Goal: Transaction & Acquisition: Subscribe to service/newsletter

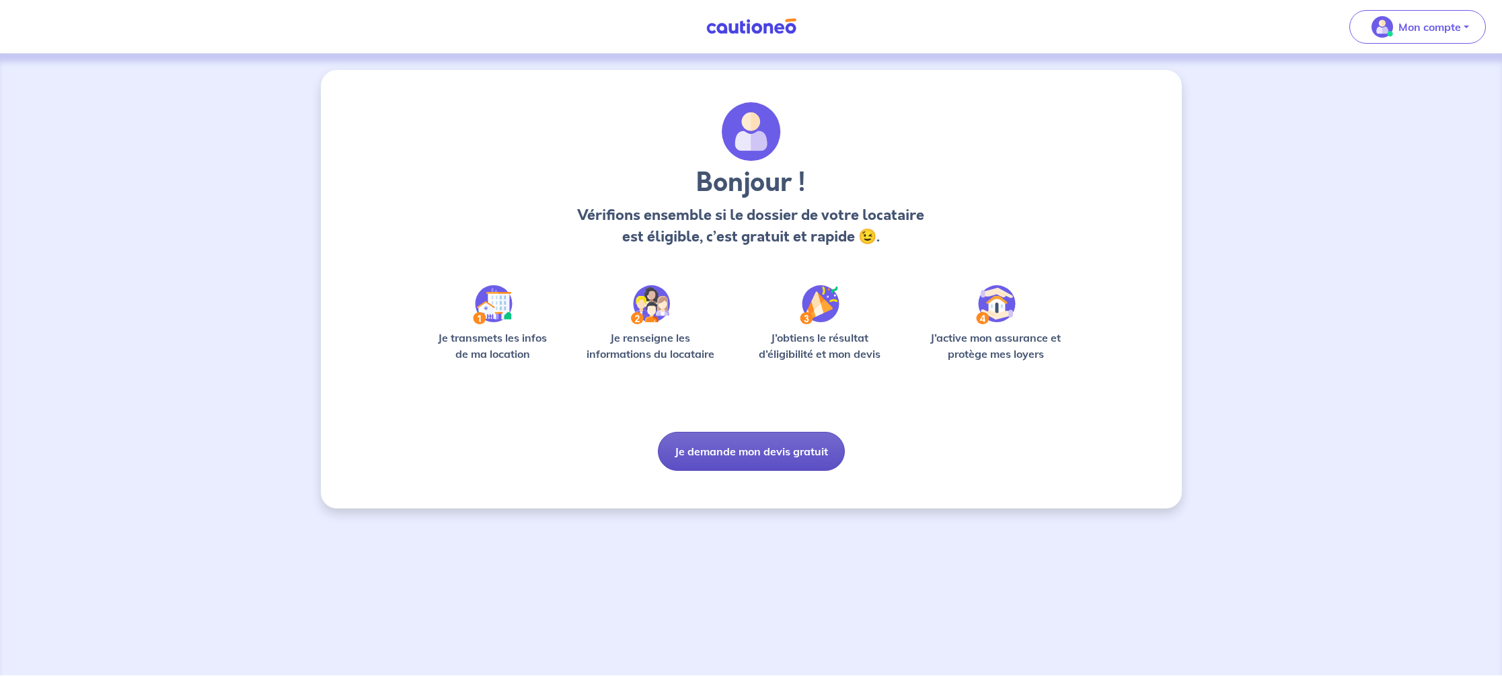
click at [780, 447] on button "Je demande mon devis gratuit" at bounding box center [751, 451] width 187 height 39
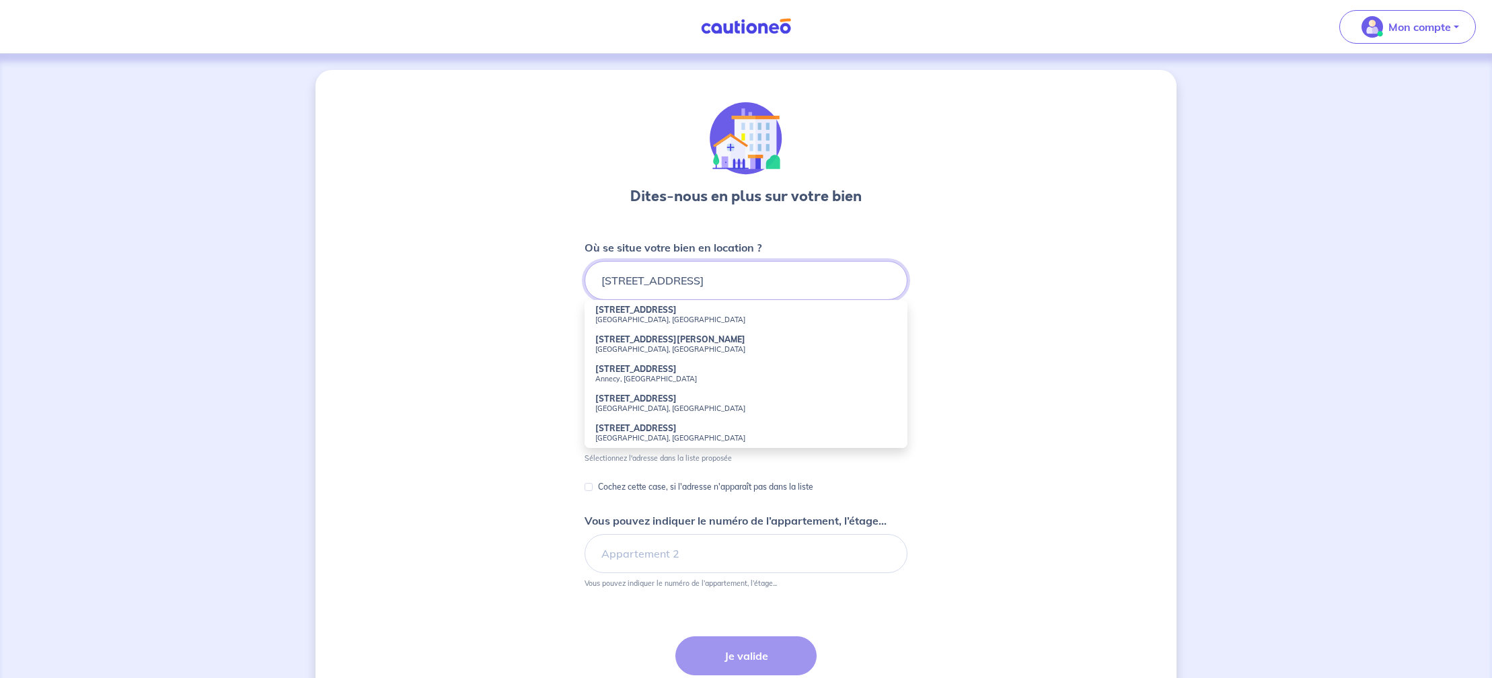
scroll to position [6, 0]
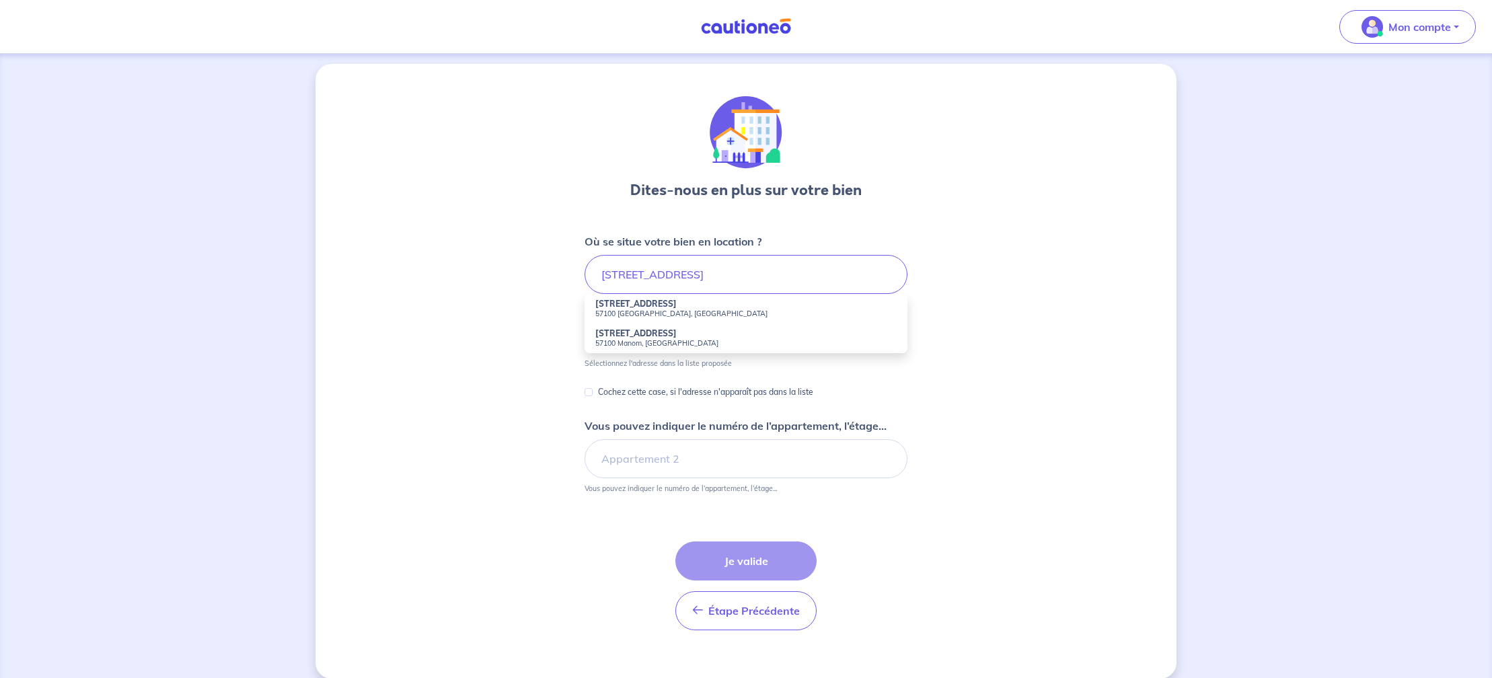
click at [629, 309] on small "57100 [GEOGRAPHIC_DATA], [GEOGRAPHIC_DATA]" at bounding box center [745, 313] width 301 height 9
type input "[STREET_ADDRESS]"
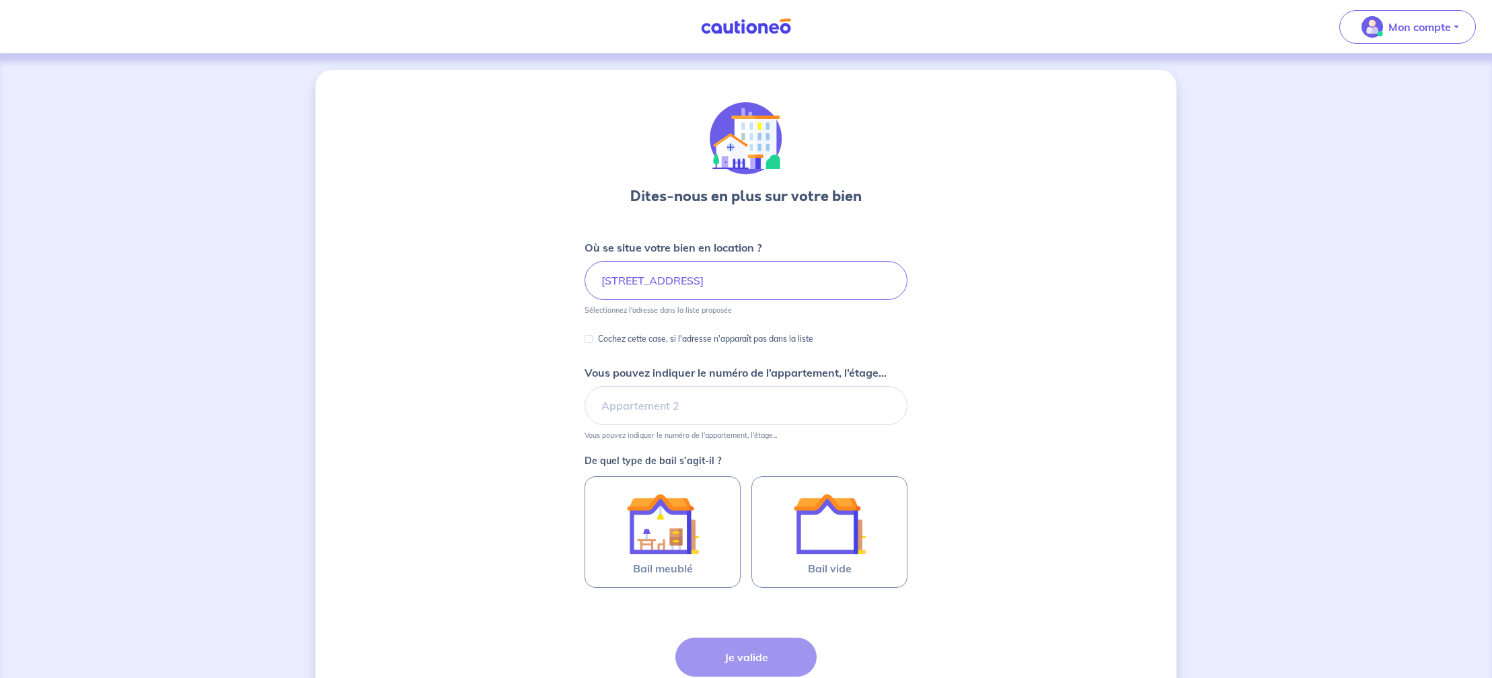
scroll to position [1, 0]
click at [668, 402] on input "Vous pouvez indiquer le numéro de l’appartement, l’étage..." at bounding box center [746, 404] width 323 height 39
type input "ETAGE 1"
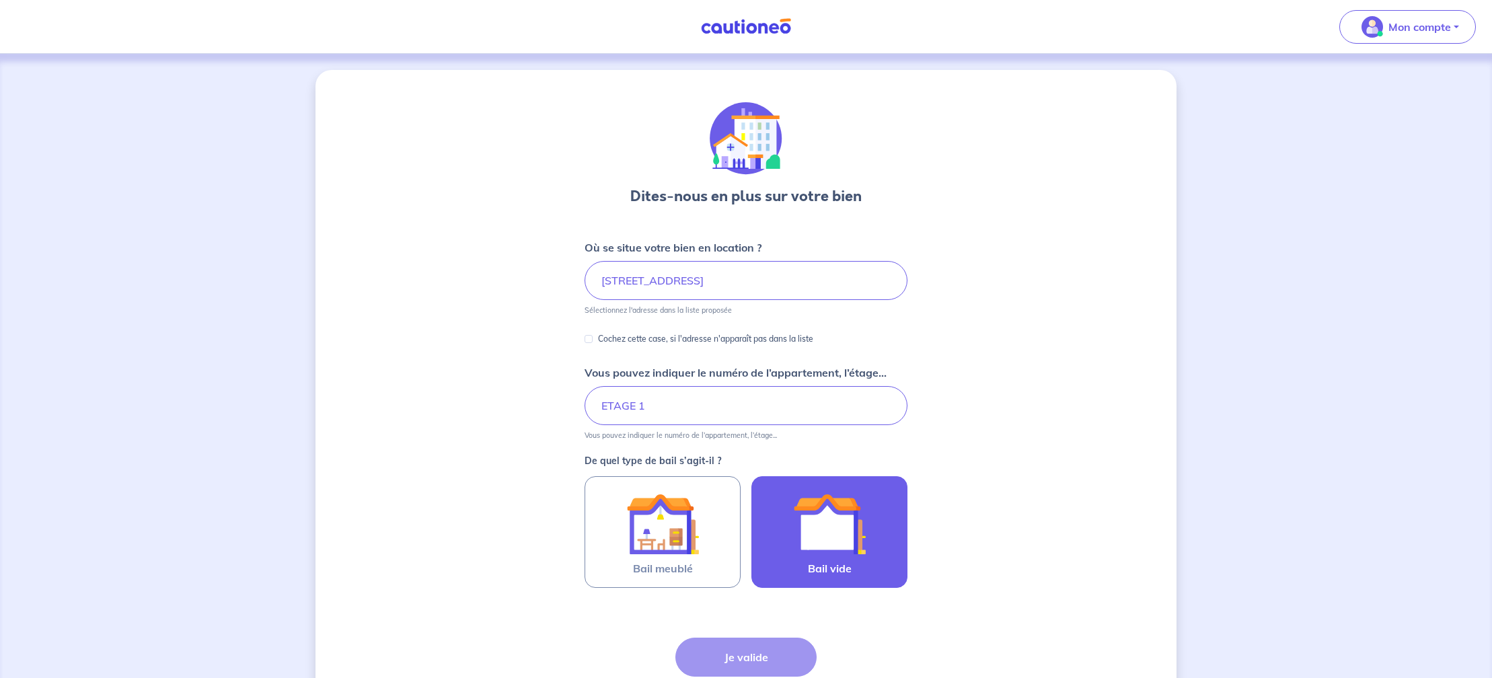
scroll to position [0, 0]
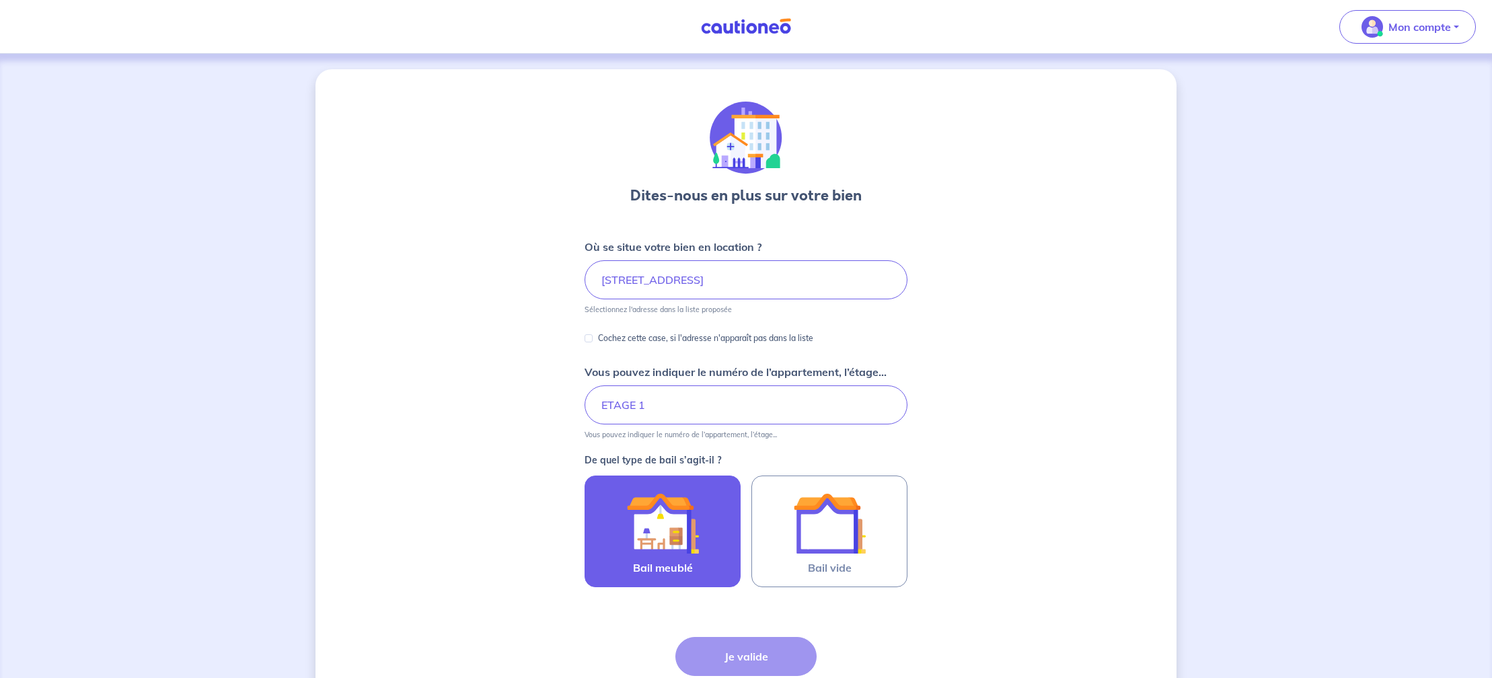
click at [657, 520] on img at bounding box center [662, 523] width 73 height 73
click at [0, 0] on input "Bail meublé" at bounding box center [0, 0] width 0 height 0
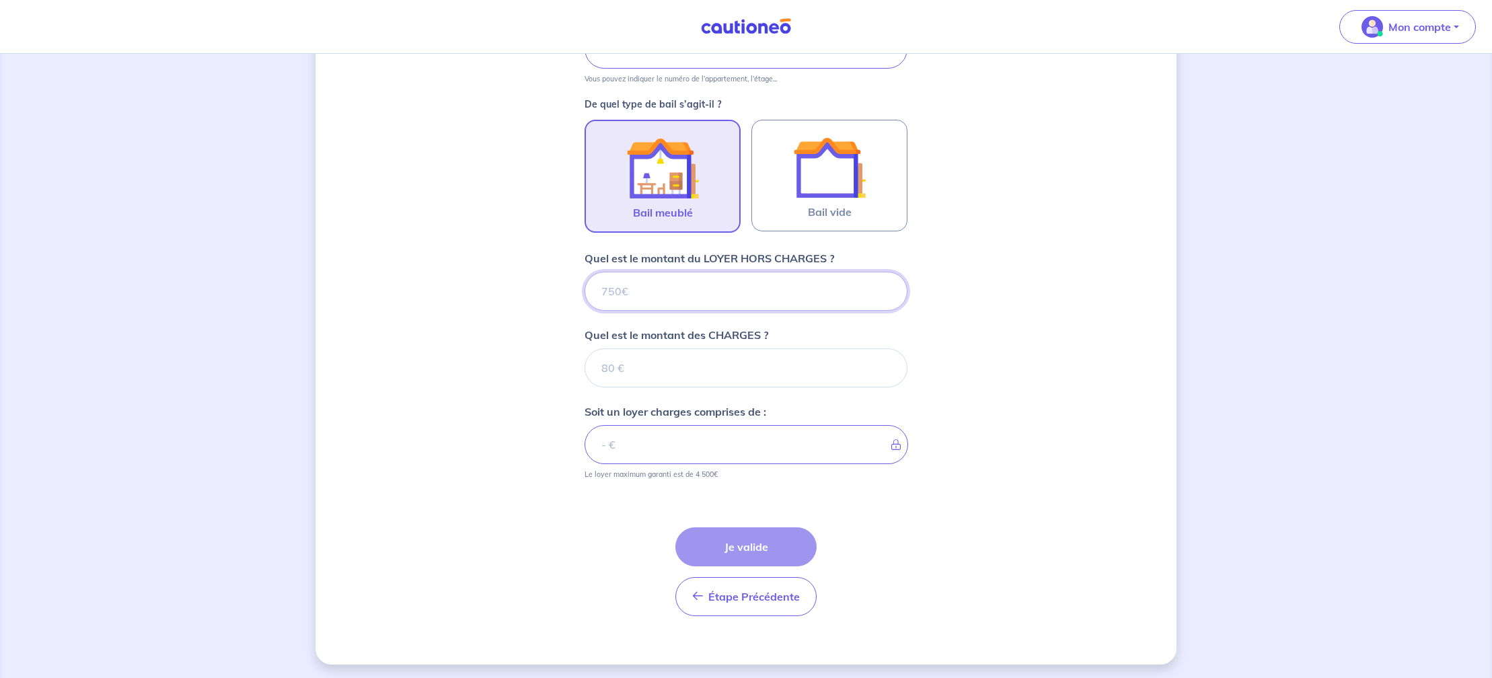
scroll to position [359, 0]
drag, startPoint x: 620, startPoint y: 288, endPoint x: 601, endPoint y: 289, distance: 18.8
click at [602, 288] on input "Quel est le montant du LOYER HORS CHARGES ?" at bounding box center [746, 288] width 323 height 39
type input "9"
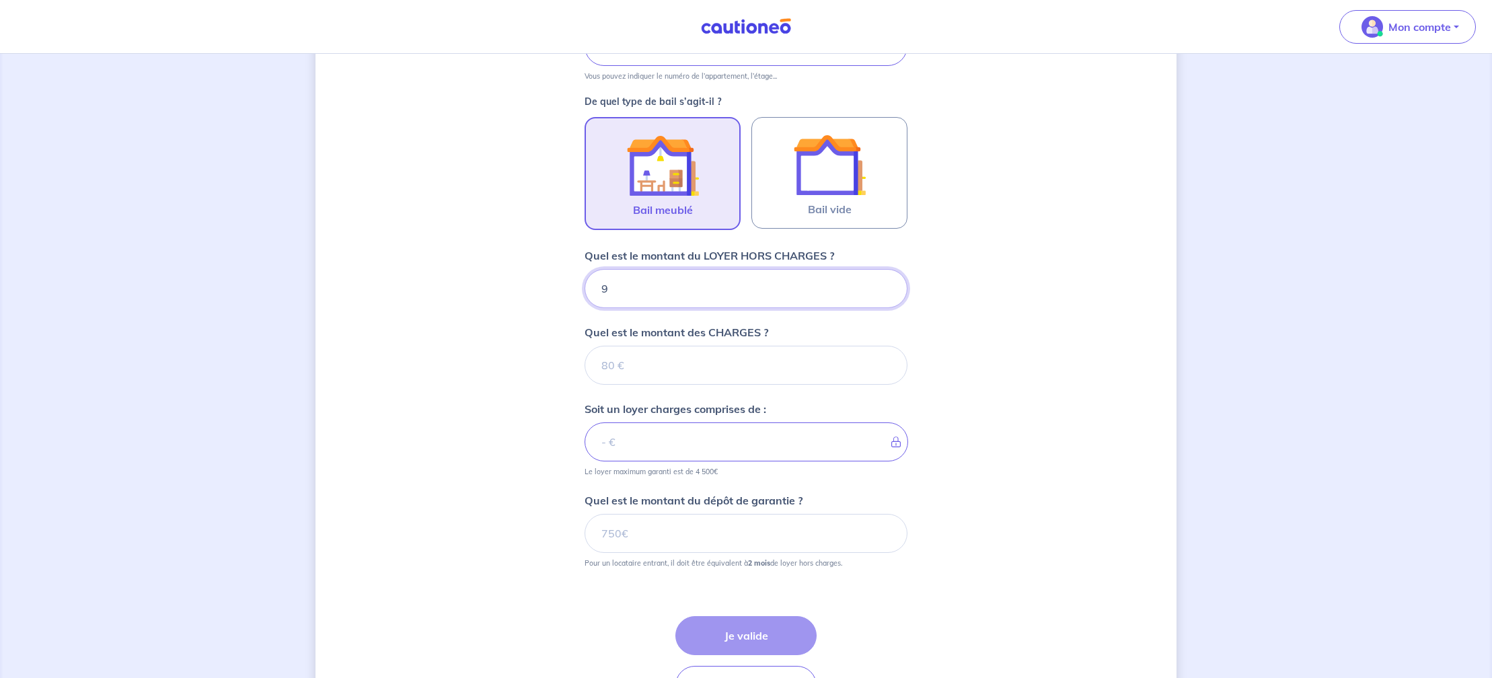
type input "93"
type input "930"
drag, startPoint x: 620, startPoint y: 285, endPoint x: 596, endPoint y: 286, distance: 23.6
click at [596, 286] on input "930" at bounding box center [746, 287] width 323 height 39
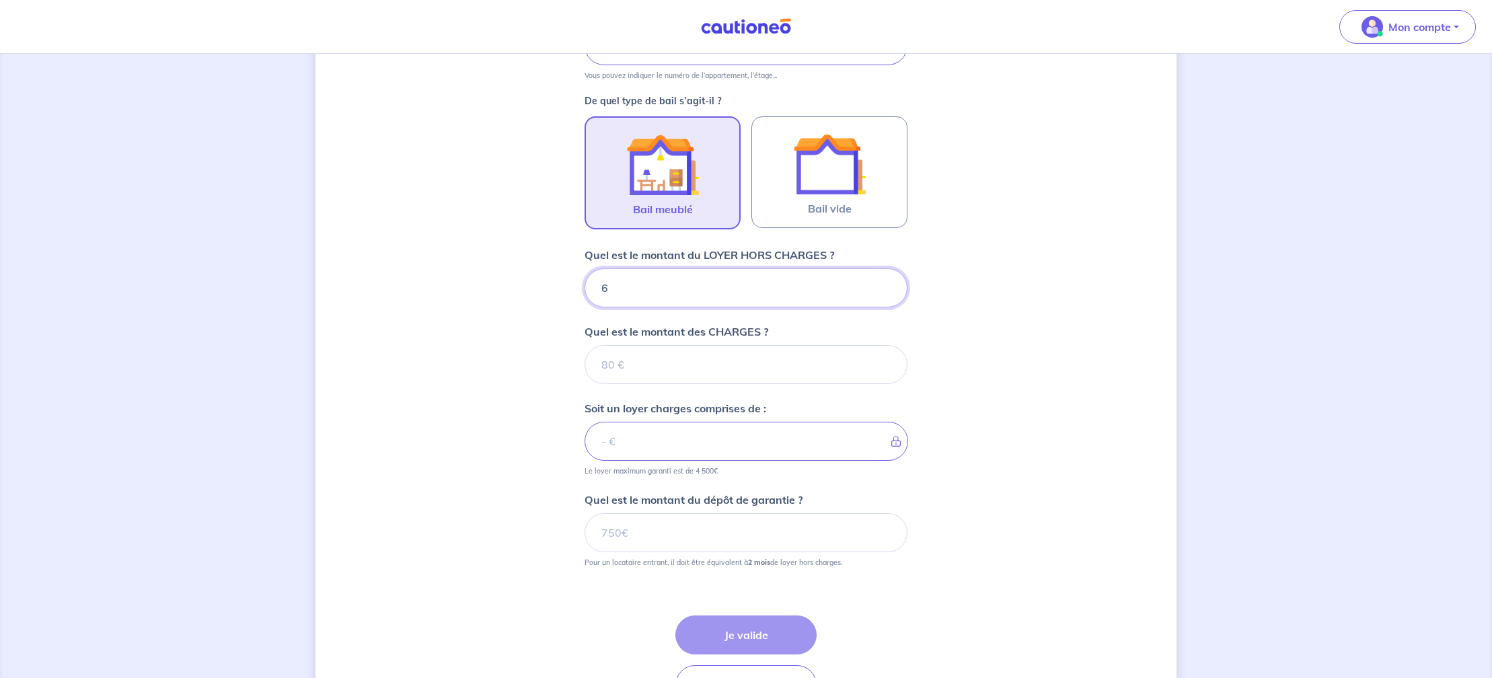
type input "66"
type input "6"
type input "88"
type input "880"
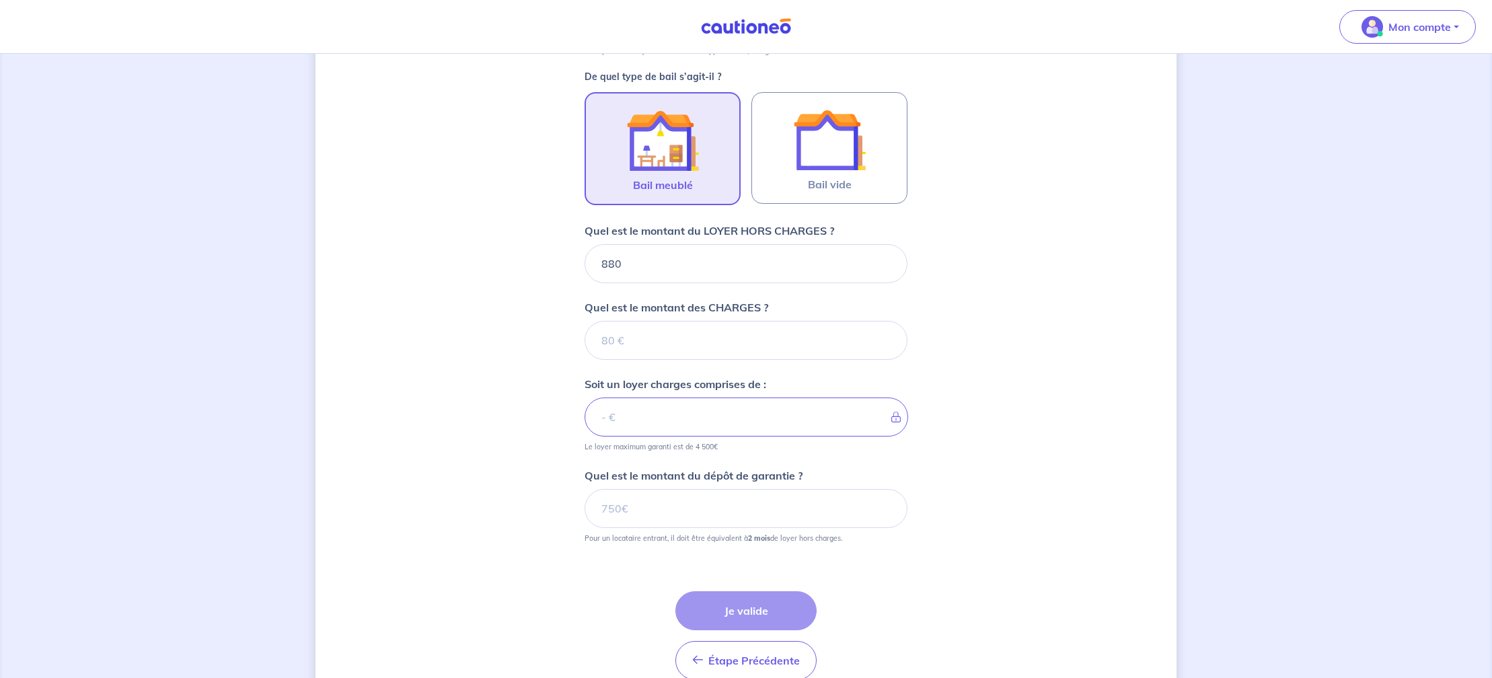
scroll to position [386, 0]
drag, startPoint x: 613, startPoint y: 337, endPoint x: 598, endPoint y: 340, distance: 15.7
click at [598, 340] on input "Quel est le montant des CHARGES ?" at bounding box center [746, 338] width 323 height 39
type input "5"
type input "885"
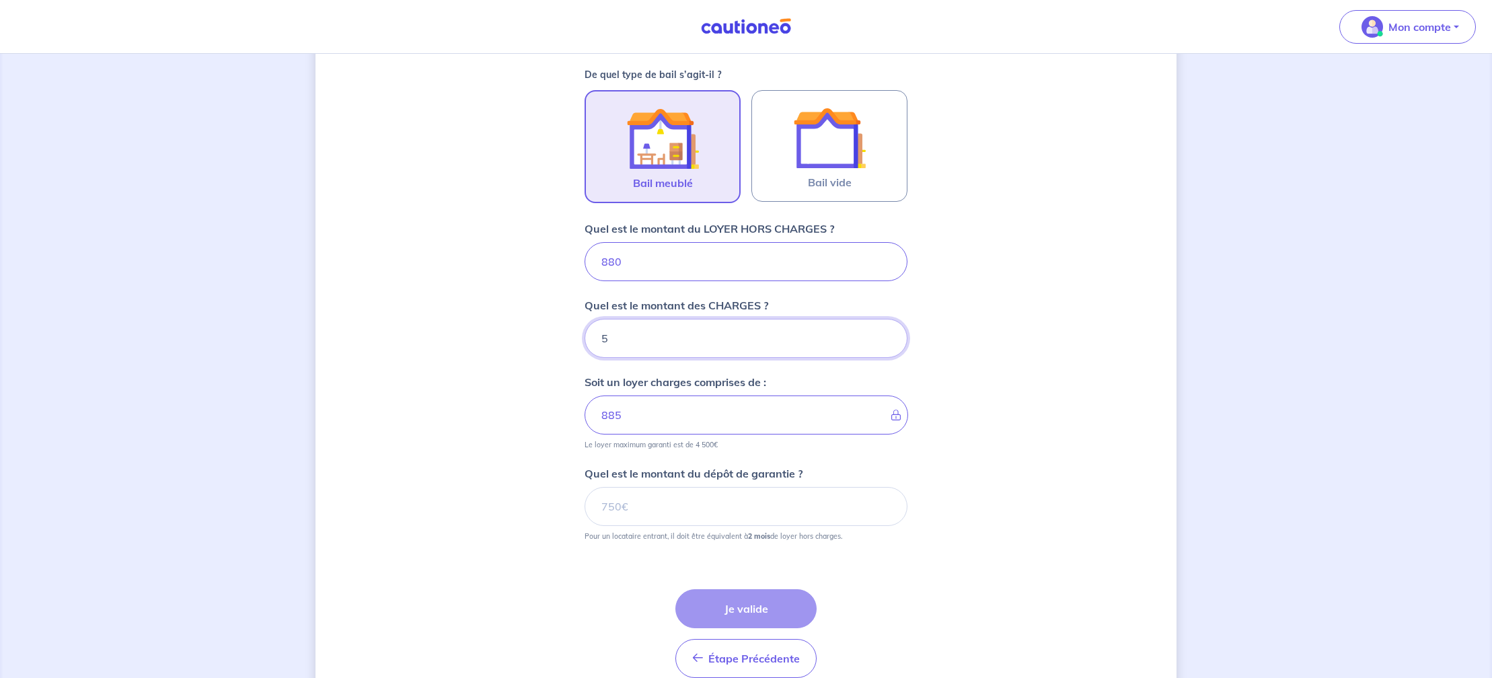
type input "50"
type input "930"
type input "50"
click at [640, 505] on input "Quel est le montant du dépôt de garantie ?" at bounding box center [746, 506] width 323 height 39
click at [615, 505] on input "Quel est le montant du dépôt de garantie ?" at bounding box center [746, 506] width 323 height 39
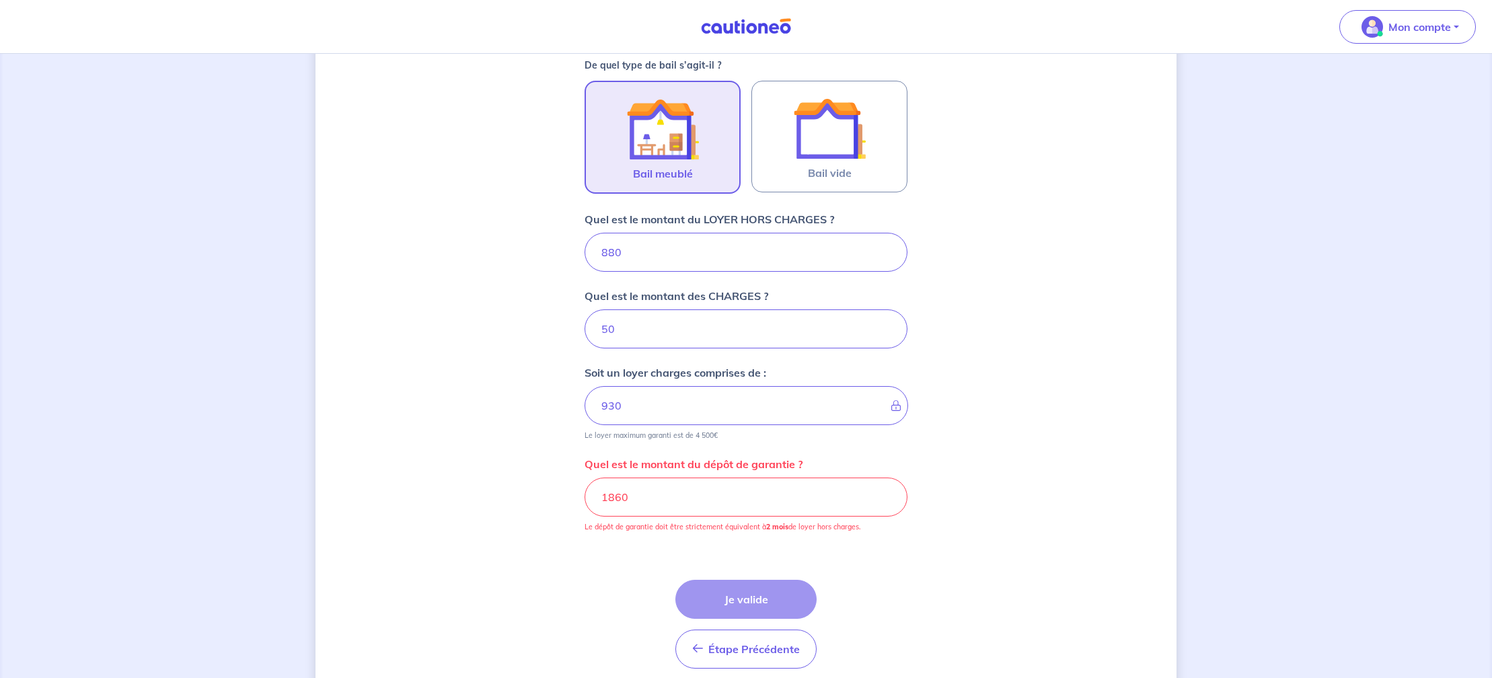
scroll to position [391, 0]
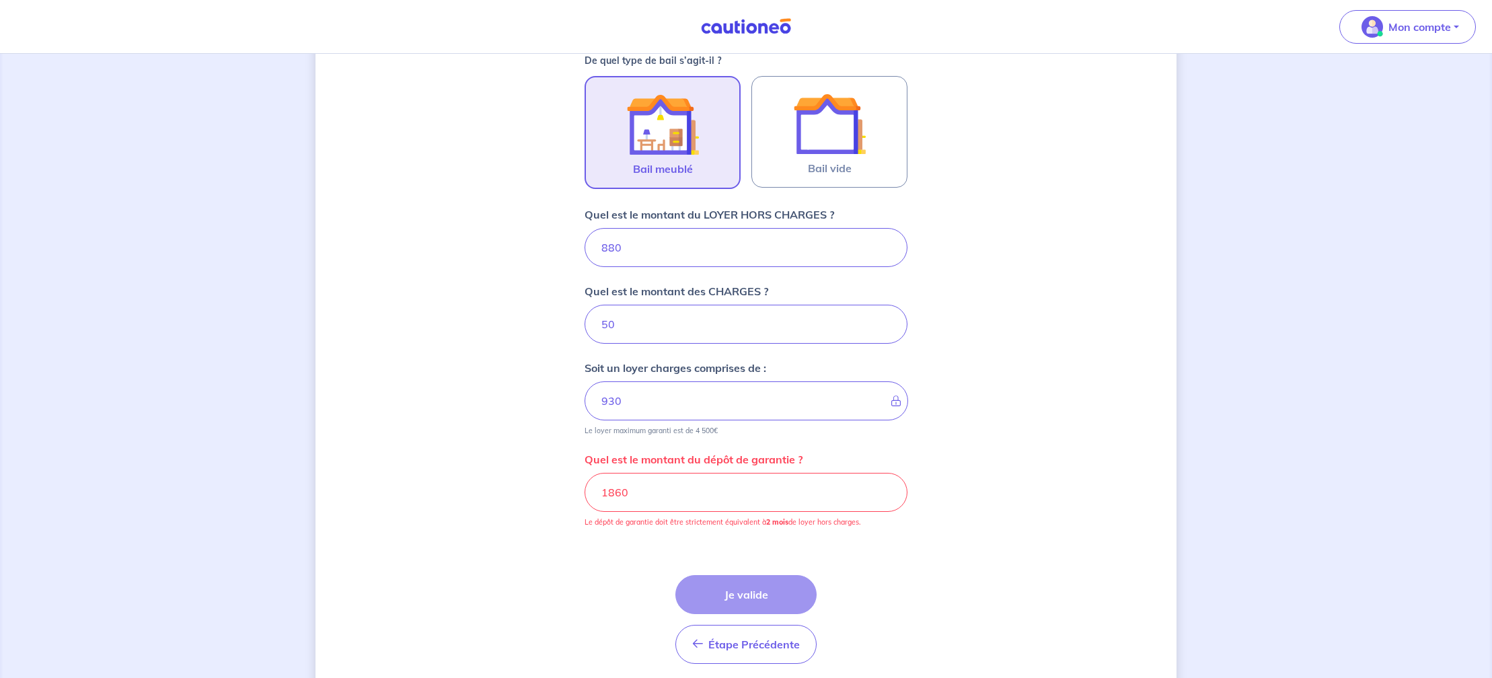
click at [608, 498] on input "1860" at bounding box center [746, 492] width 323 height 39
click at [611, 494] on input "1860" at bounding box center [746, 491] width 323 height 39
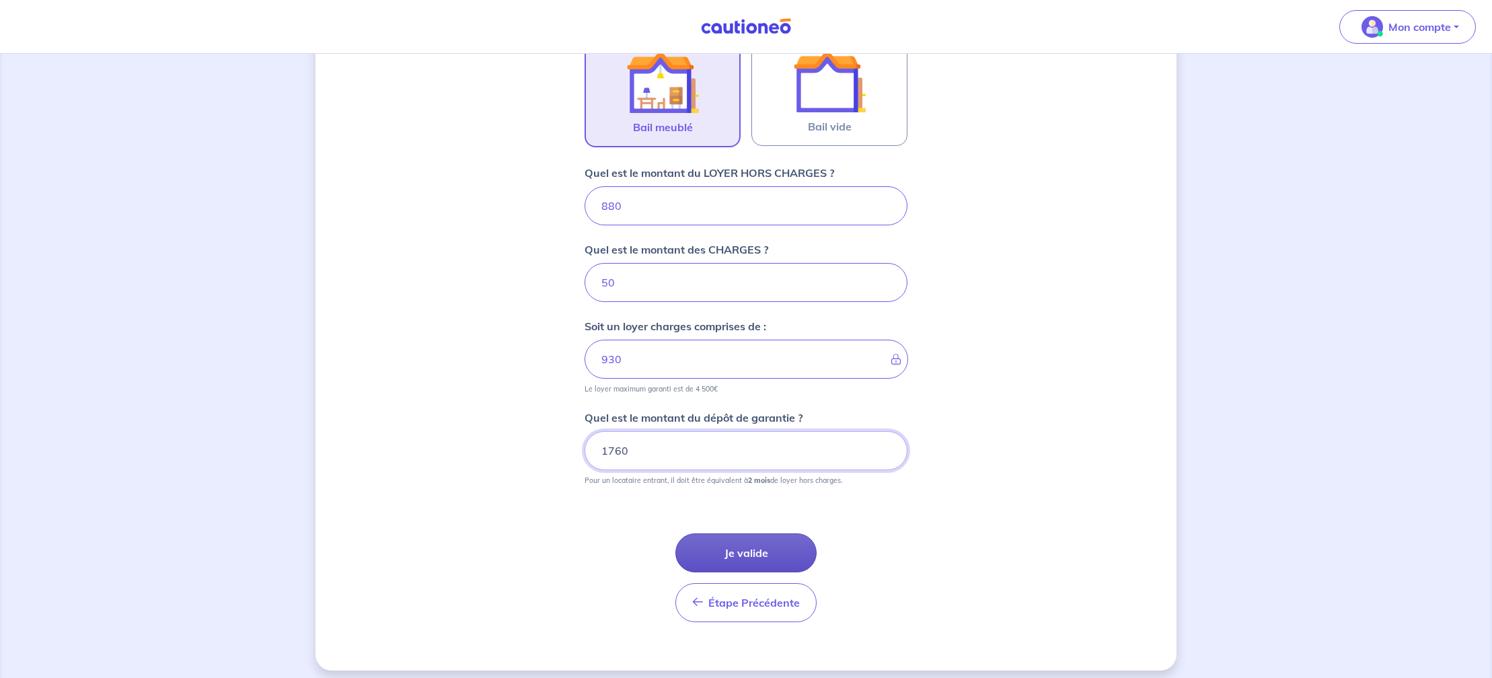
scroll to position [451, 0]
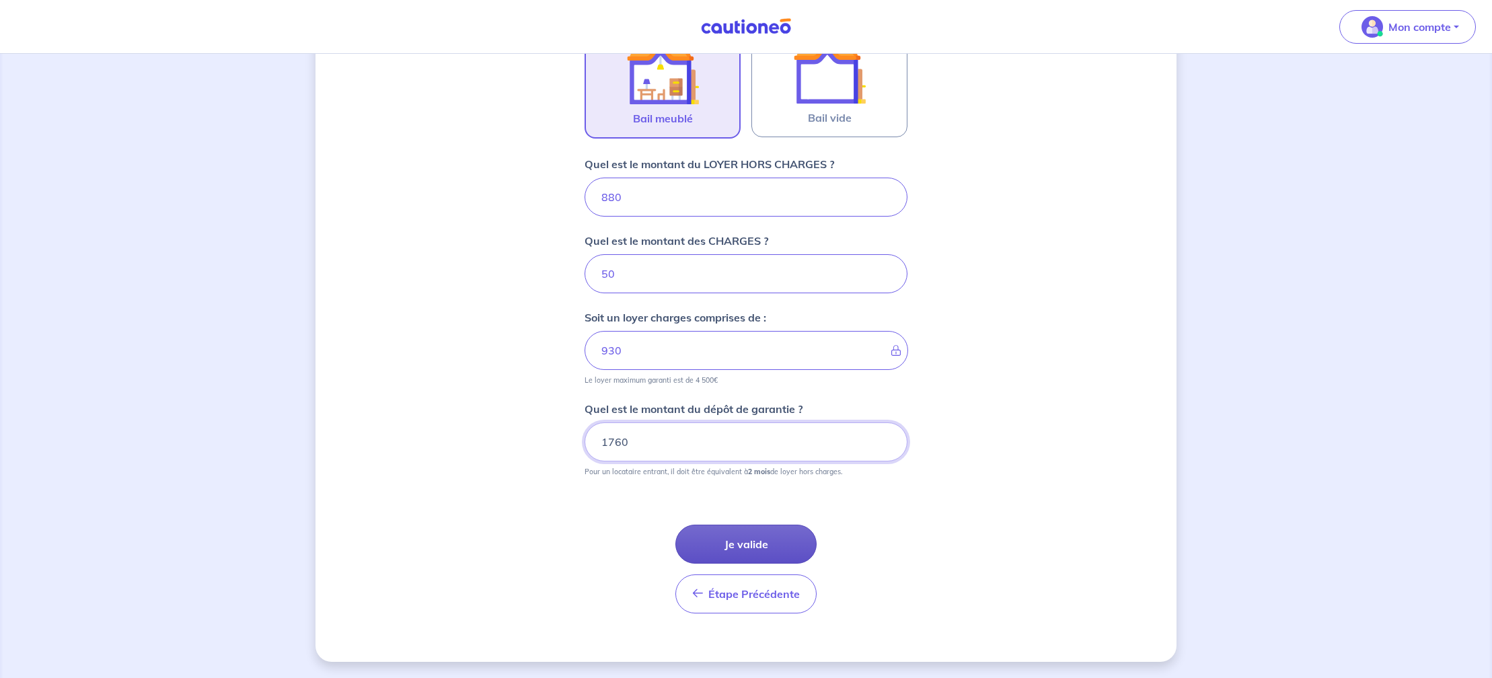
type input "1760"
click at [747, 548] on button "Je valide" at bounding box center [745, 544] width 141 height 39
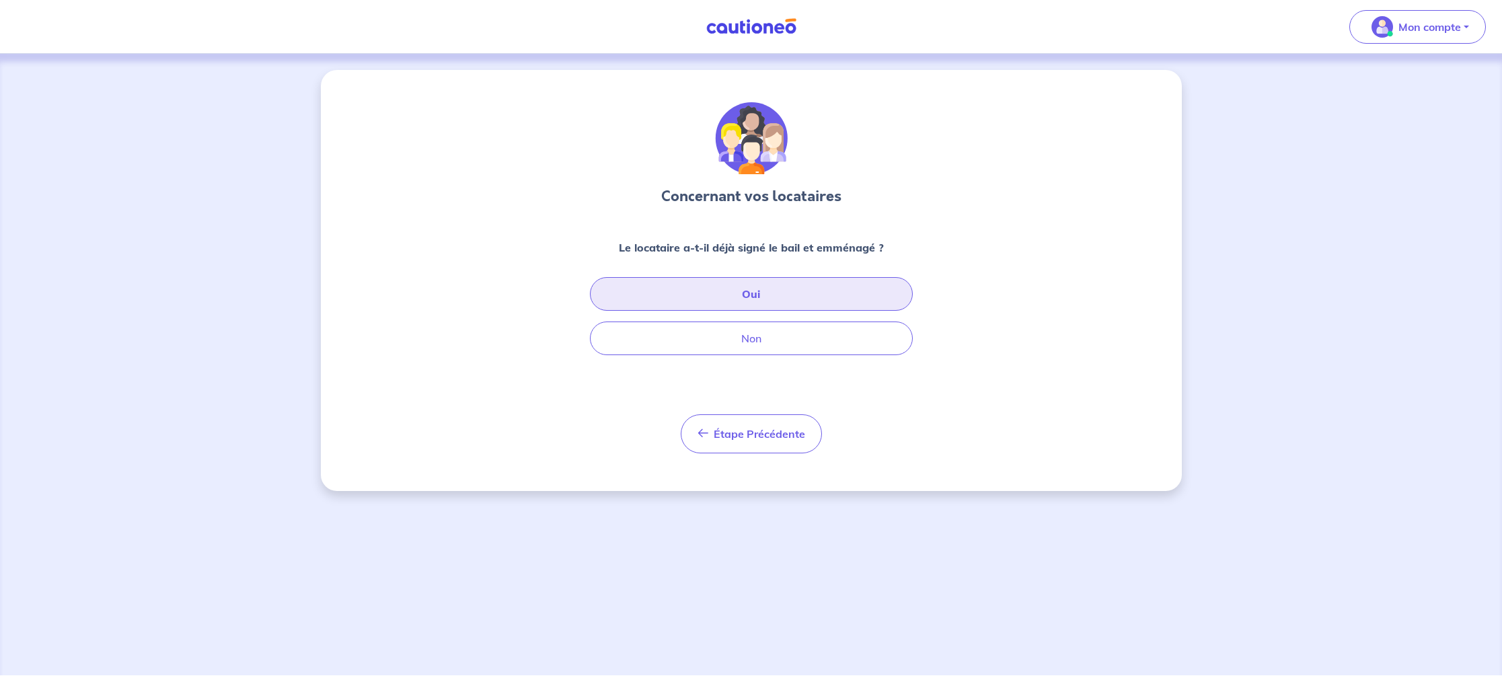
click at [768, 287] on button "Oui" at bounding box center [751, 294] width 323 height 34
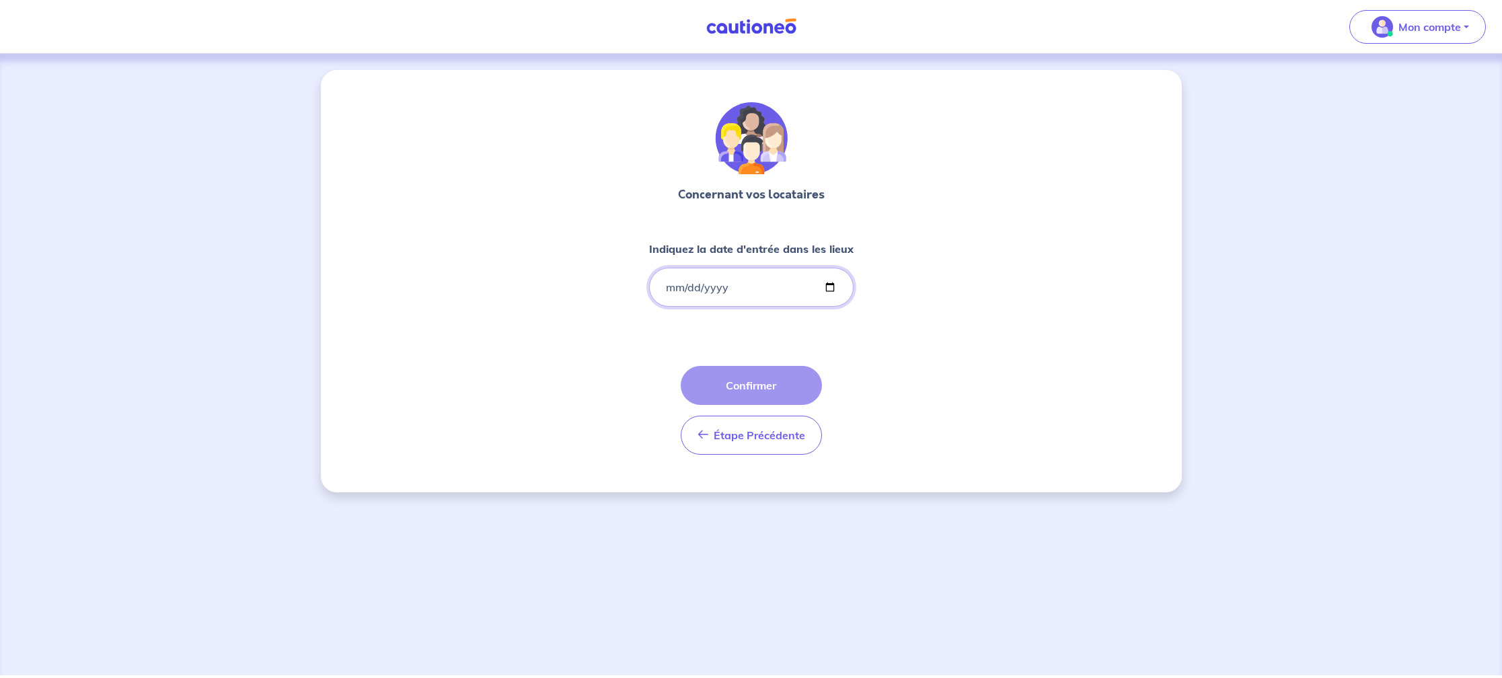
click at [676, 284] on input "Indiquez la date d'entrée dans les lieux" at bounding box center [751, 287] width 204 height 39
click at [669, 289] on input "Indiquez la date d'entrée dans les lieux" at bounding box center [751, 287] width 204 height 39
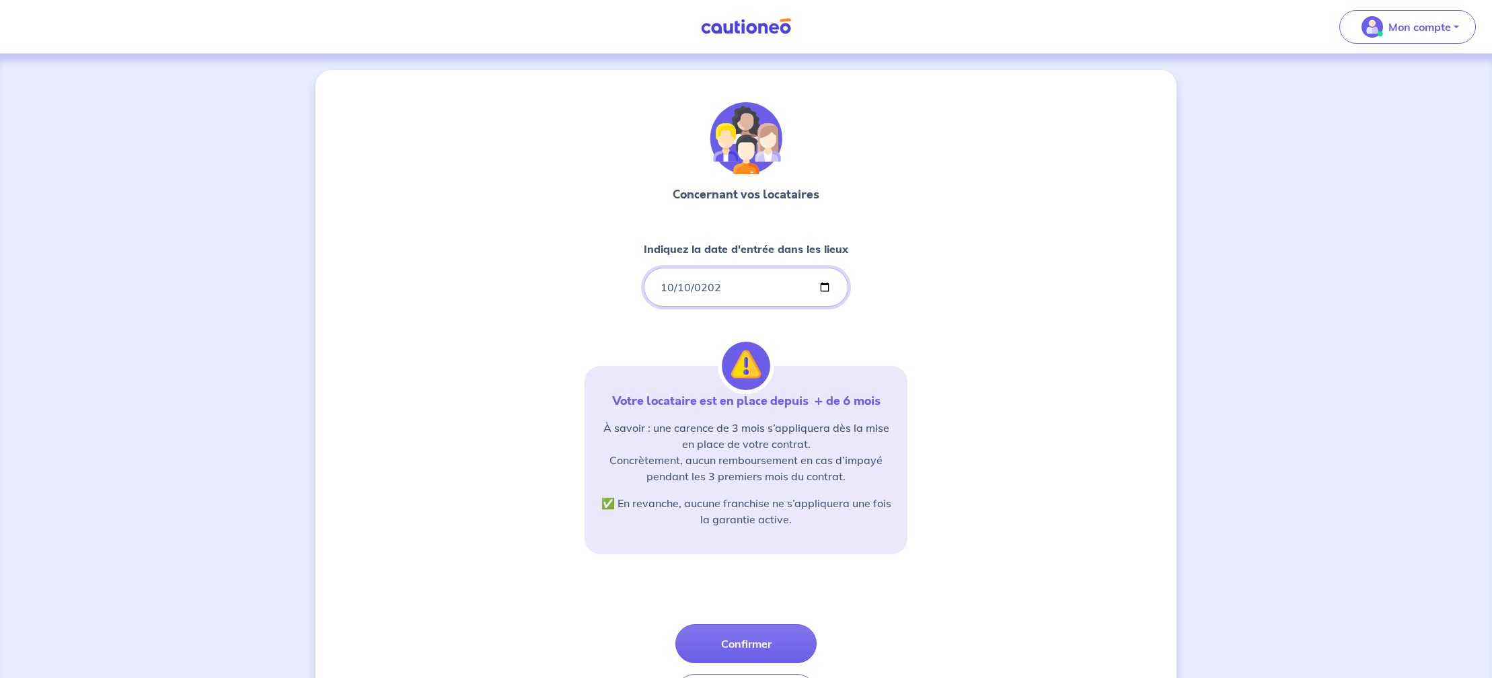
type input "[DATE]"
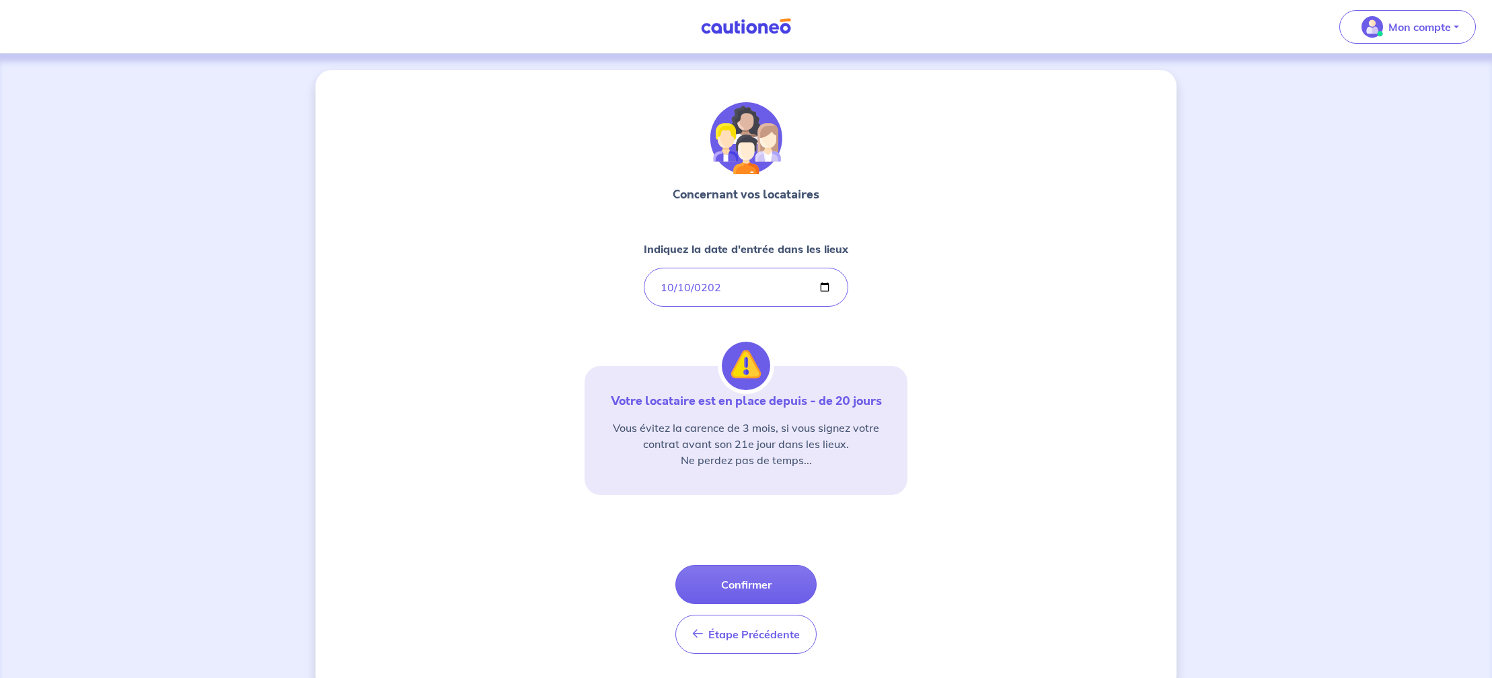
scroll to position [30, 0]
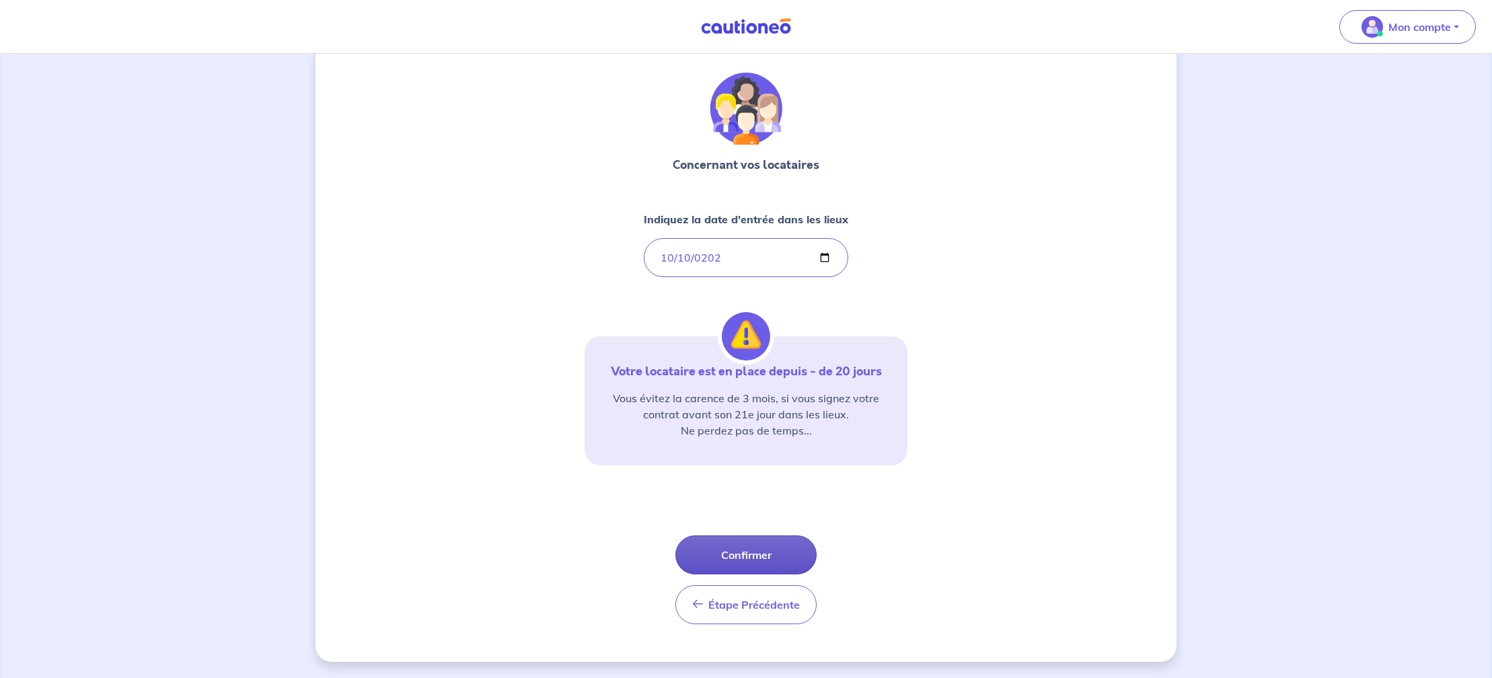
click at [755, 547] on button "Confirmer" at bounding box center [745, 554] width 141 height 39
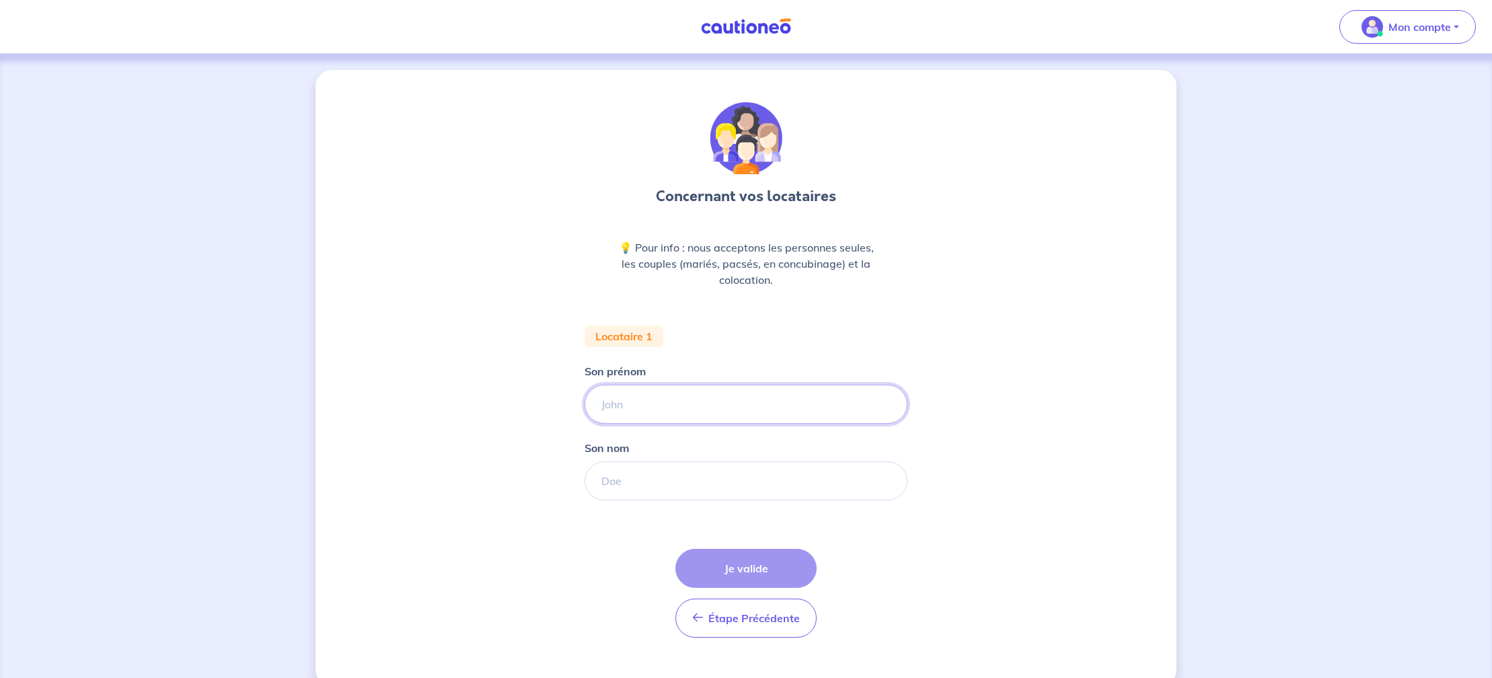
click at [649, 402] on input "Son prénom" at bounding box center [746, 404] width 323 height 39
type input "[PERSON_NAME]"
click at [620, 470] on input "Son nom" at bounding box center [746, 478] width 323 height 39
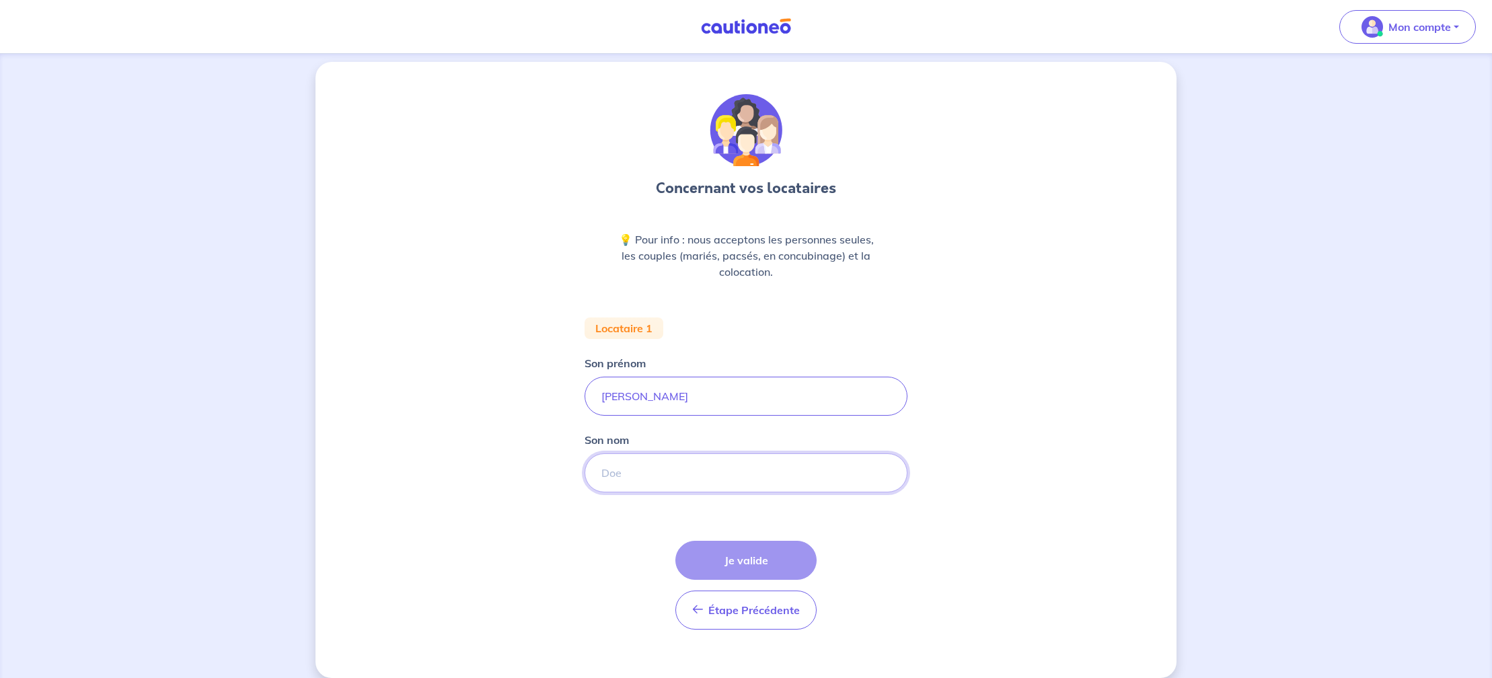
scroll to position [8, 0]
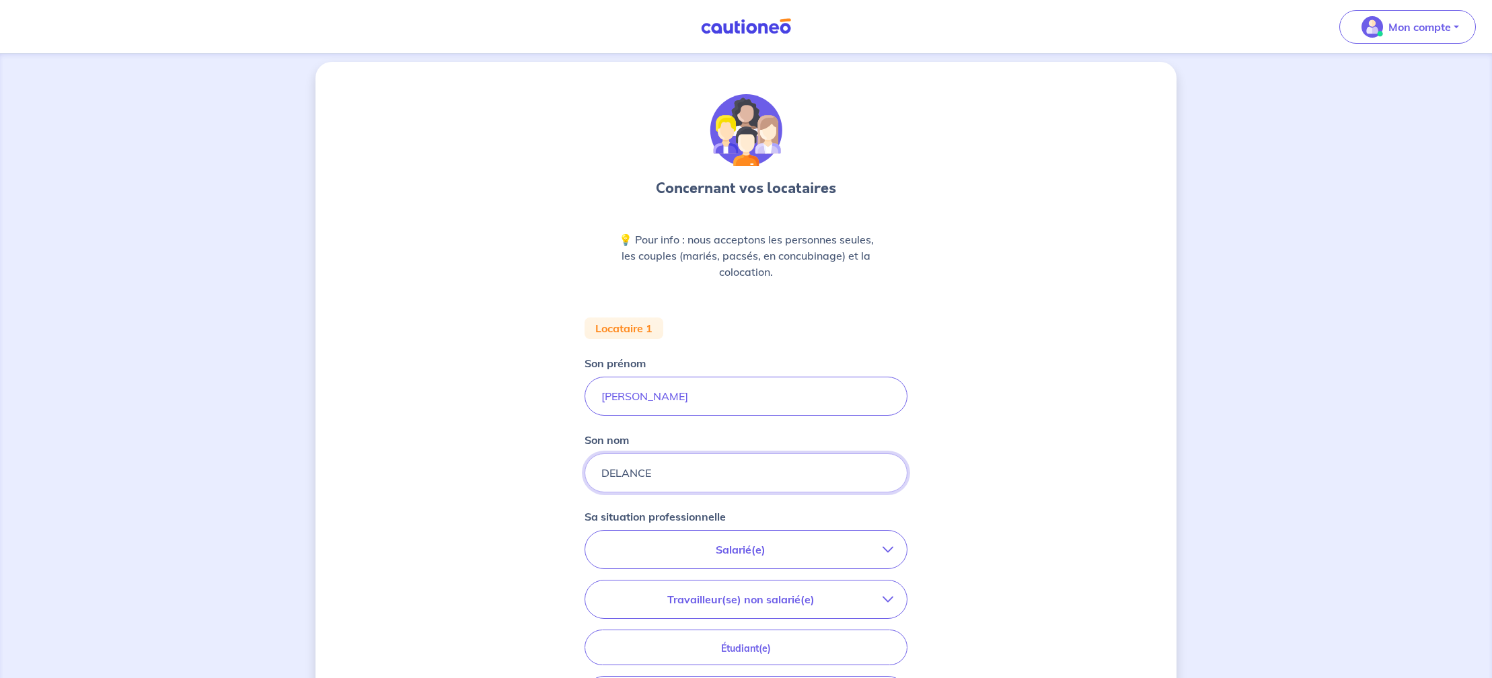
type input "DELANCE"
click at [885, 548] on icon "button" at bounding box center [888, 549] width 11 height 11
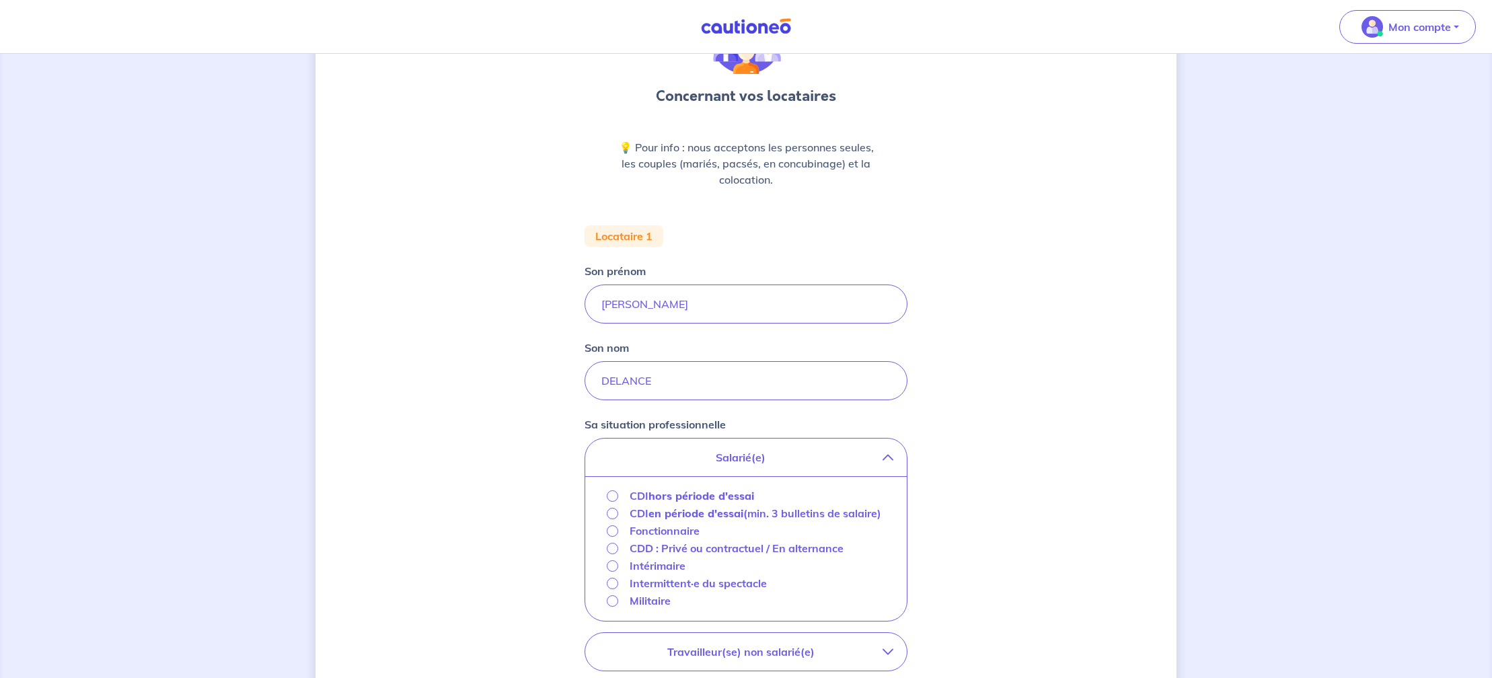
scroll to position [102, 0]
click at [611, 506] on input "CDI en période d'essai (min. 3 bulletins de salaire)" at bounding box center [612, 511] width 11 height 11
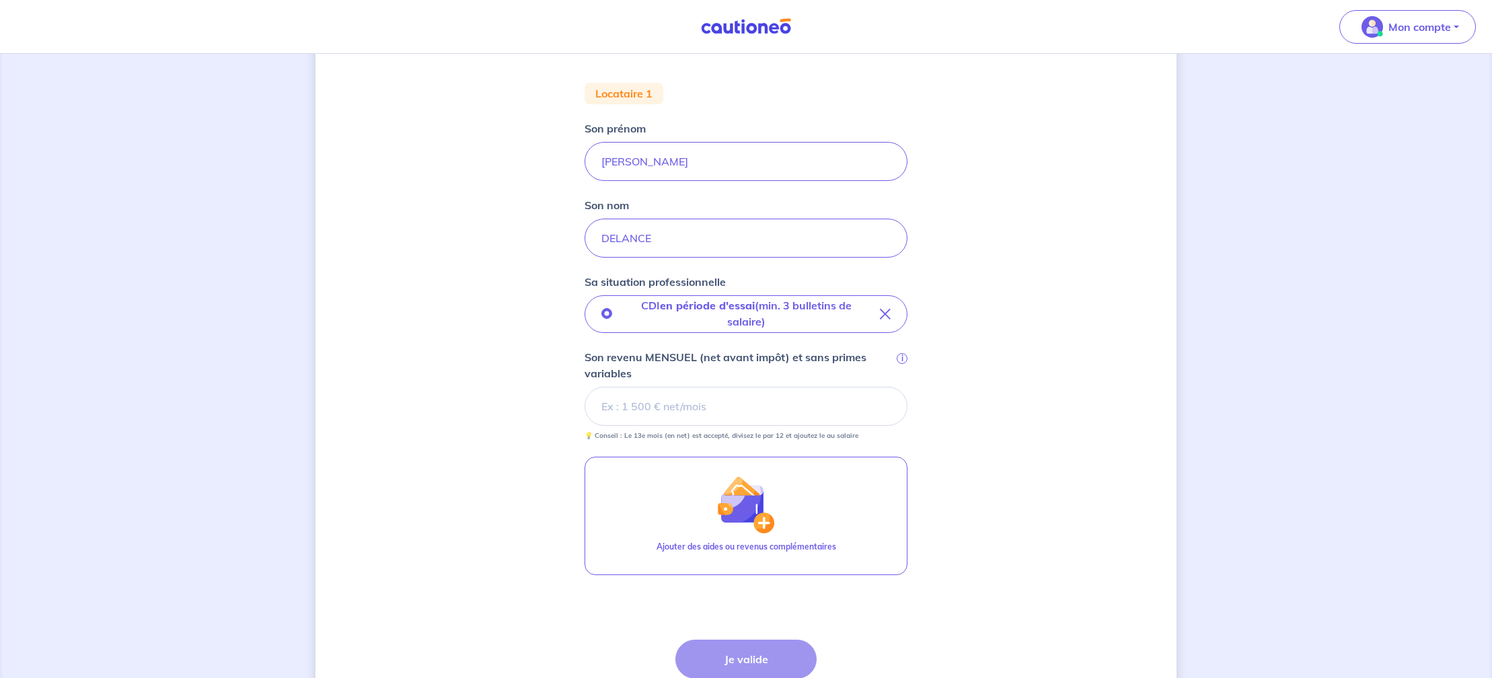
scroll to position [245, 0]
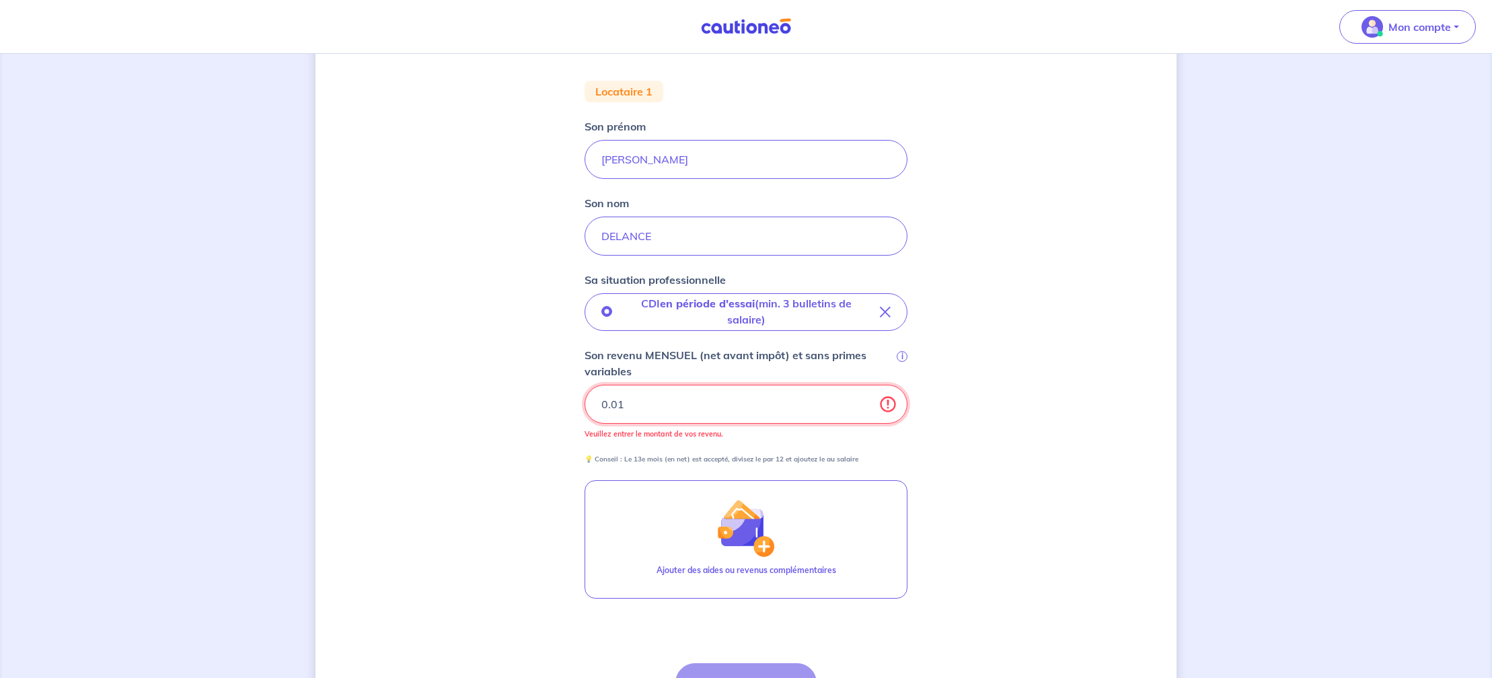
click at [886, 398] on input "0.01" at bounding box center [746, 404] width 323 height 39
click at [663, 414] on input "0.01" at bounding box center [746, 404] width 323 height 39
drag, startPoint x: 635, startPoint y: 407, endPoint x: 586, endPoint y: 406, distance: 49.1
click at [586, 406] on input "0.01" at bounding box center [746, 404] width 323 height 39
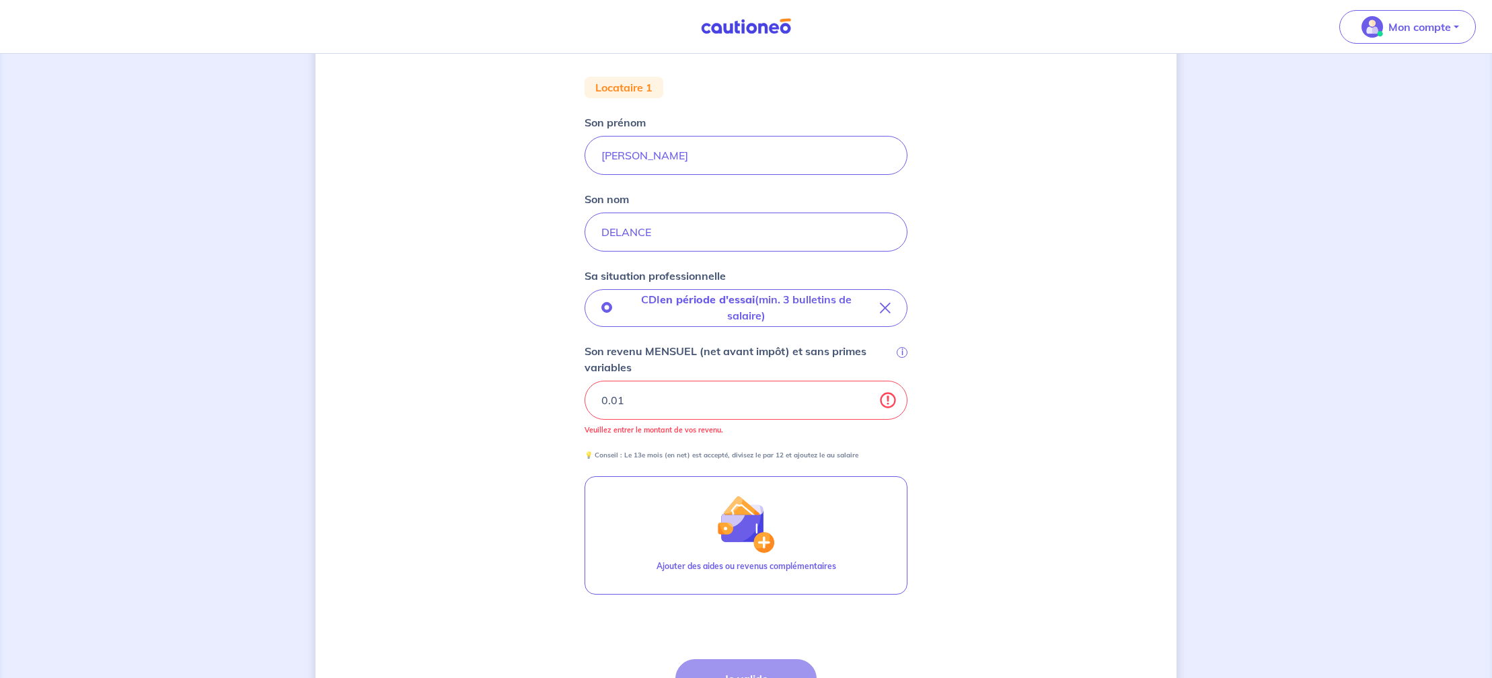
scroll to position [250, 0]
click at [634, 400] on input "0.01" at bounding box center [746, 398] width 323 height 39
type input "0"
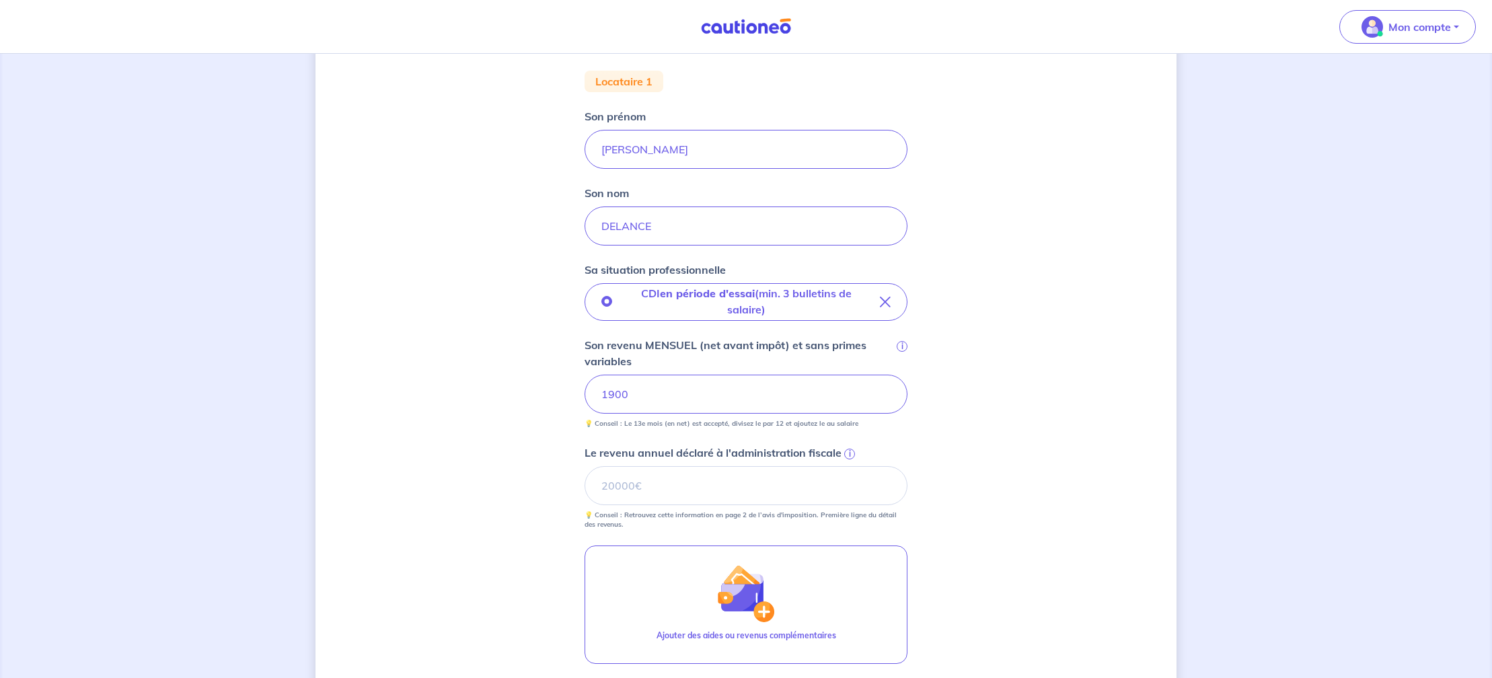
scroll to position [256, 0]
click at [602, 401] on input "1900" at bounding box center [746, 392] width 323 height 39
drag, startPoint x: 605, startPoint y: 392, endPoint x: 622, endPoint y: 440, distance: 50.6
click at [605, 392] on input "1900" at bounding box center [746, 392] width 323 height 39
click at [607, 396] on input "13900" at bounding box center [746, 392] width 323 height 39
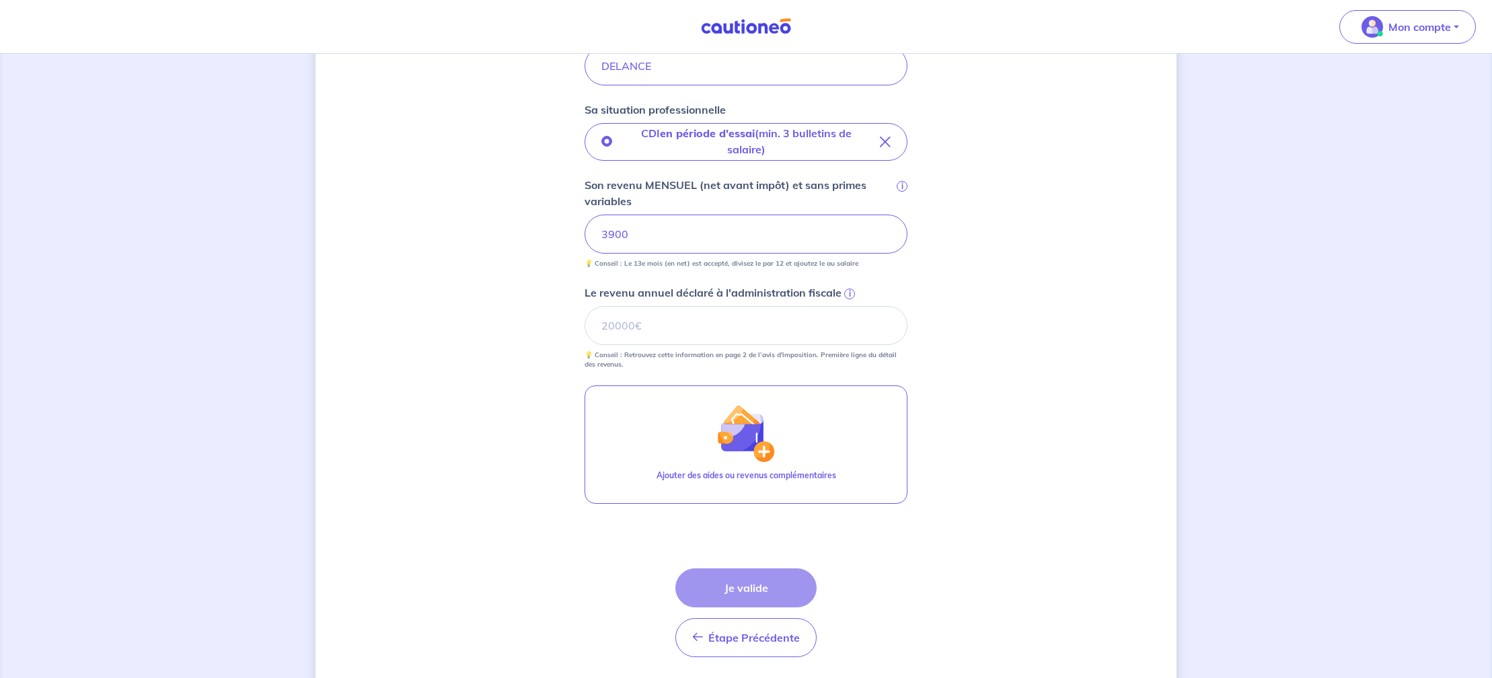
scroll to position [428, 0]
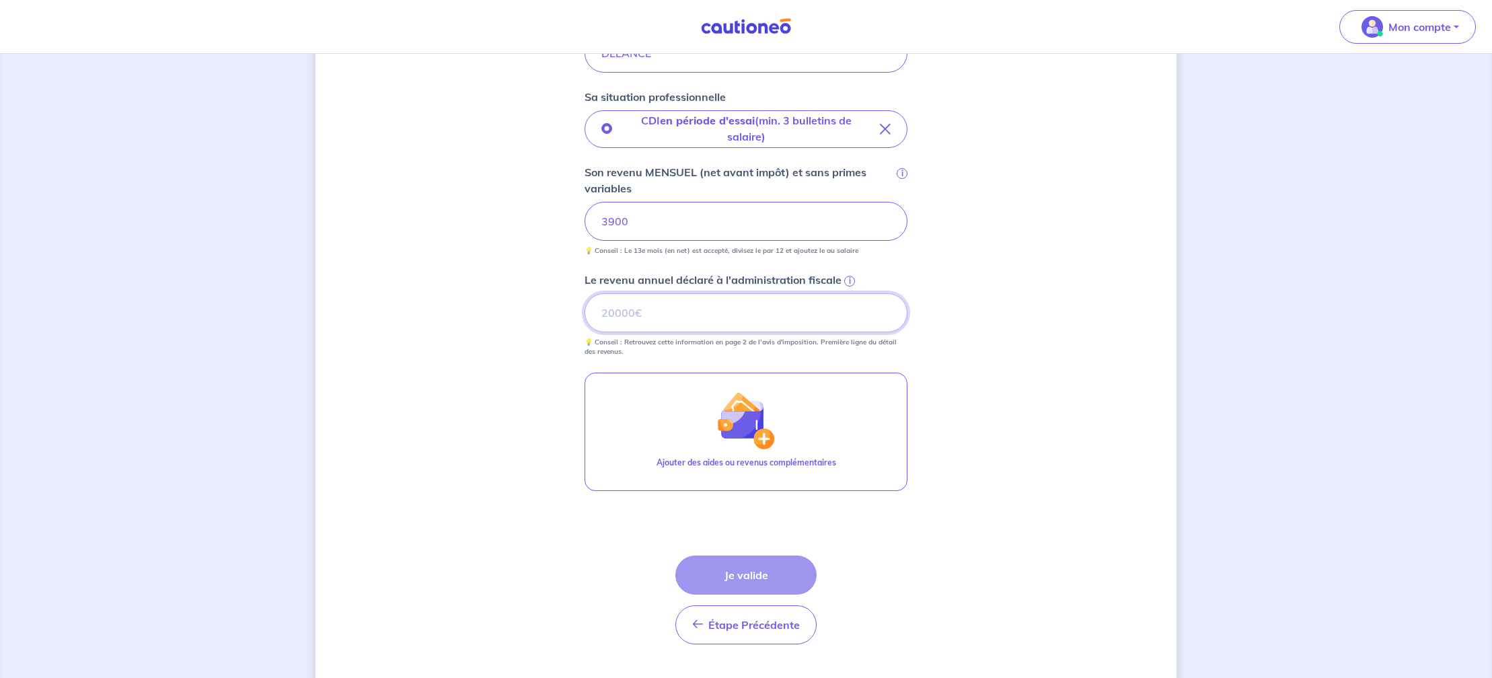
click at [601, 312] on input "Le revenu annuel déclaré à l'administration fiscale i" at bounding box center [746, 312] width 323 height 39
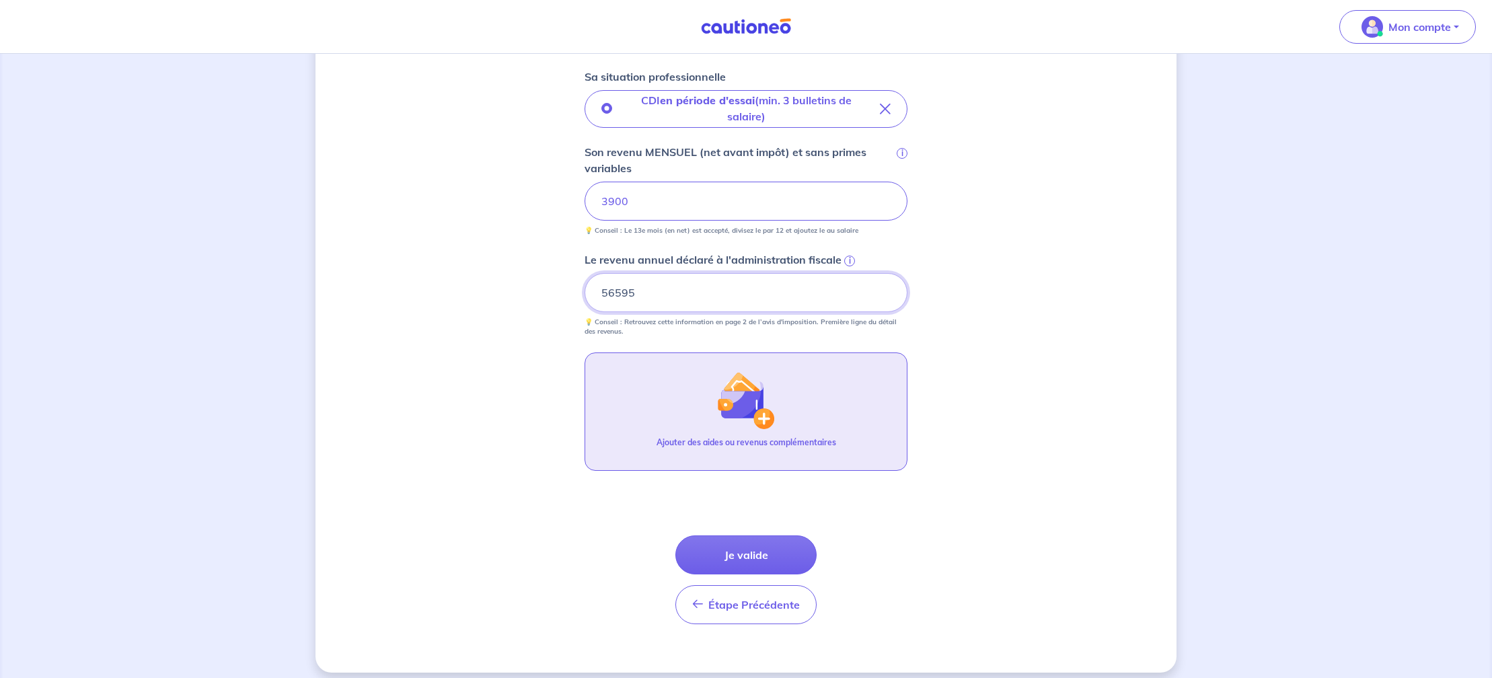
scroll to position [459, 0]
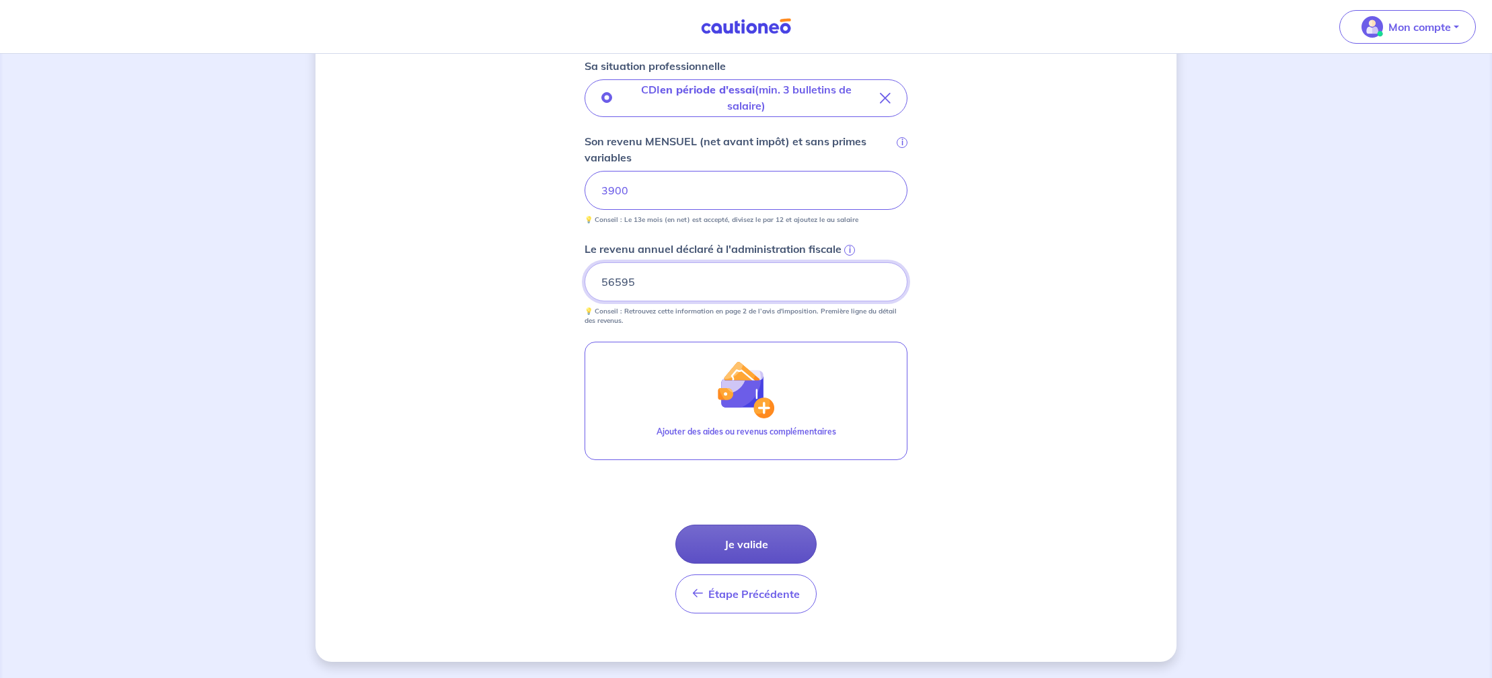
type input "56595"
click at [755, 544] on button "Je valide" at bounding box center [745, 544] width 141 height 39
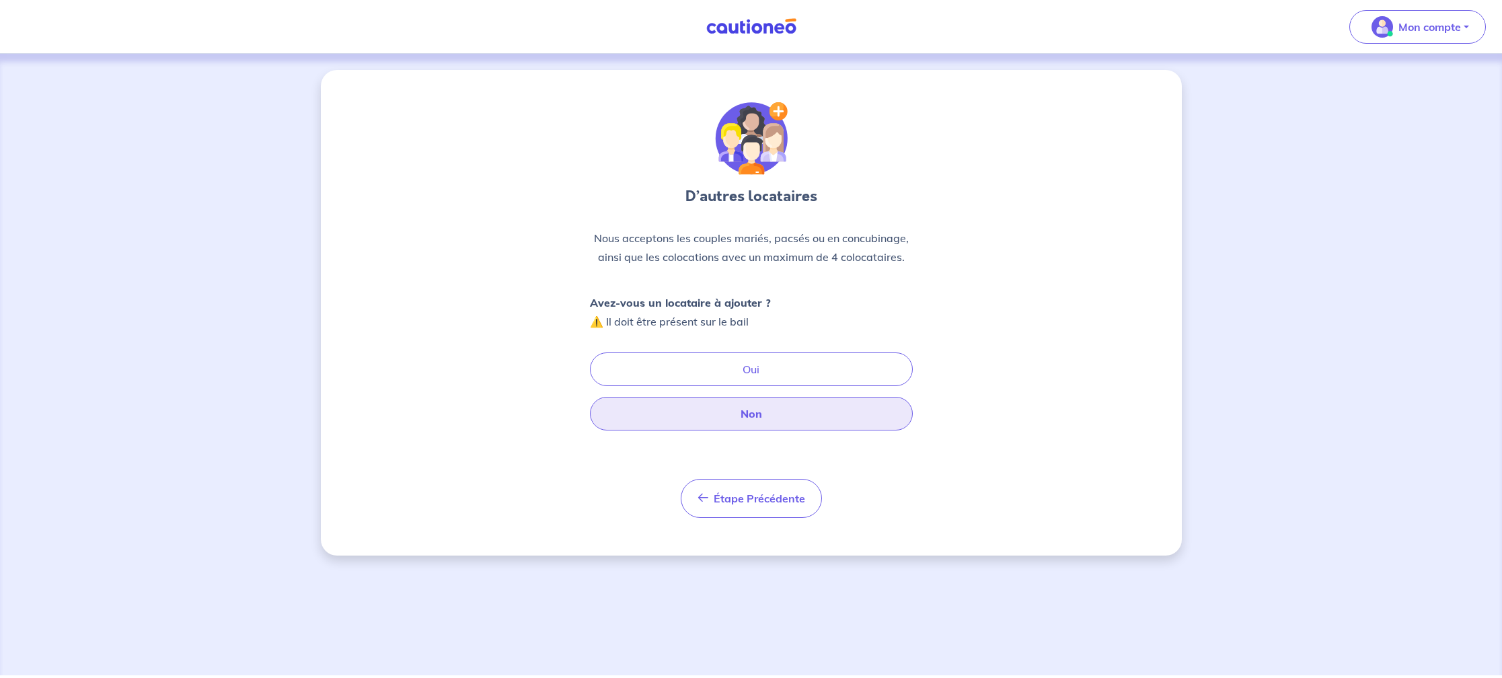
click at [783, 407] on button "Non" at bounding box center [751, 414] width 323 height 34
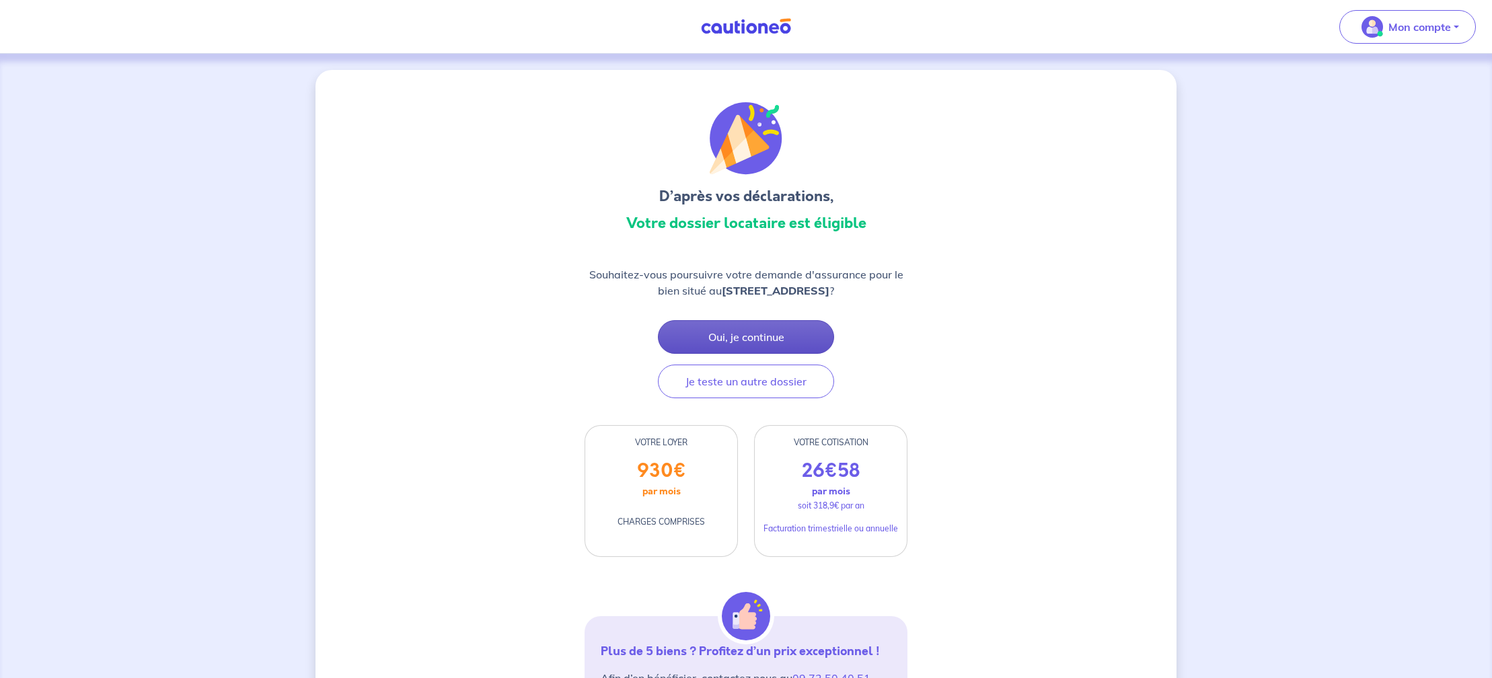
click at [782, 333] on button "Oui, je continue" at bounding box center [746, 337] width 176 height 34
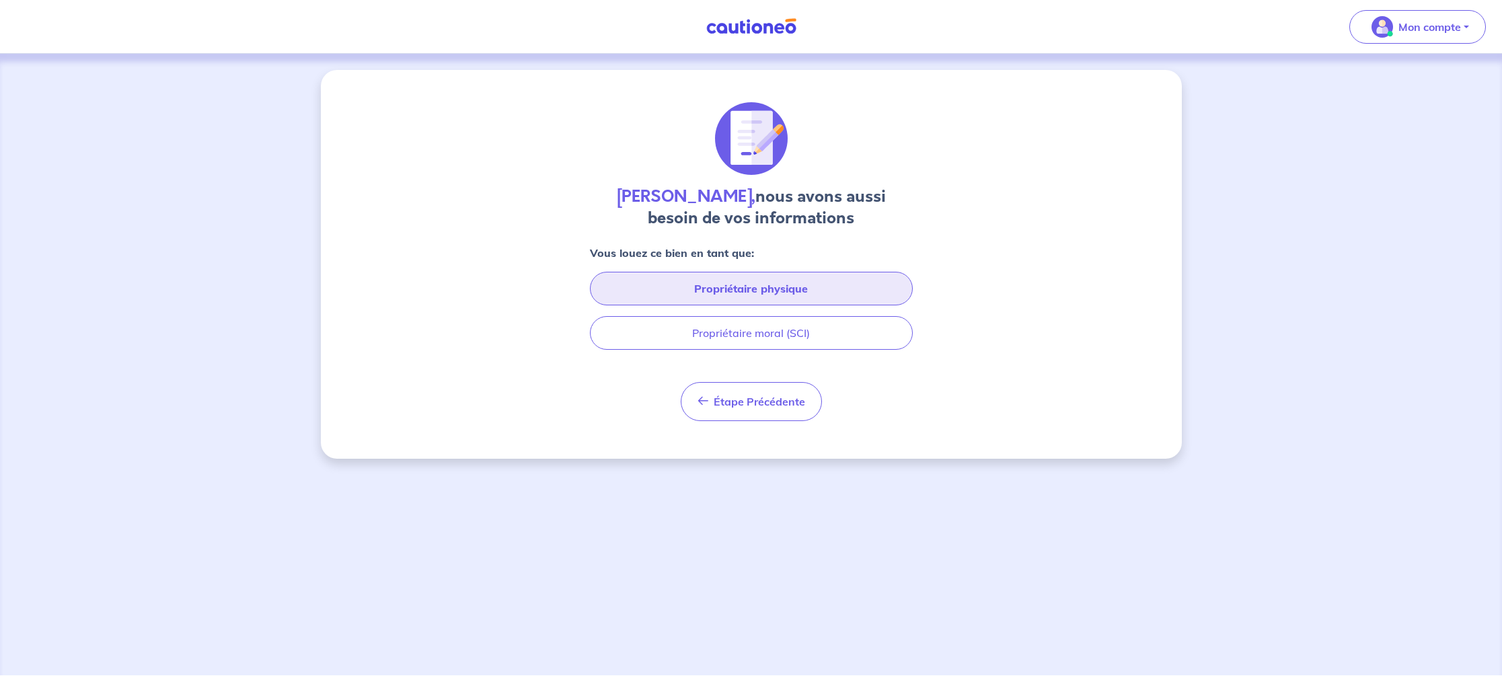
click at [808, 293] on button "Propriétaire physique" at bounding box center [751, 289] width 323 height 34
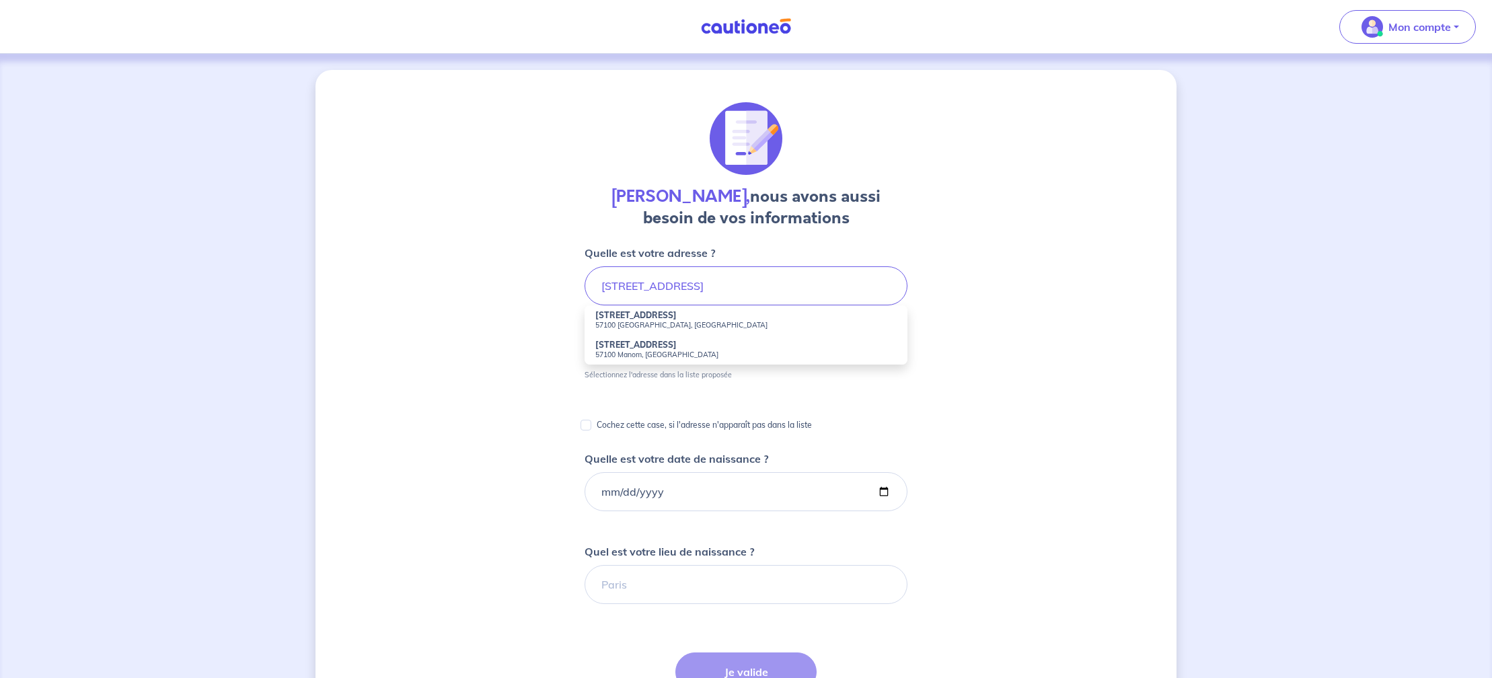
click at [635, 325] on small "57100 [GEOGRAPHIC_DATA], [GEOGRAPHIC_DATA]" at bounding box center [745, 324] width 301 height 9
type input "[STREET_ADDRESS]"
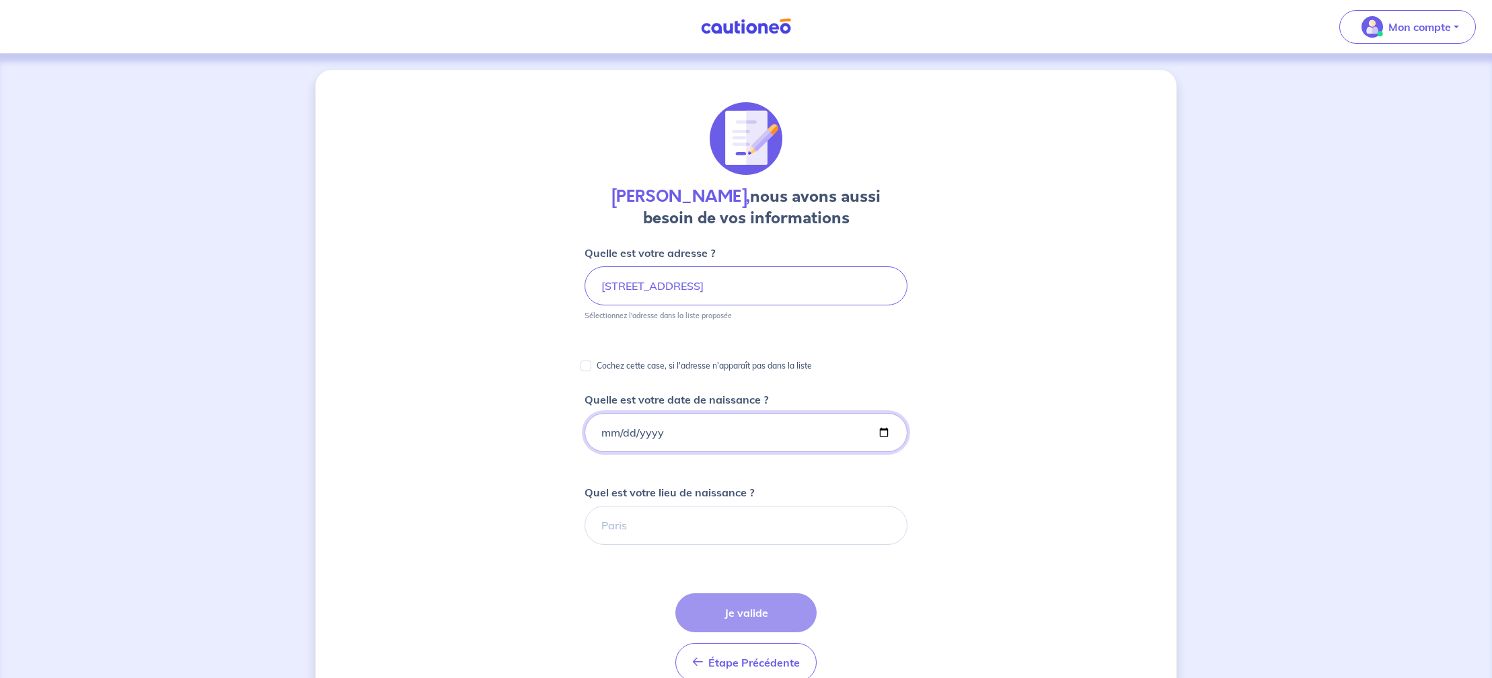
click at [603, 430] on input "Quelle est votre date de naissance ?" at bounding box center [746, 432] width 323 height 39
type input "[DATE]"
click at [642, 523] on input "Quel est votre lieu de naissance ?" at bounding box center [746, 524] width 323 height 39
type input "[GEOGRAPHIC_DATA]"
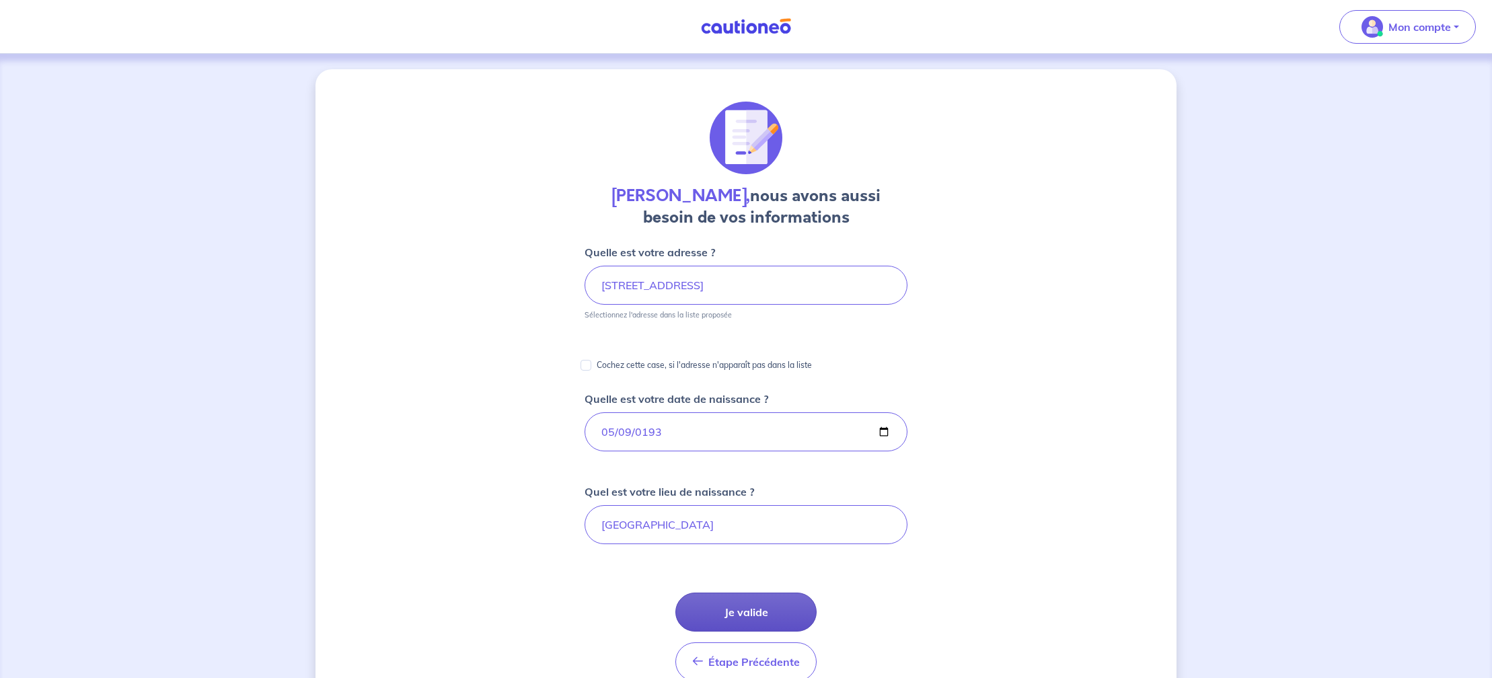
click at [757, 600] on button "Je valide" at bounding box center [745, 612] width 141 height 39
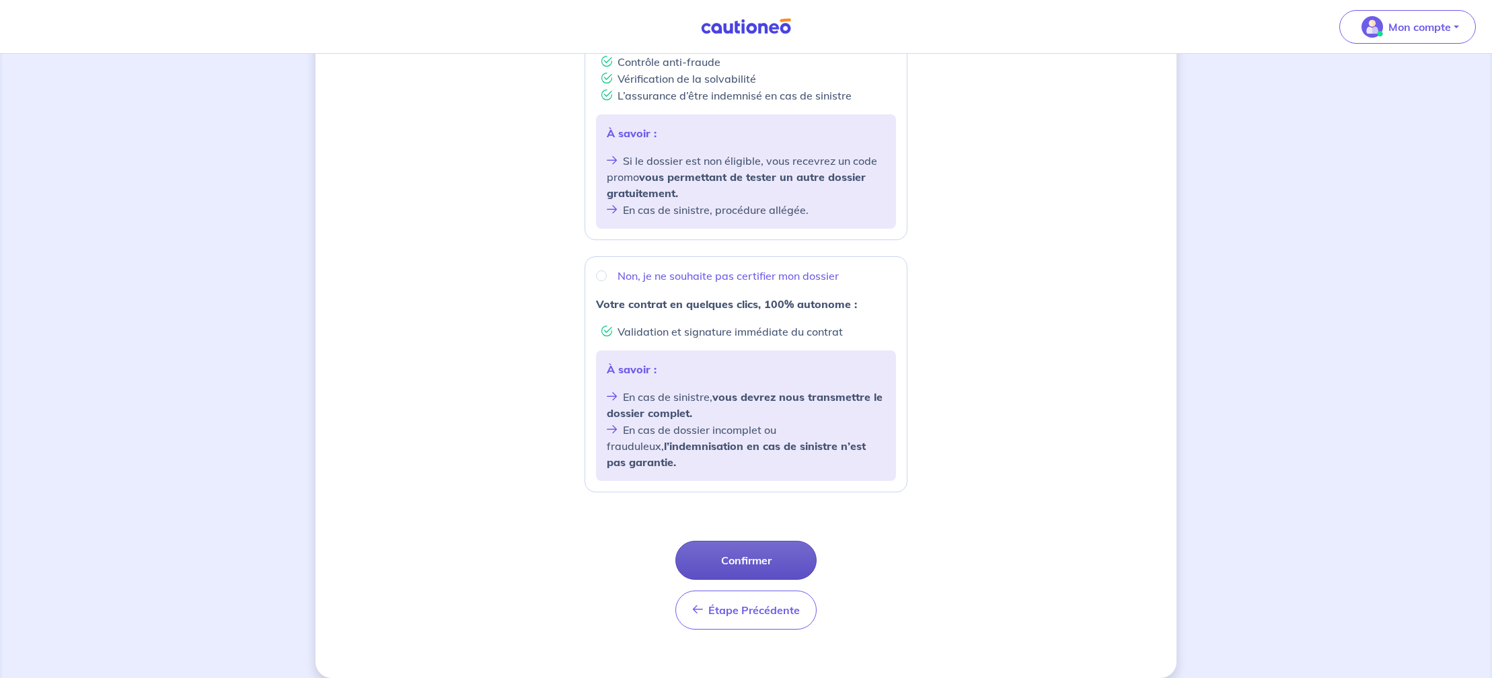
scroll to position [323, 0]
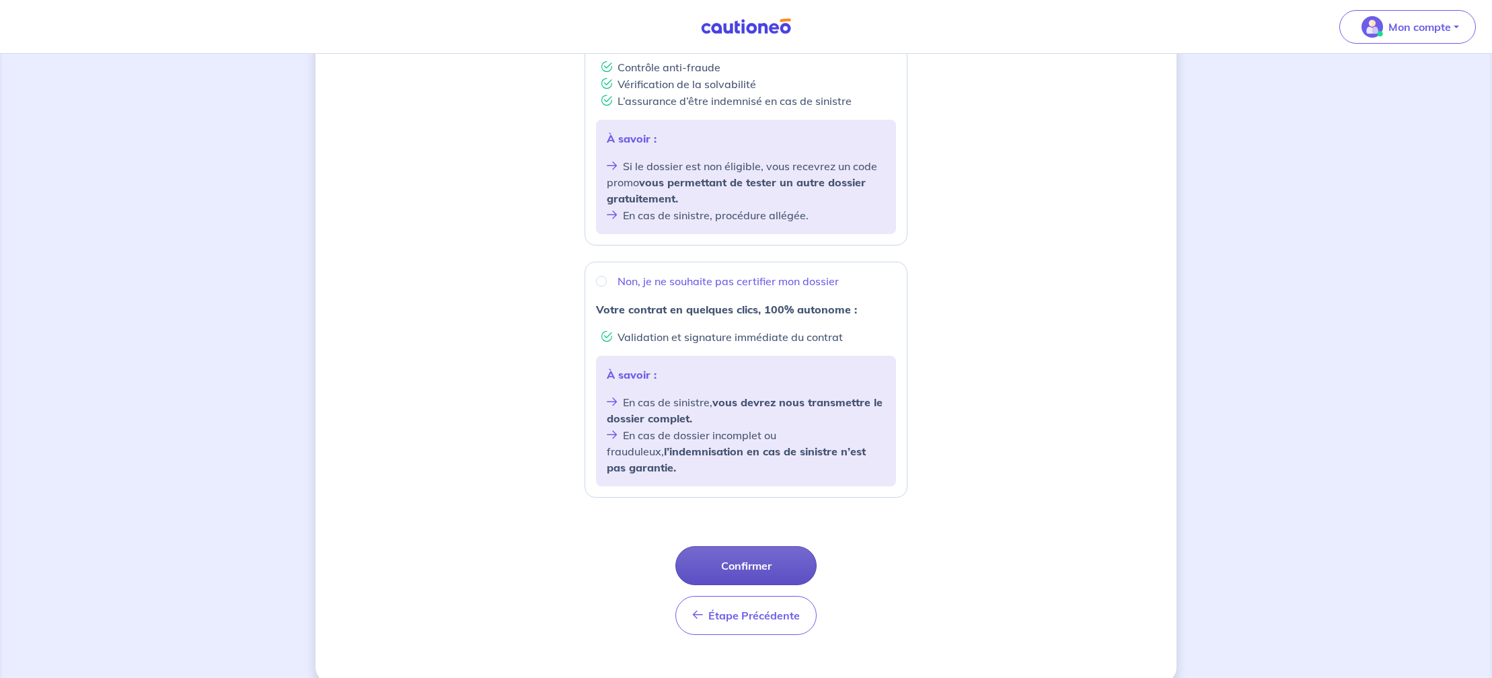
click at [757, 546] on button "Confirmer" at bounding box center [745, 565] width 141 height 39
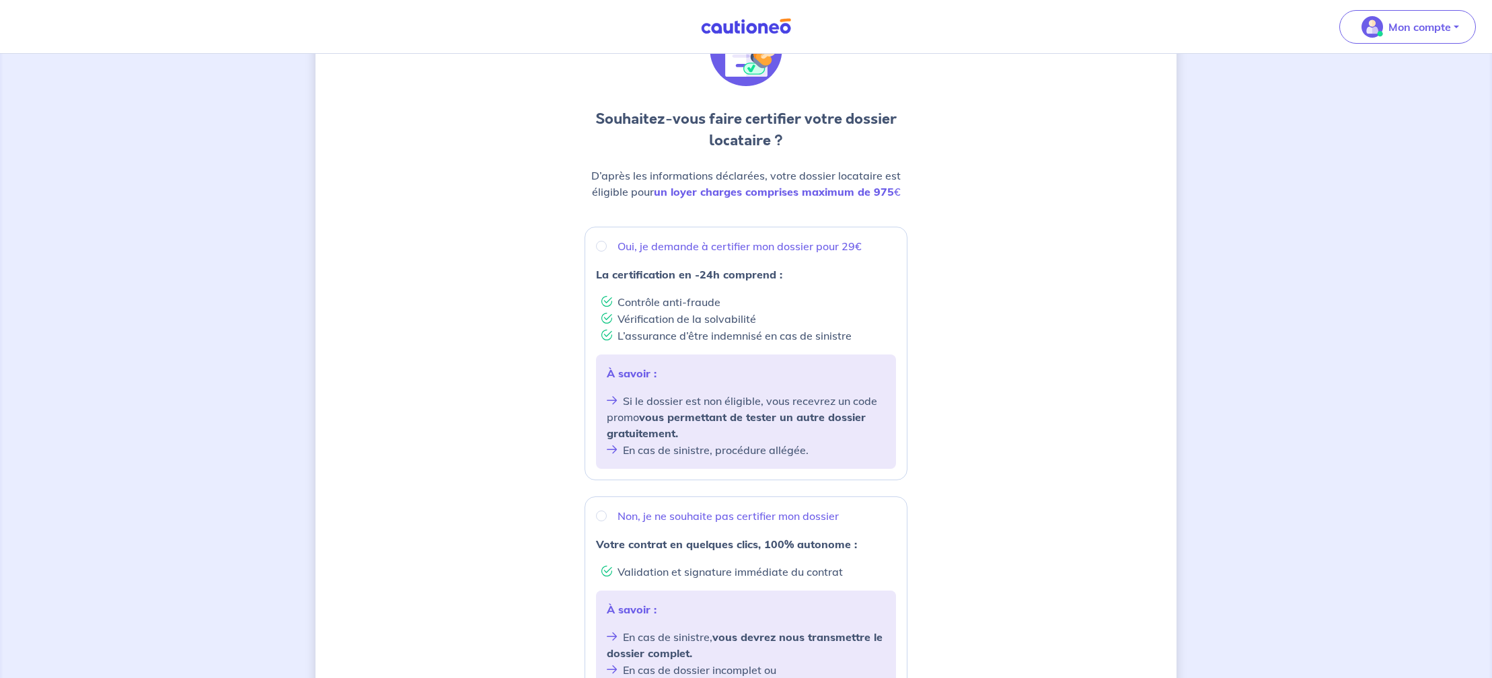
scroll to position [89, 0]
click at [810, 244] on p "Oui, je demande à certifier mon dossier pour 29€" at bounding box center [739, 245] width 244 height 16
click at [607, 244] on input "Oui, je demande à certifier mon dossier pour 29€" at bounding box center [601, 245] width 11 height 11
radio input "true"
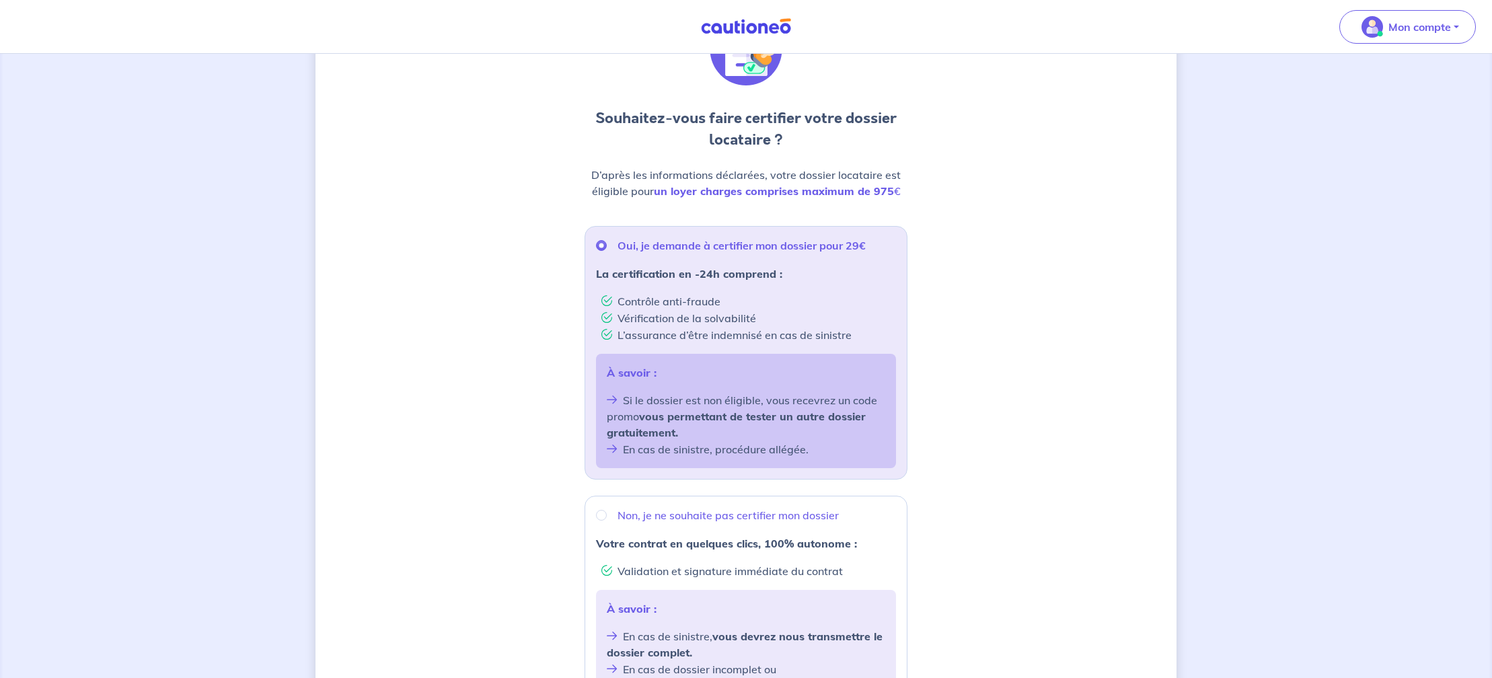
click at [846, 273] on p "La certification en -24h comprend :" at bounding box center [746, 274] width 300 height 16
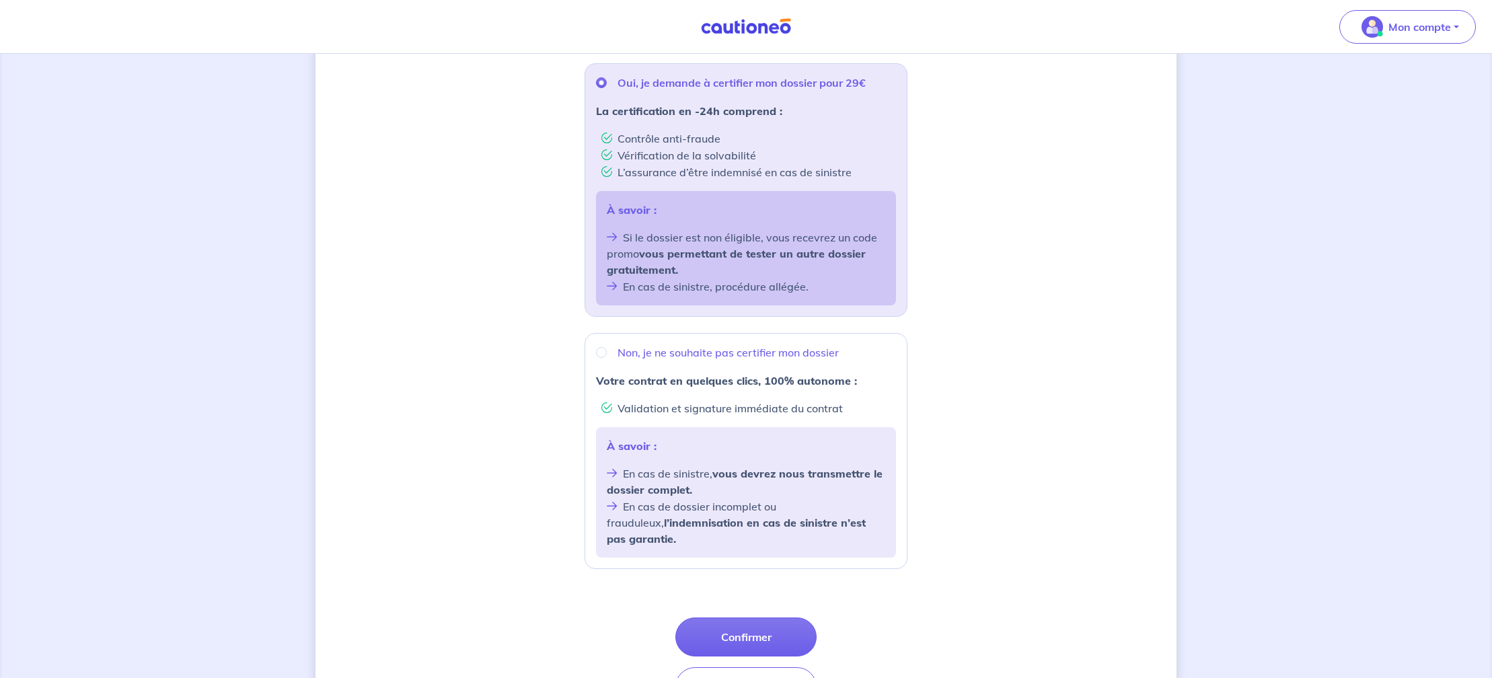
scroll to position [277, 0]
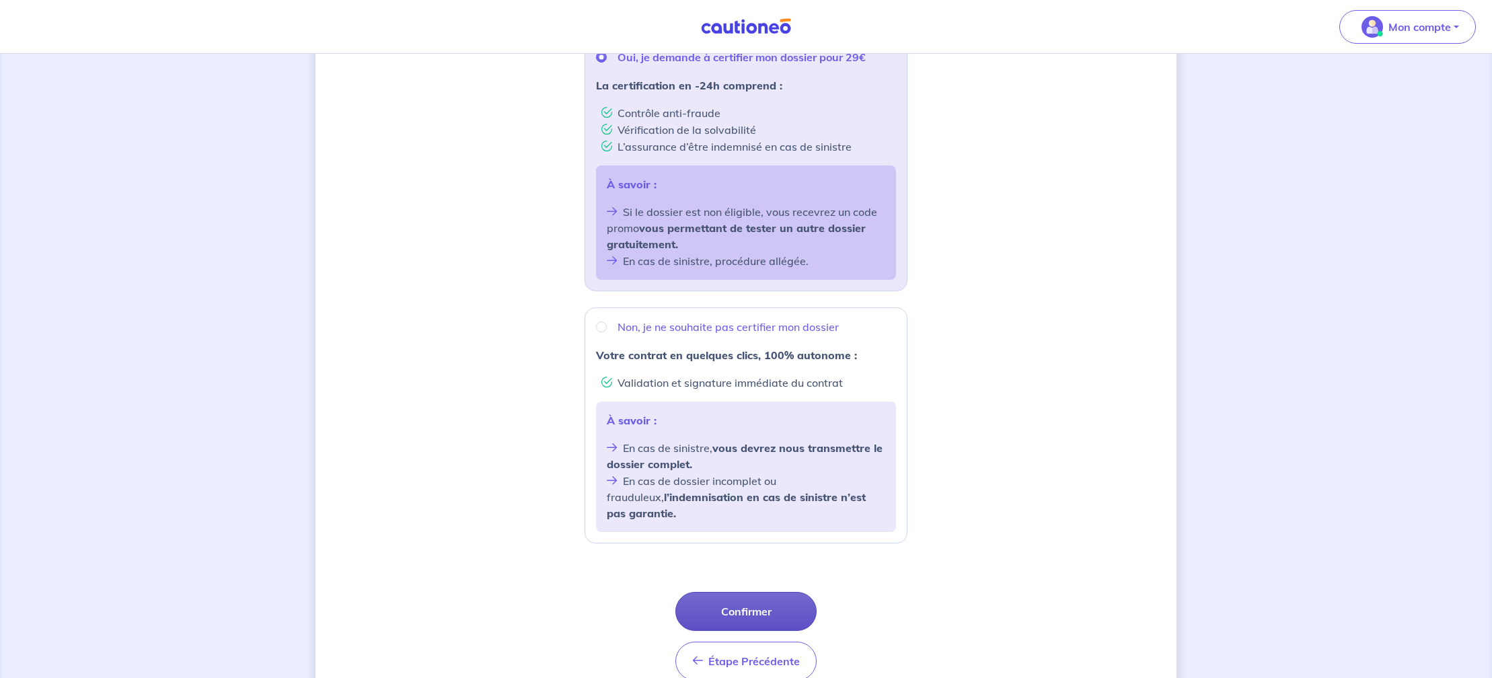
click at [765, 592] on button "Confirmer" at bounding box center [745, 611] width 141 height 39
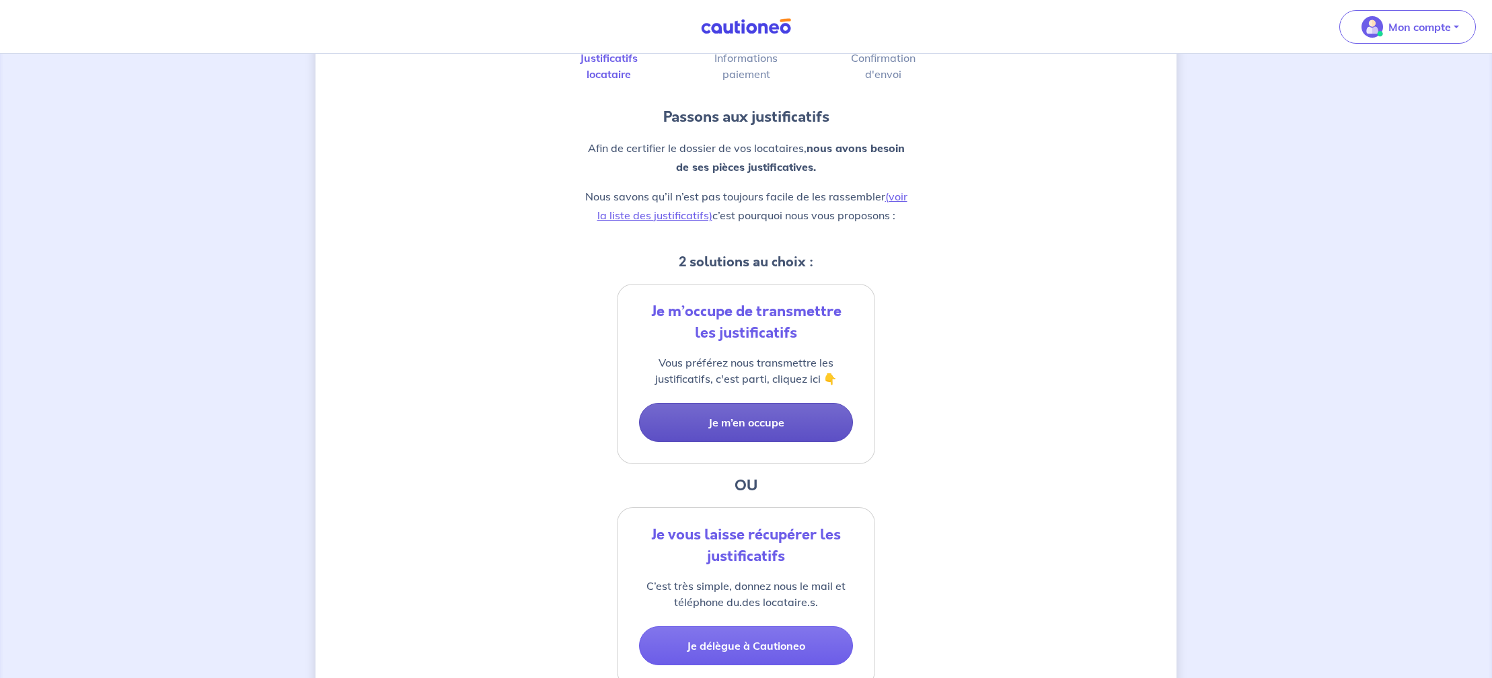
scroll to position [95, 0]
click at [787, 418] on button "Je m’en occupe" at bounding box center [746, 420] width 214 height 39
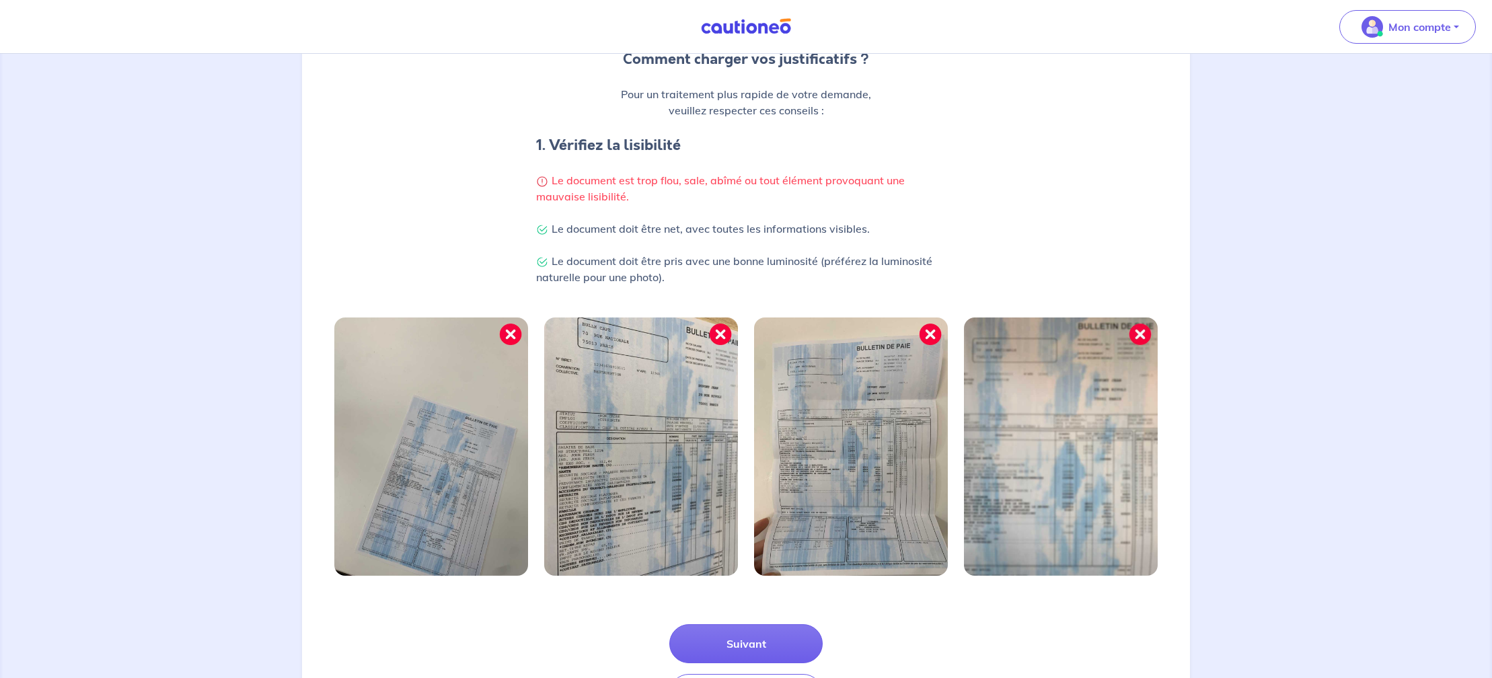
scroll to position [285, 0]
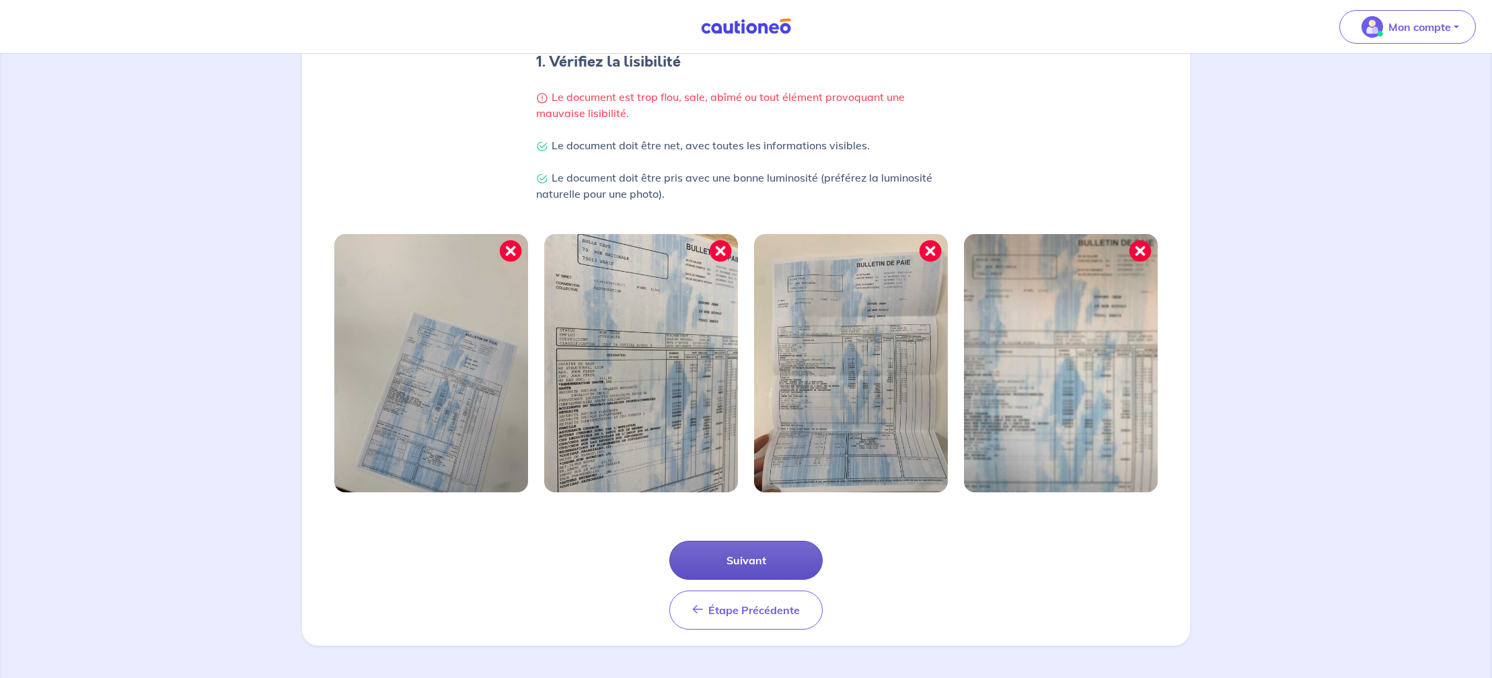
click at [750, 557] on button "Suivant" at bounding box center [745, 560] width 153 height 39
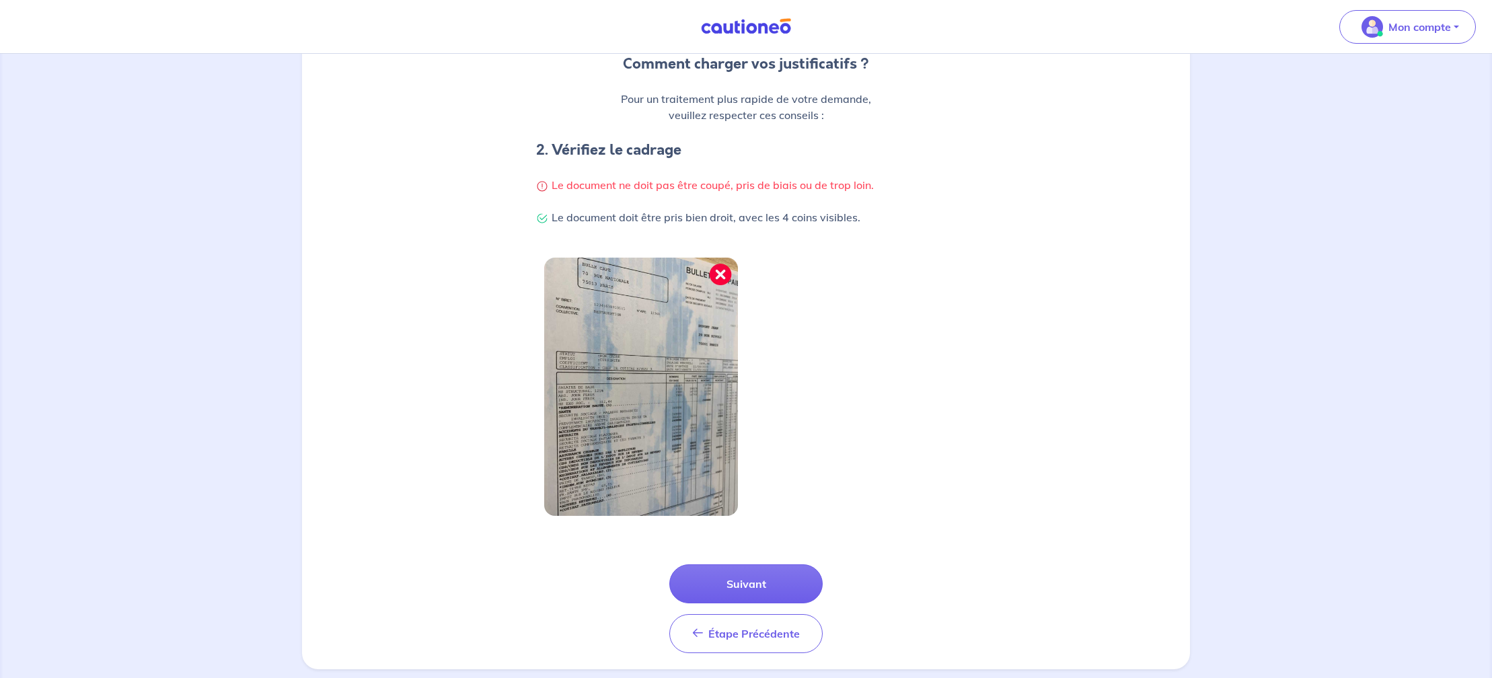
scroll to position [221, 0]
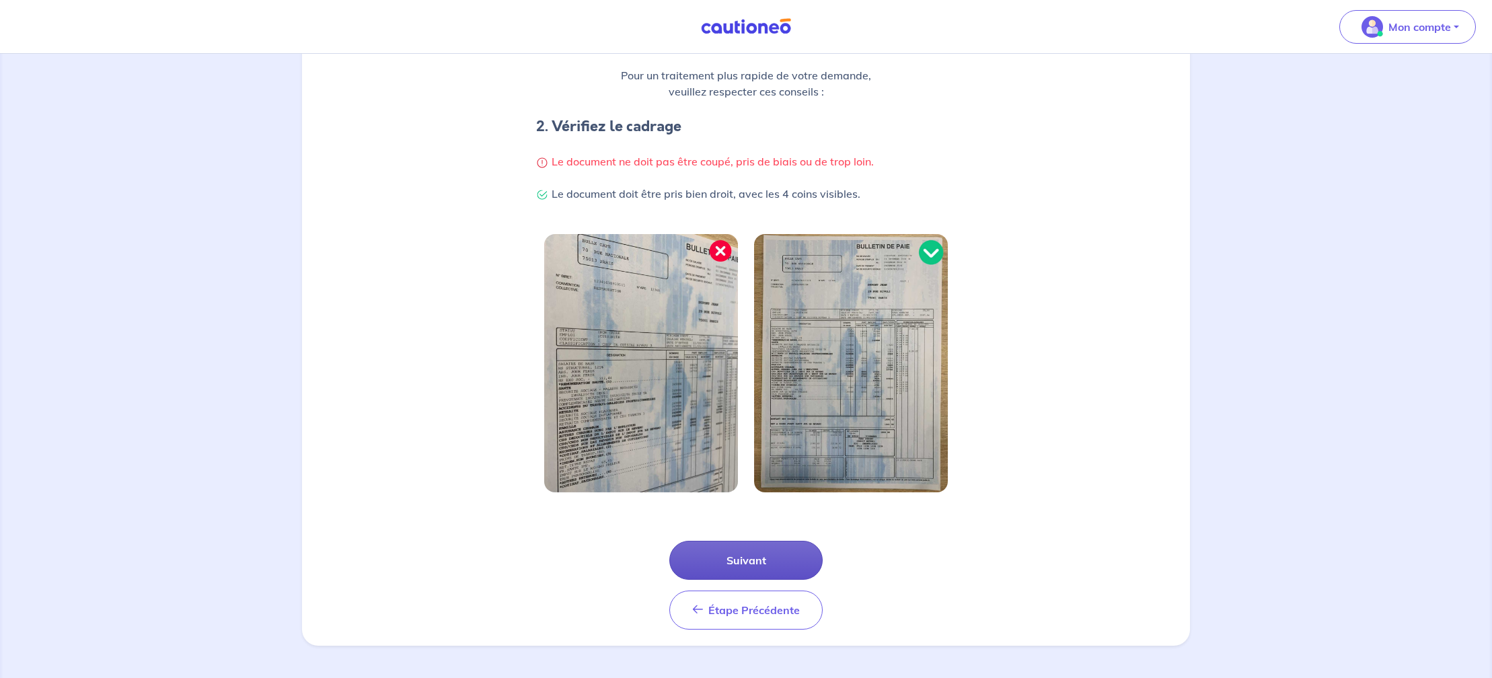
click at [760, 558] on button "Suivant" at bounding box center [745, 560] width 153 height 39
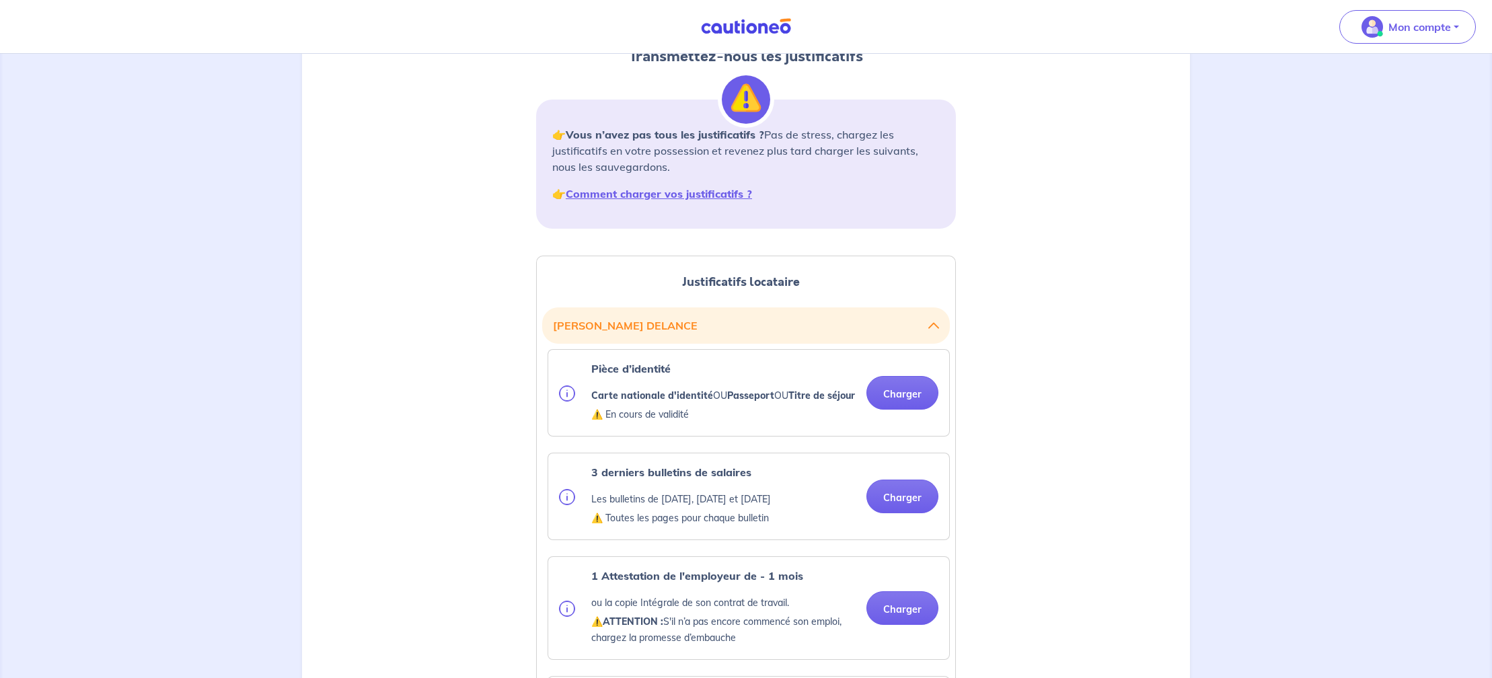
scroll to position [153, 0]
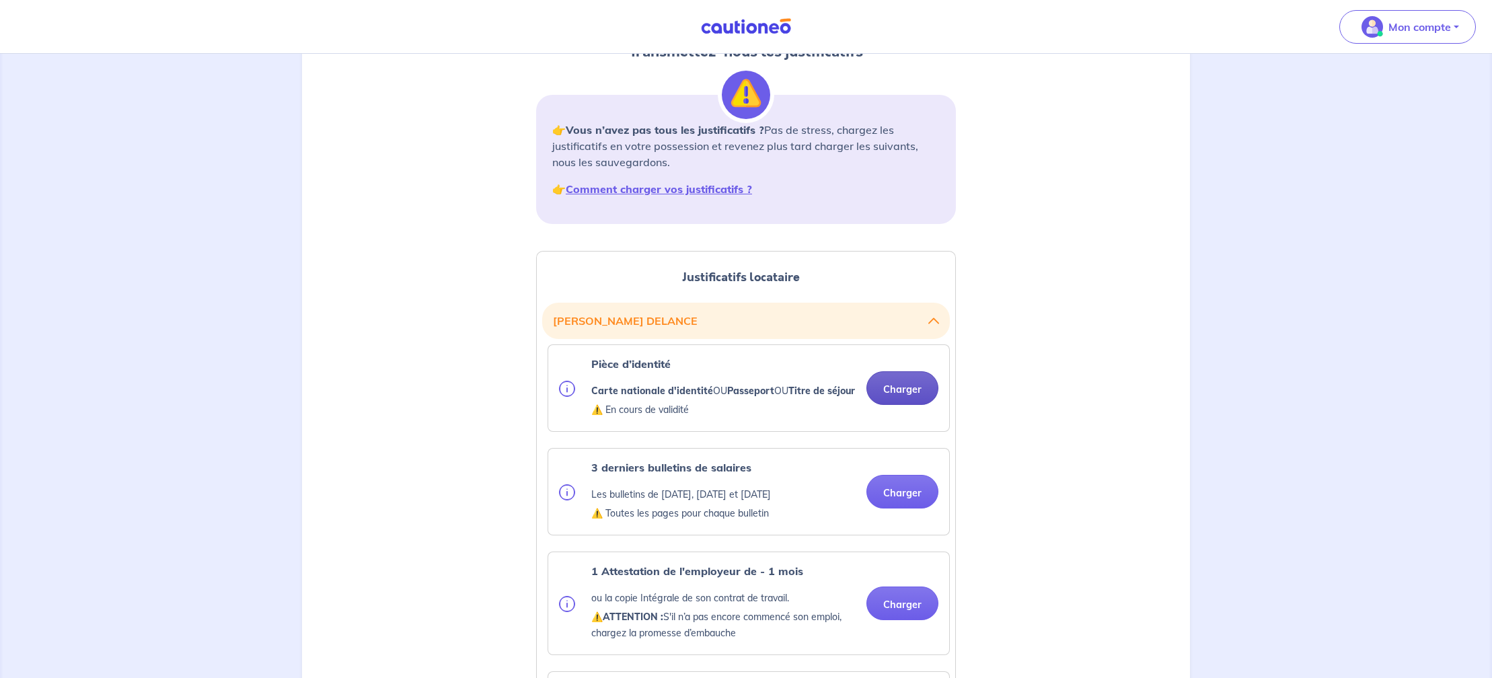
click at [896, 394] on button "Charger" at bounding box center [902, 388] width 72 height 34
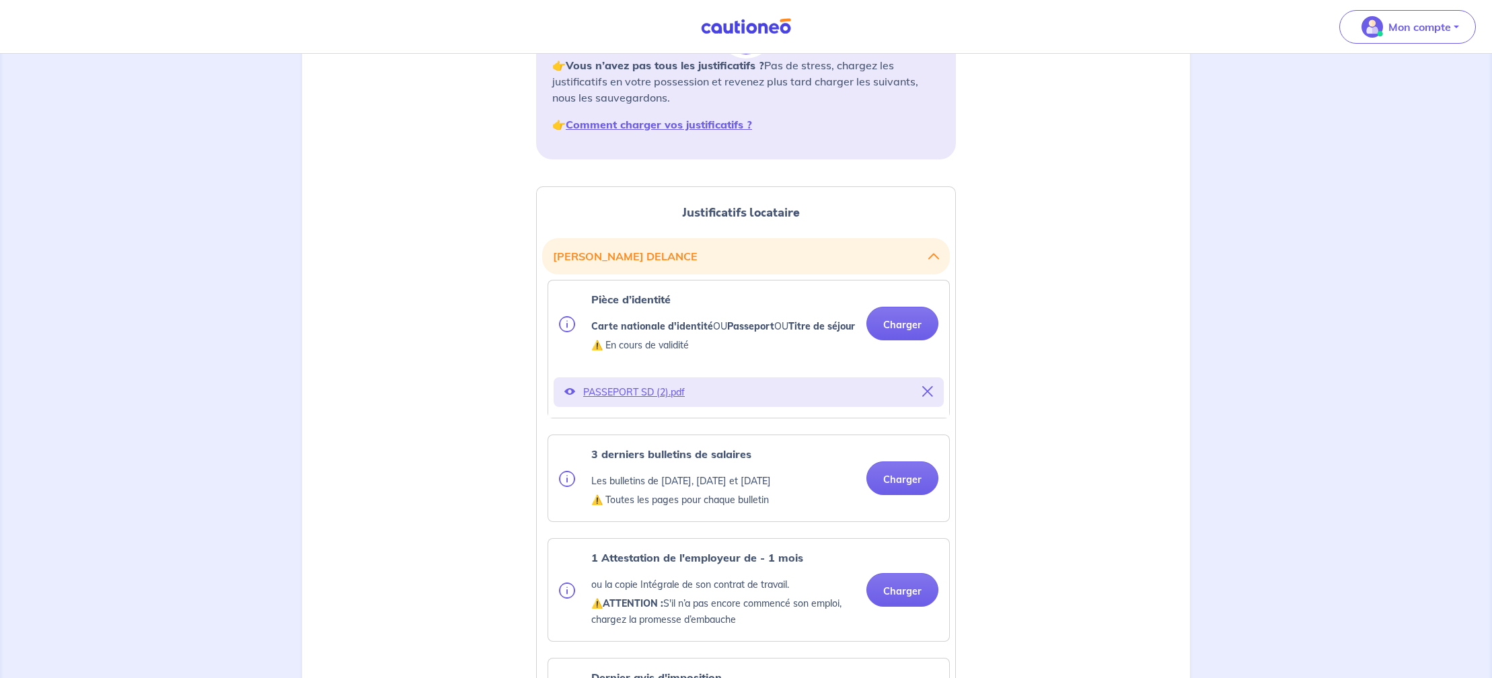
scroll to position [222, 0]
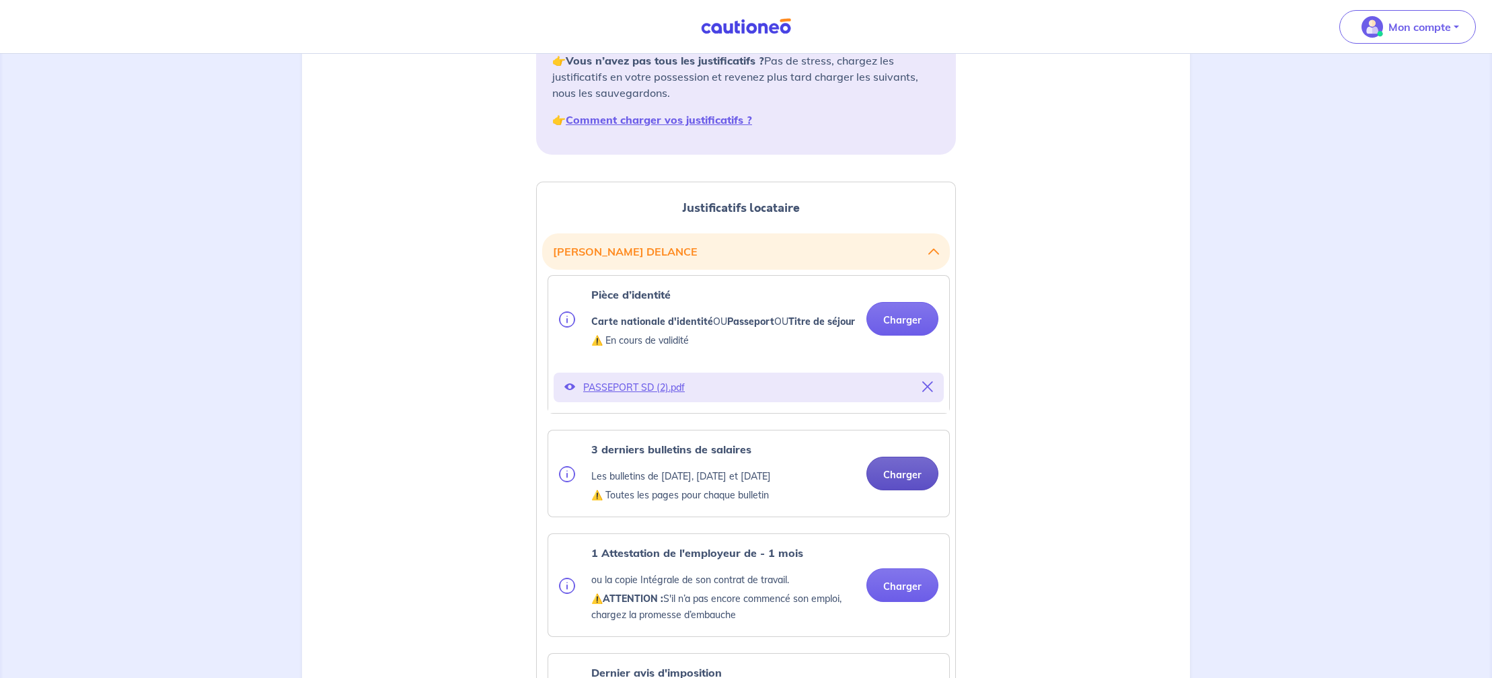
click at [907, 488] on button "Charger" at bounding box center [902, 474] width 72 height 34
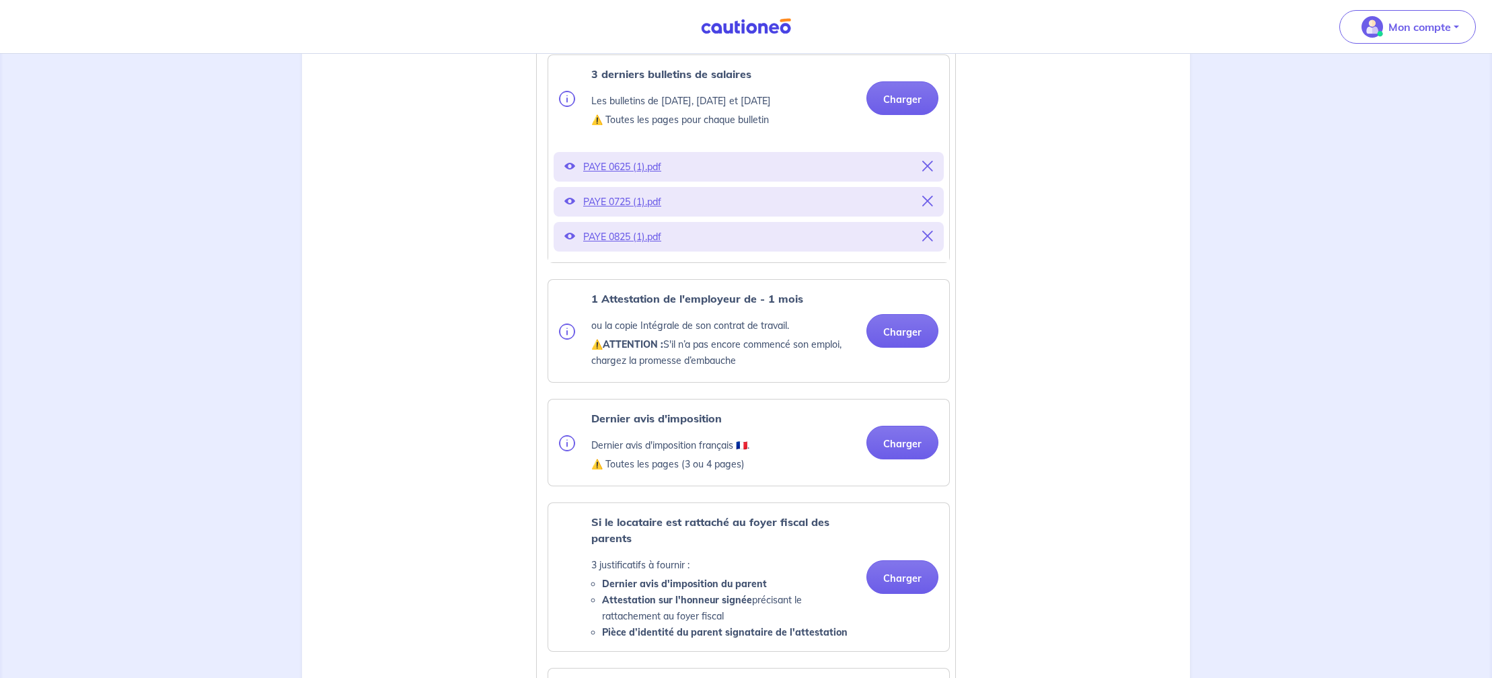
scroll to position [601, 0]
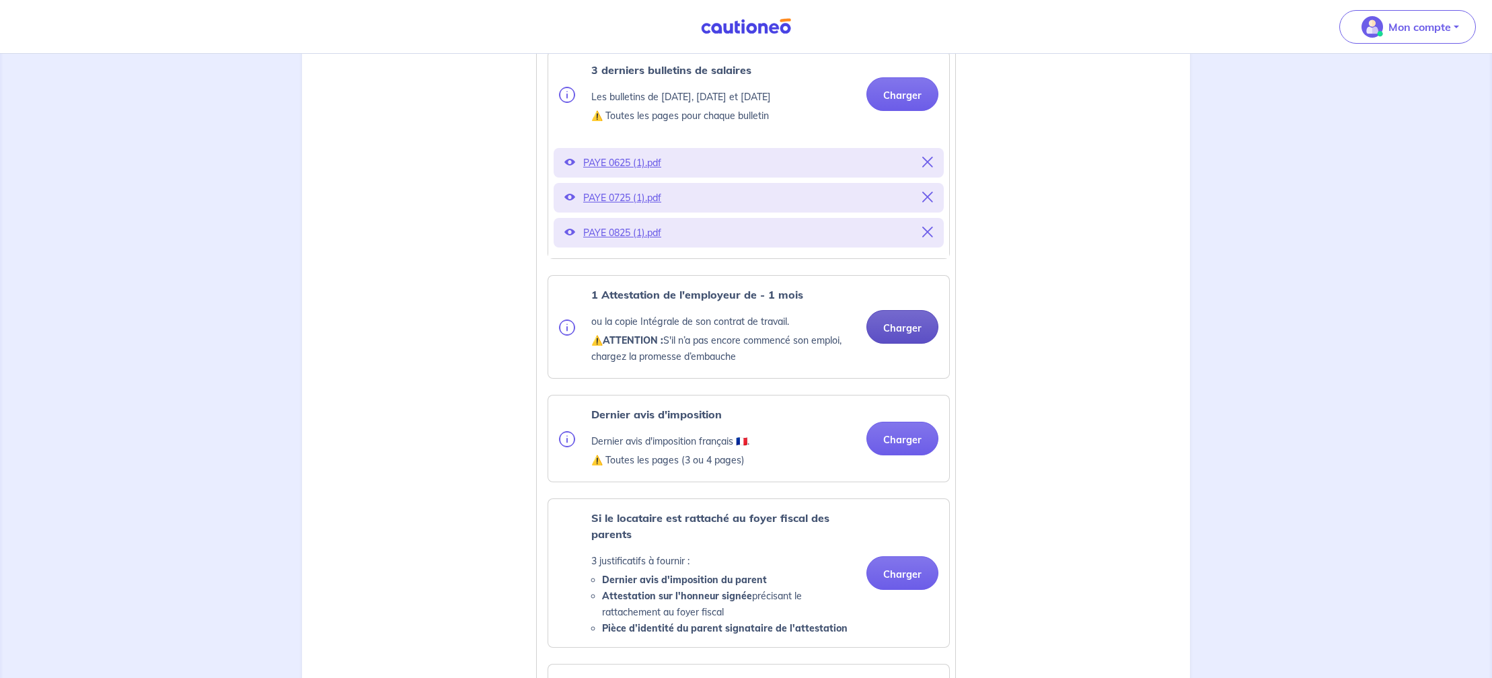
click at [903, 343] on button "Charger" at bounding box center [902, 327] width 72 height 34
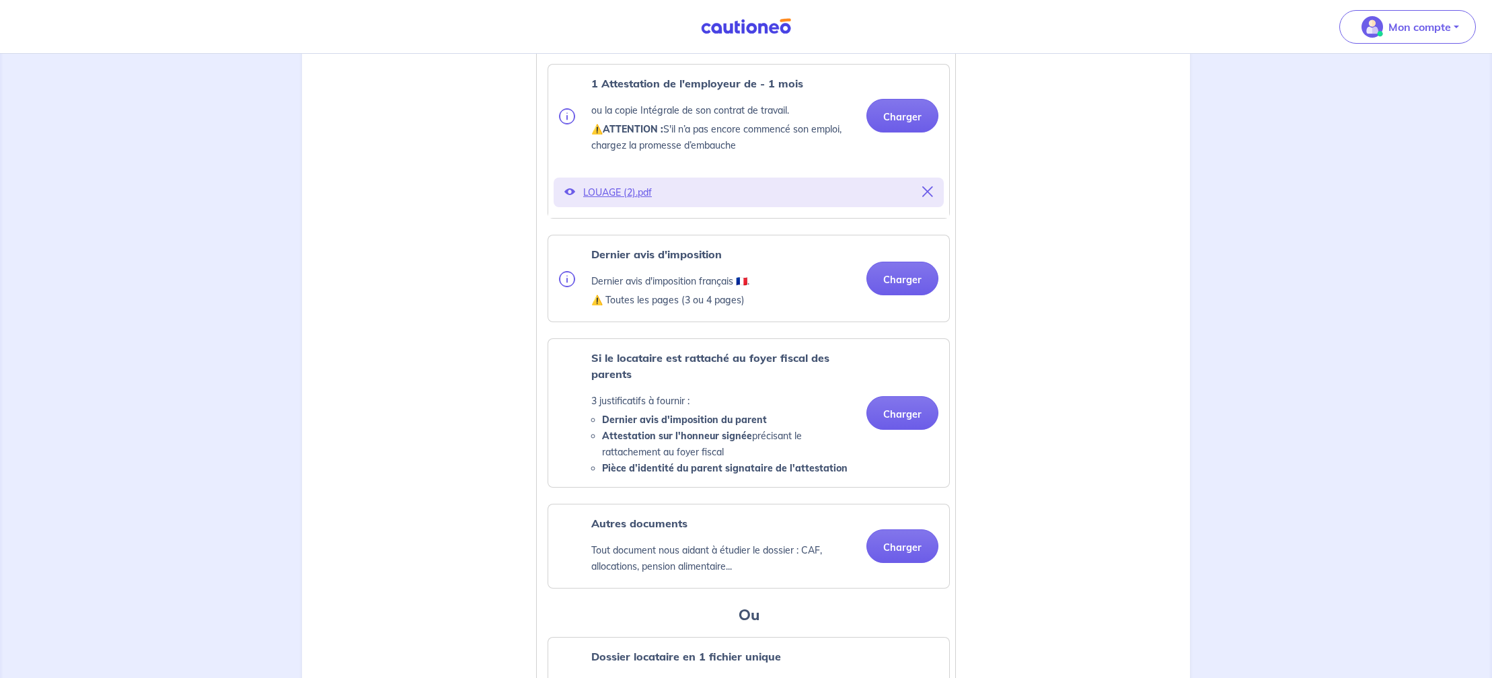
scroll to position [815, 0]
click at [909, 293] on button "Charger" at bounding box center [902, 276] width 72 height 34
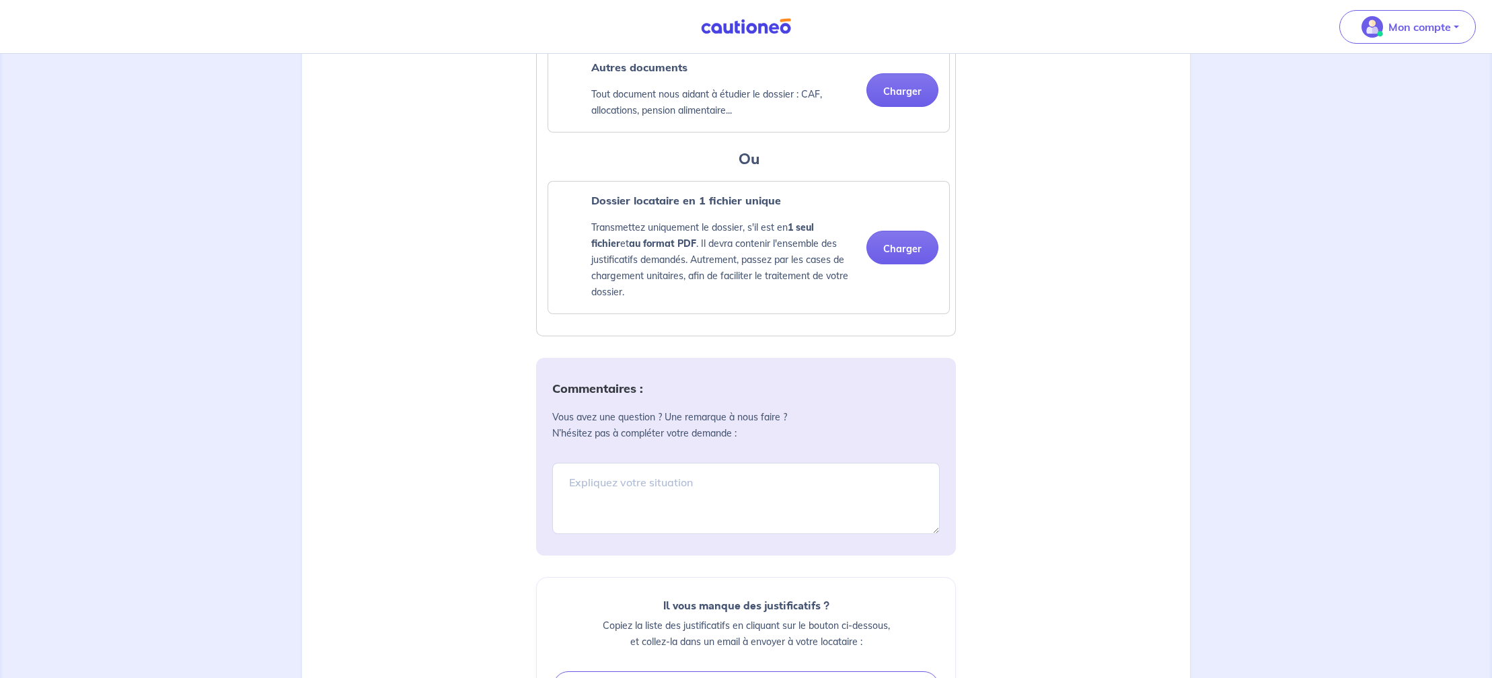
scroll to position [1333, 0]
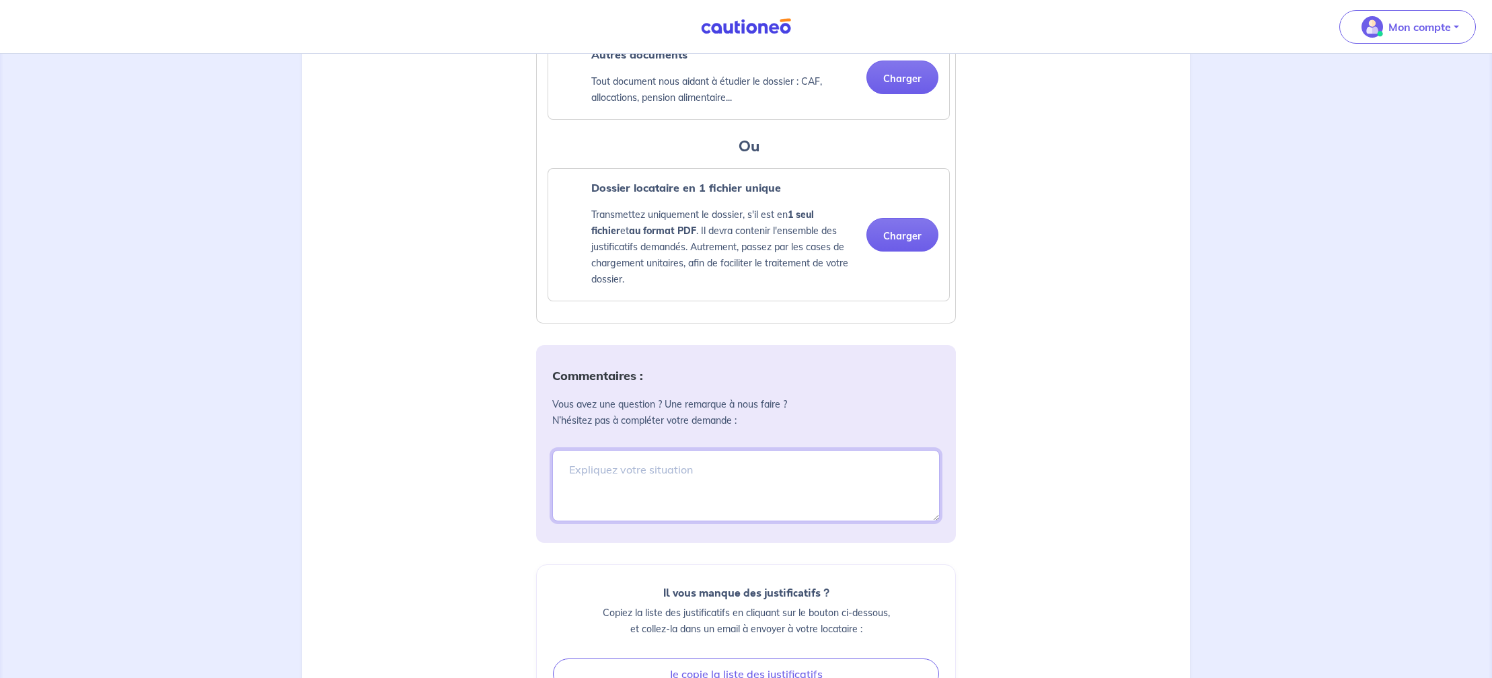
click at [589, 478] on textarea at bounding box center [745, 485] width 387 height 71
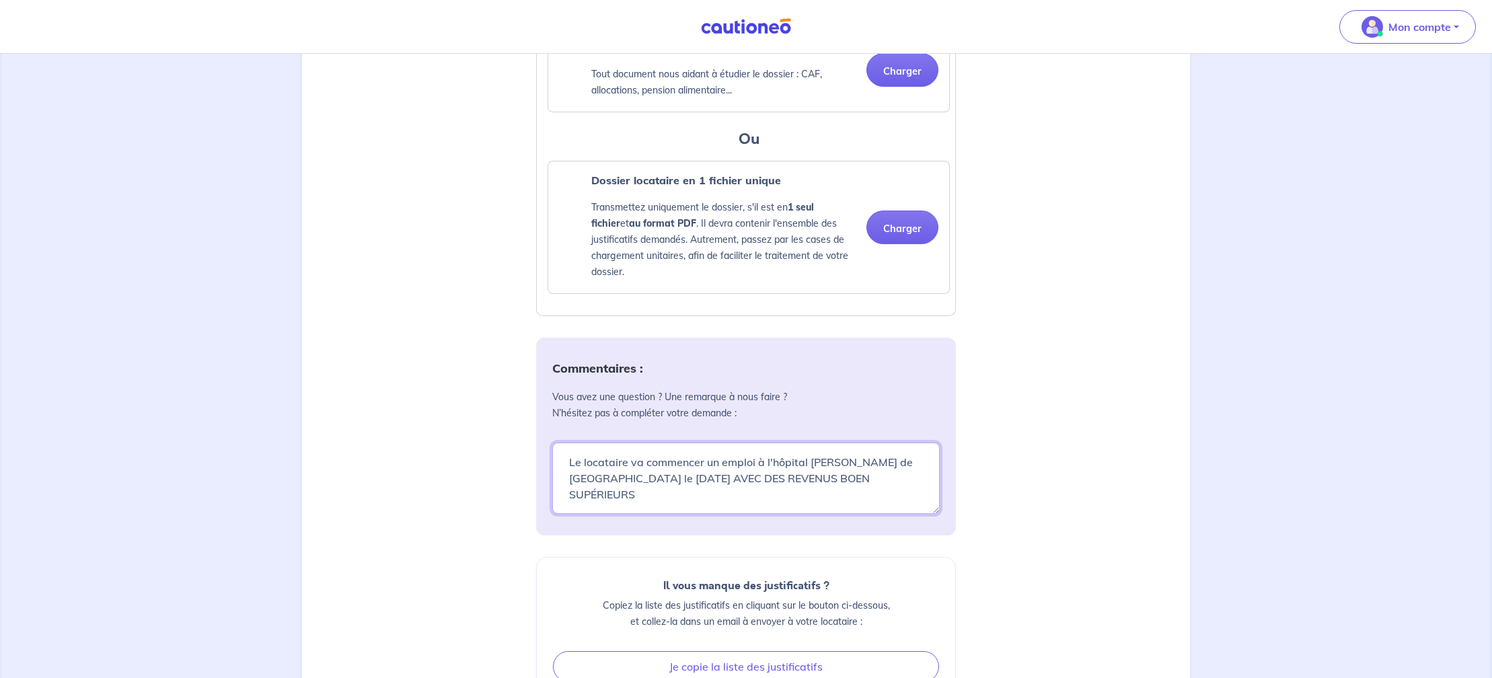
drag, startPoint x: 913, startPoint y: 493, endPoint x: 706, endPoint y: 501, distance: 207.3
click at [700, 514] on textarea "Le locataire va commencer un emploi à l'hôpital [PERSON_NAME] de [GEOGRAPHIC_DA…" at bounding box center [745, 478] width 387 height 71
click at [708, 511] on textarea "Le locataire va commencer un emploi à l'hôpital [PERSON_NAME] de [GEOGRAPHIC_DA…" at bounding box center [745, 474] width 387 height 71
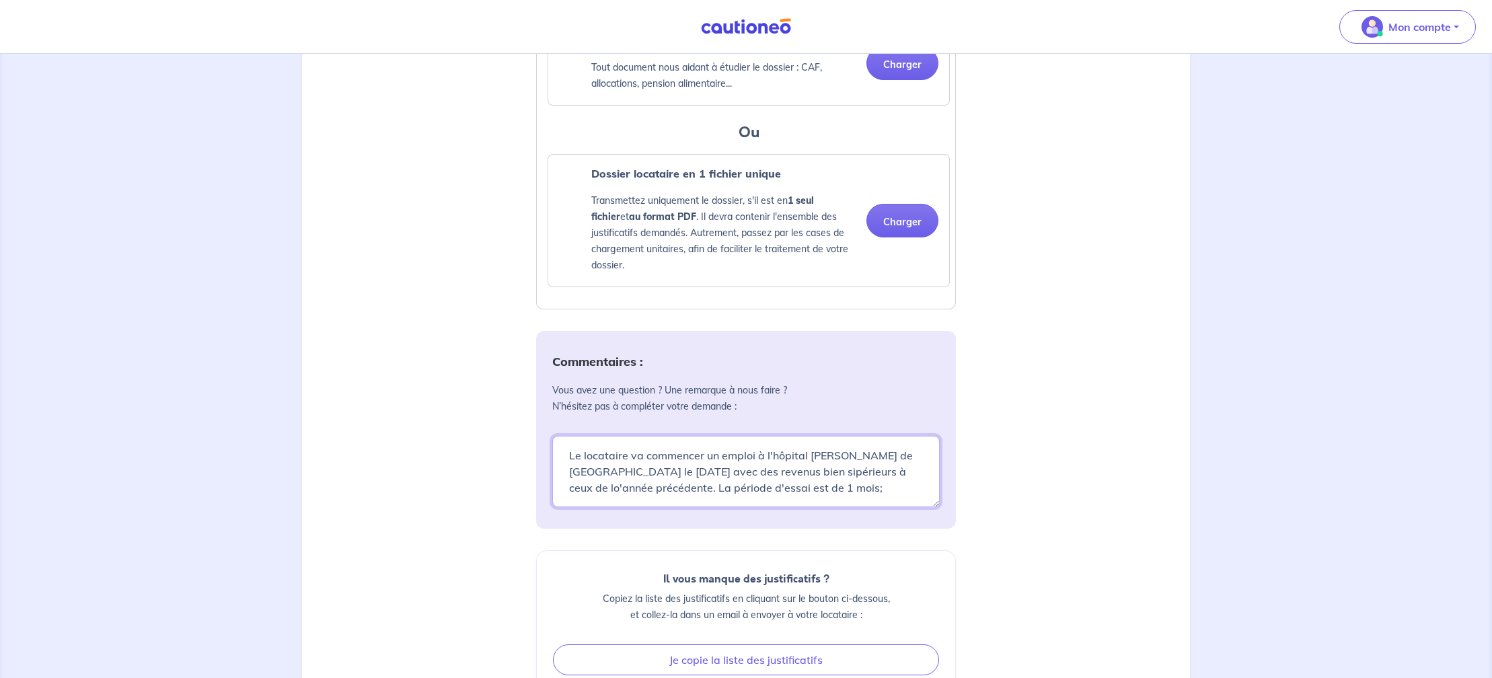
drag, startPoint x: 833, startPoint y: 507, endPoint x: 803, endPoint y: 504, distance: 29.8
click at [848, 507] on textarea "Le locataire va commencer un emploi à l'hôpital [PERSON_NAME] de [GEOGRAPHIC_DA…" at bounding box center [745, 471] width 387 height 71
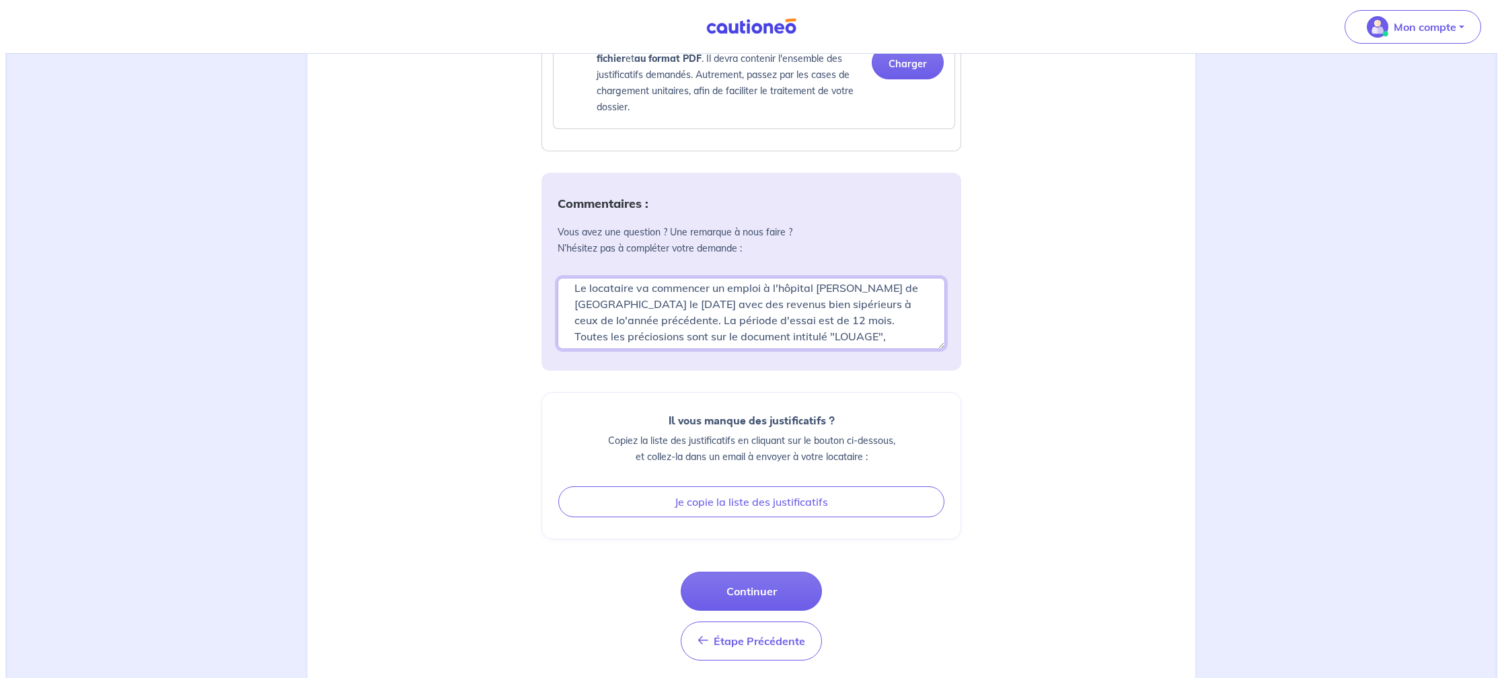
scroll to position [1536, 0]
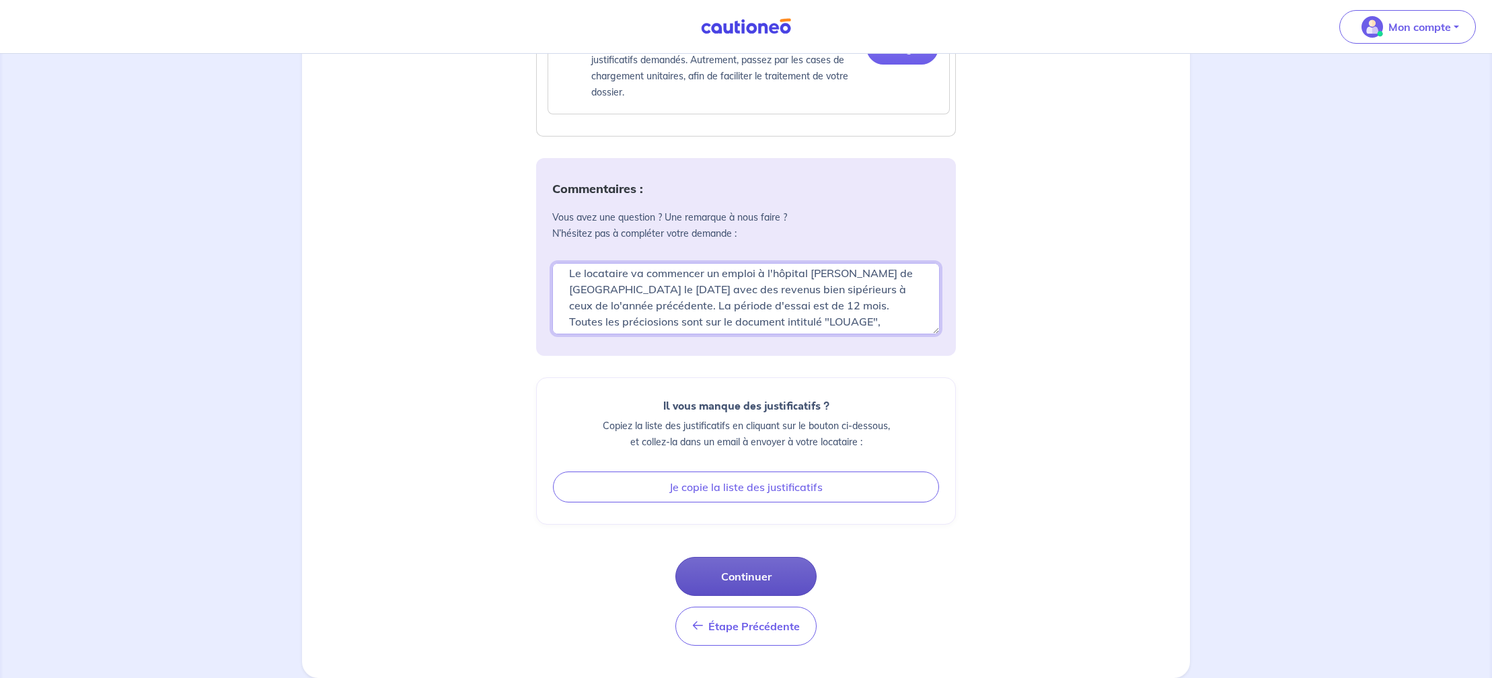
type textarea "Le locataire va commencer un emploi à l'hôpital [PERSON_NAME] de [GEOGRAPHIC_DA…"
click at [782, 573] on button "Continuer" at bounding box center [745, 576] width 141 height 39
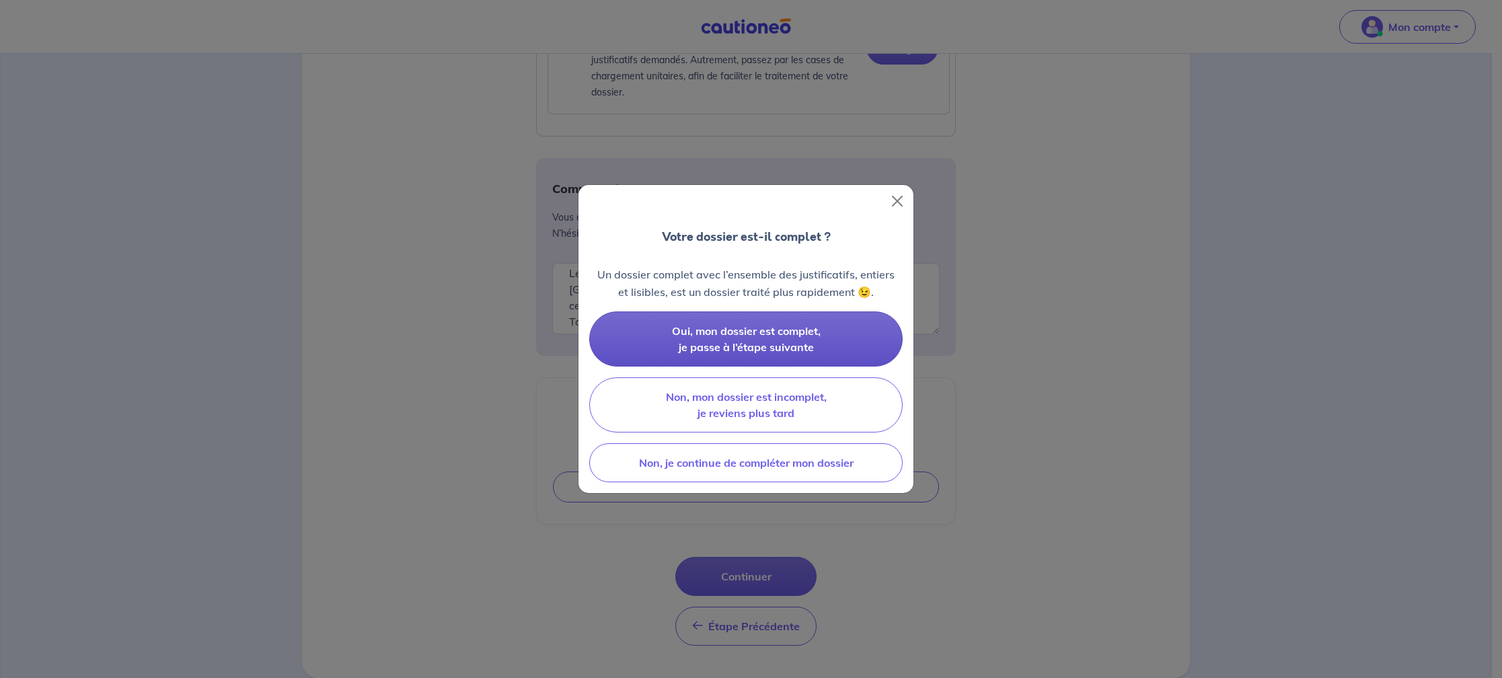
click at [790, 336] on span "Oui, mon dossier est complet, je passe à l’étape suivante" at bounding box center [746, 339] width 149 height 30
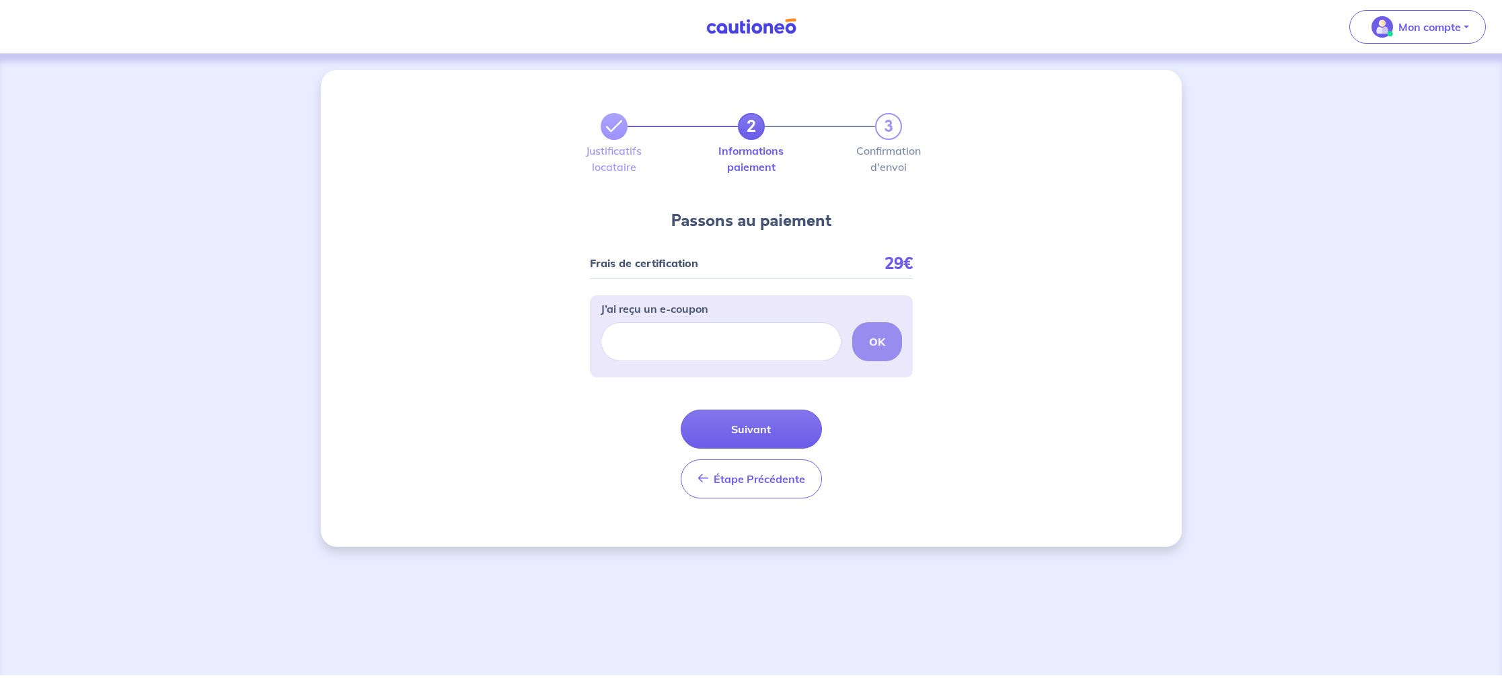
click at [718, 317] on div "J’ai reçu un e-coupon OK" at bounding box center [751, 331] width 301 height 61
click at [780, 420] on button "Suivant" at bounding box center [751, 429] width 141 height 39
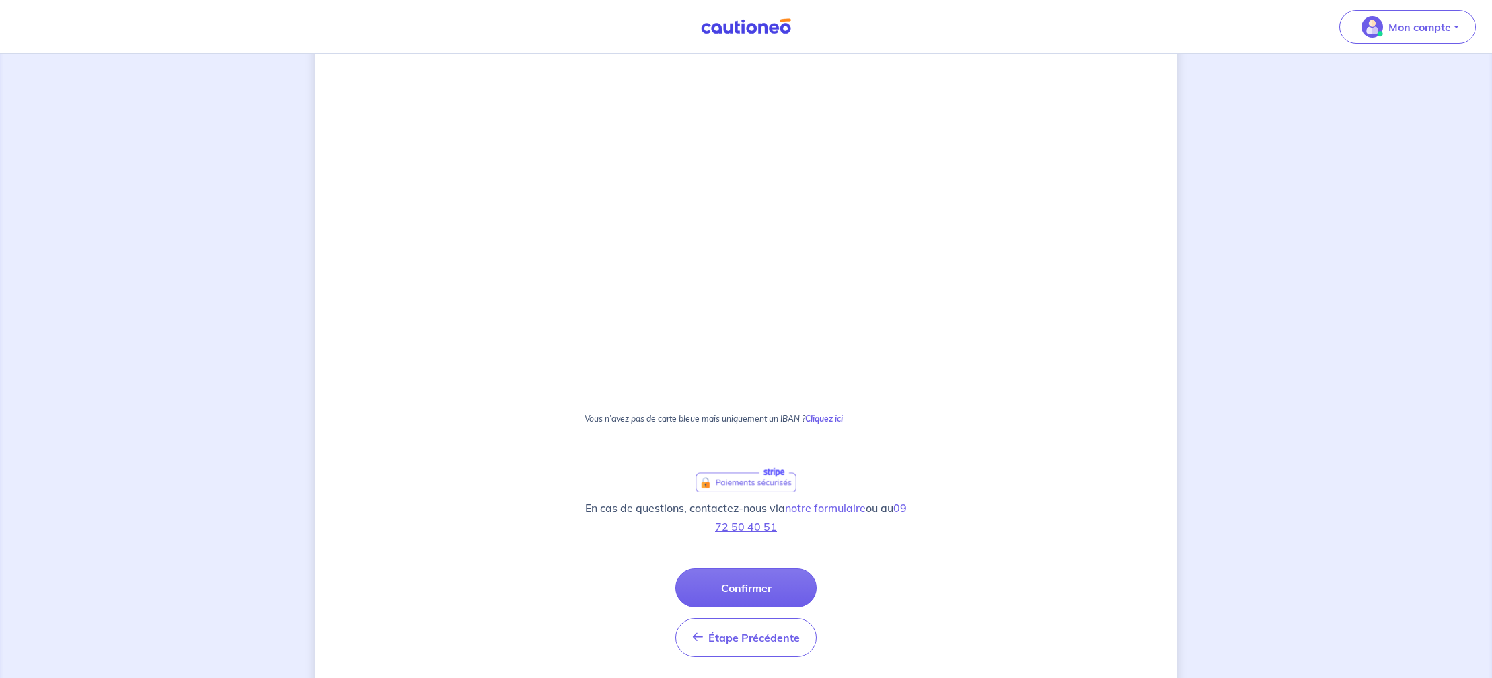
scroll to position [675, 0]
click at [751, 577] on button "Confirmer" at bounding box center [745, 585] width 141 height 39
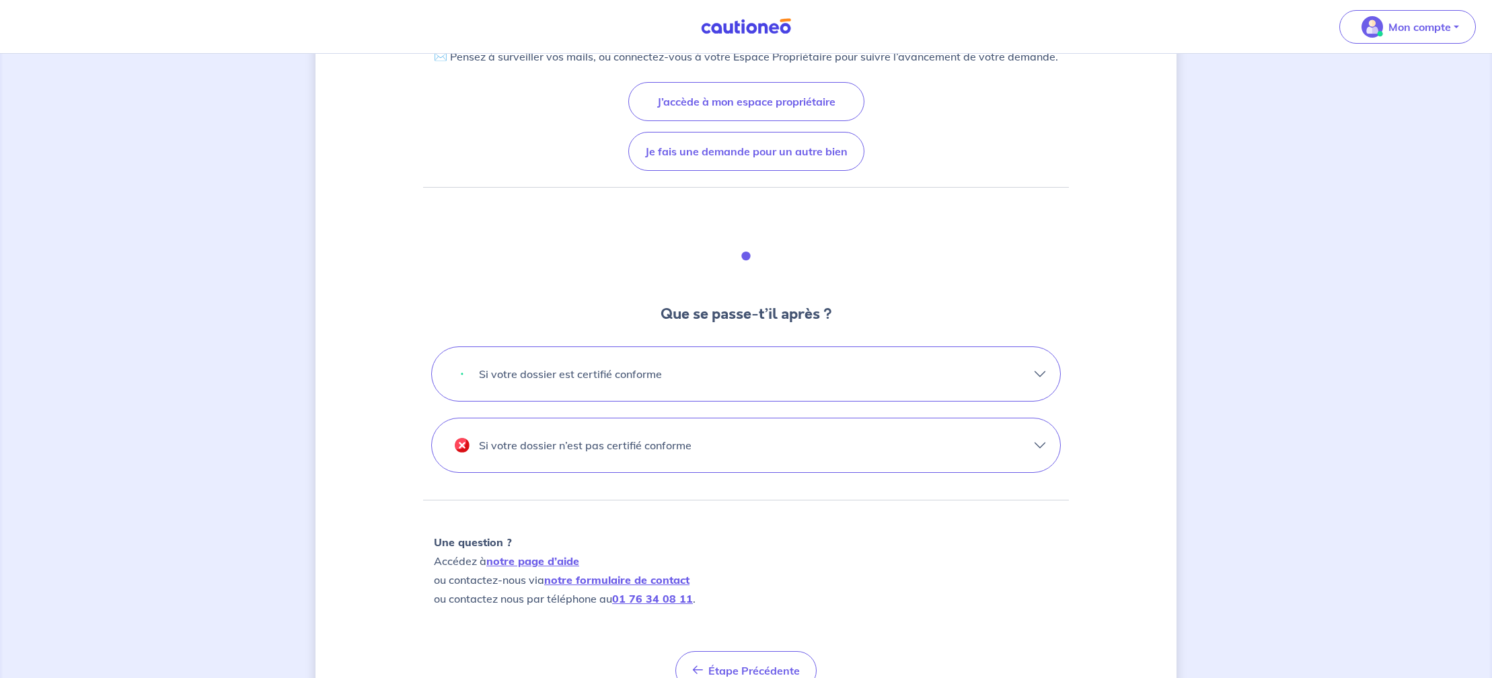
scroll to position [215, 0]
click at [664, 371] on button "Si votre dossier est certifié conforme" at bounding box center [746, 371] width 628 height 54
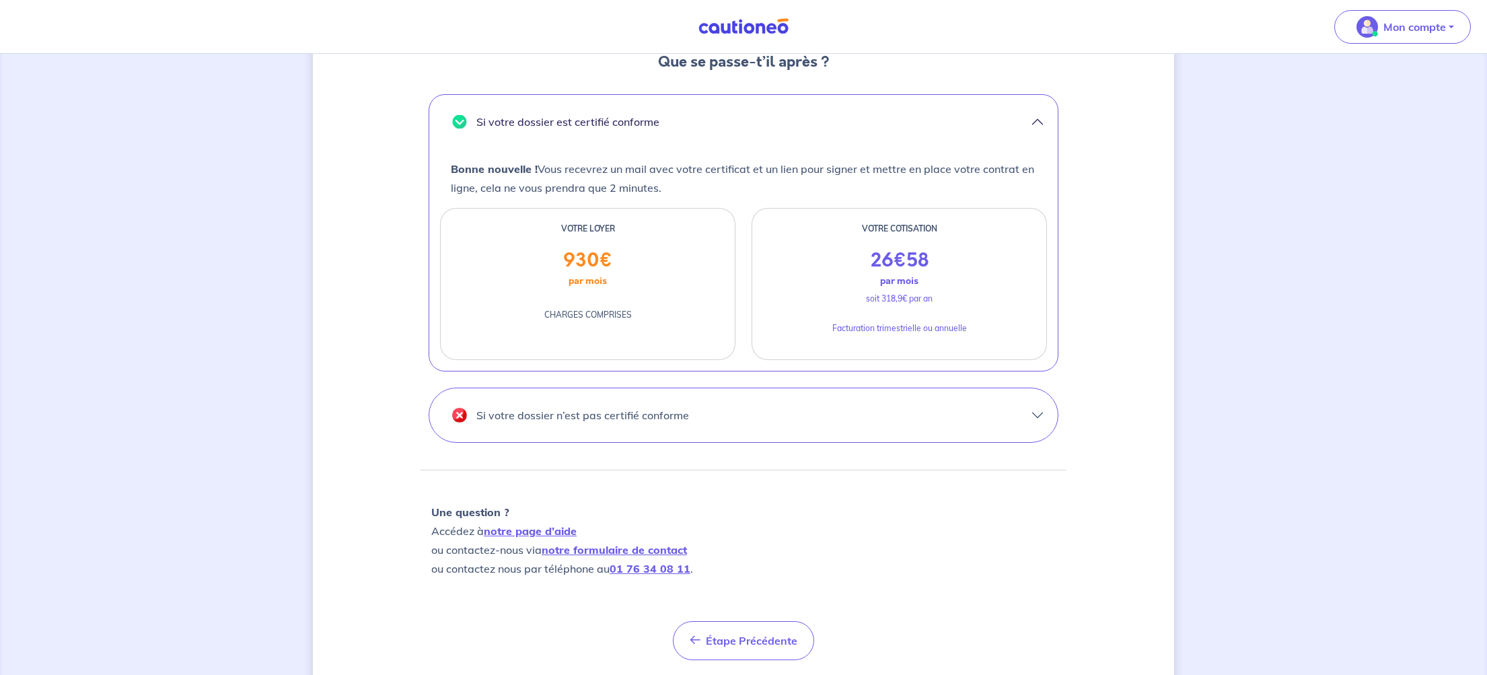
scroll to position [504, 0]
